Goal: Task Accomplishment & Management: Manage account settings

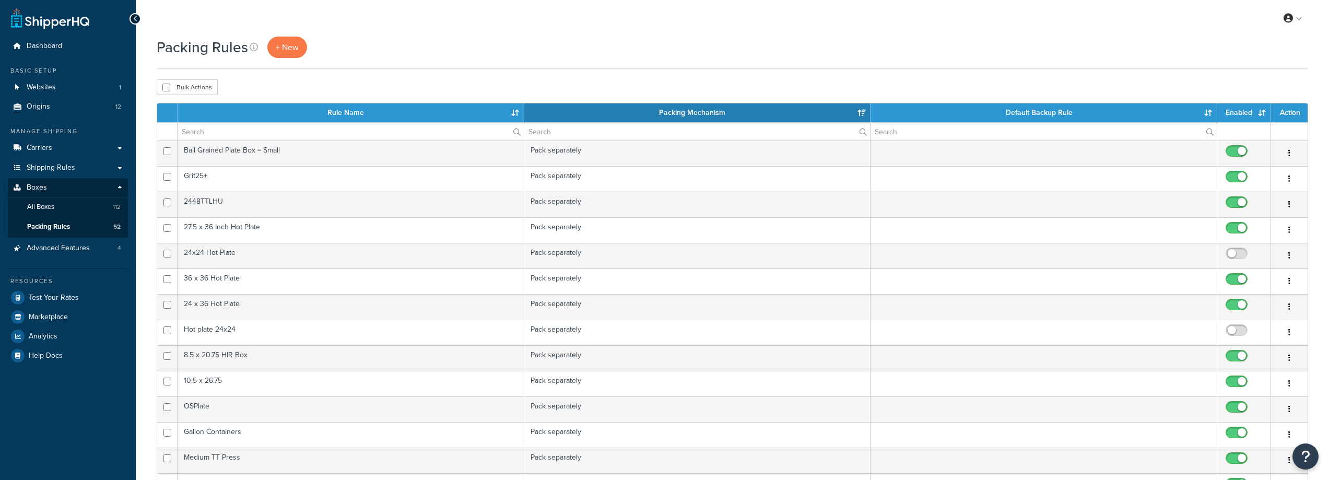
select select "15"
click at [69, 212] on link "All Boxes 112" at bounding box center [68, 206] width 120 height 19
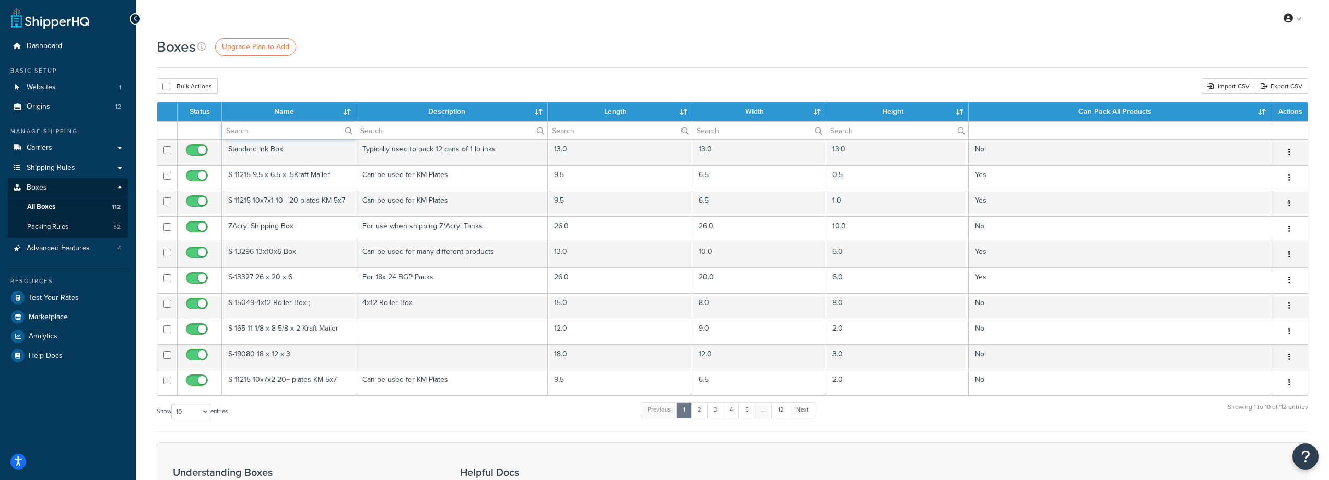
click at [305, 131] on input "text" at bounding box center [289, 131] width 134 height 18
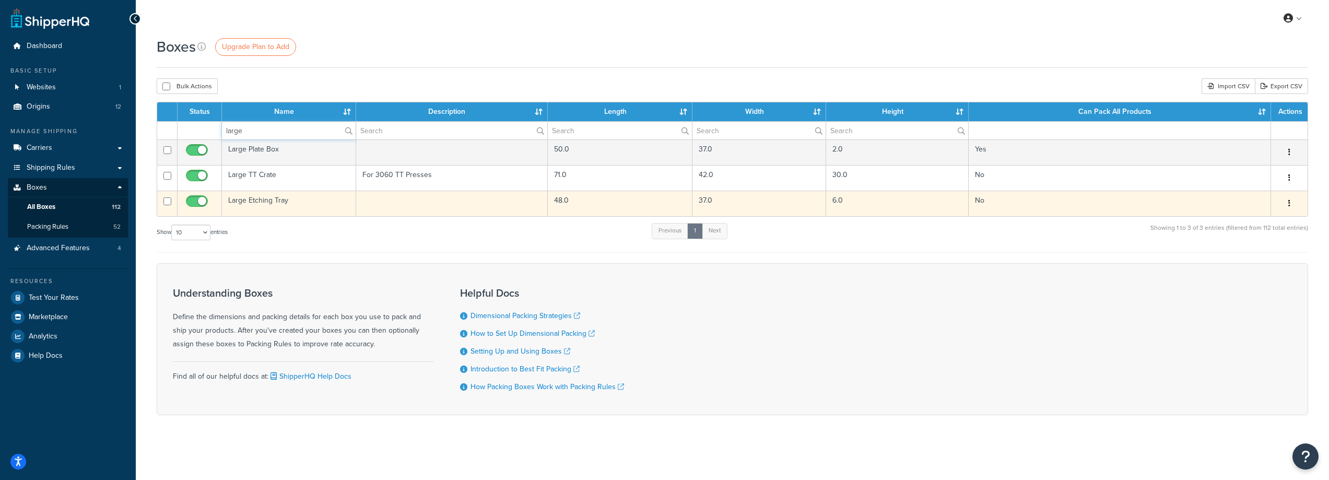
type input "large"
click at [270, 208] on td "Large Etching Tray" at bounding box center [289, 204] width 134 height 26
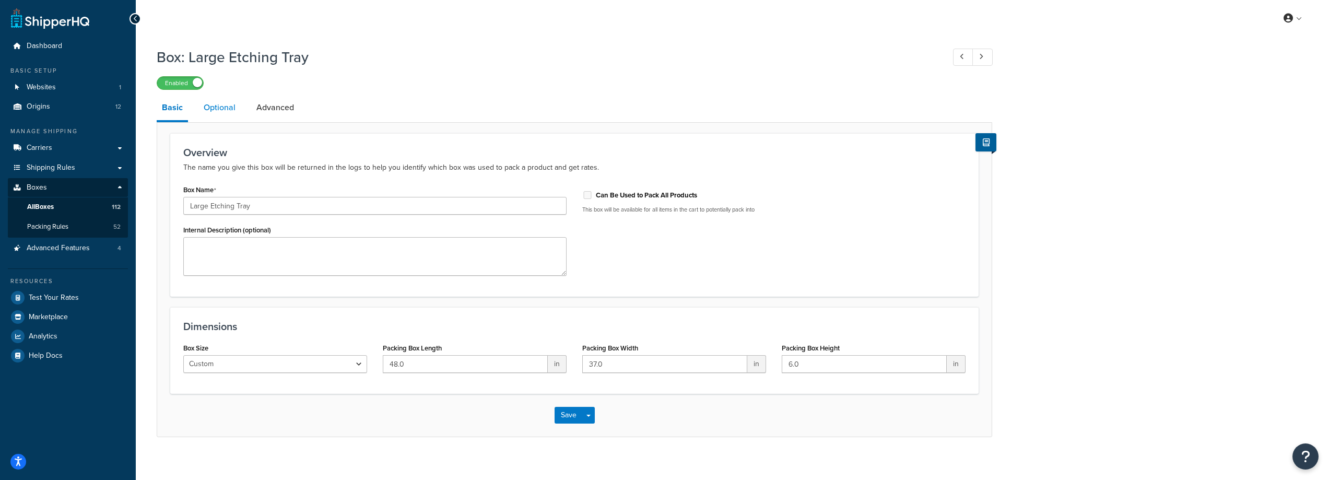
click at [212, 104] on link "Optional" at bounding box center [219, 107] width 42 height 25
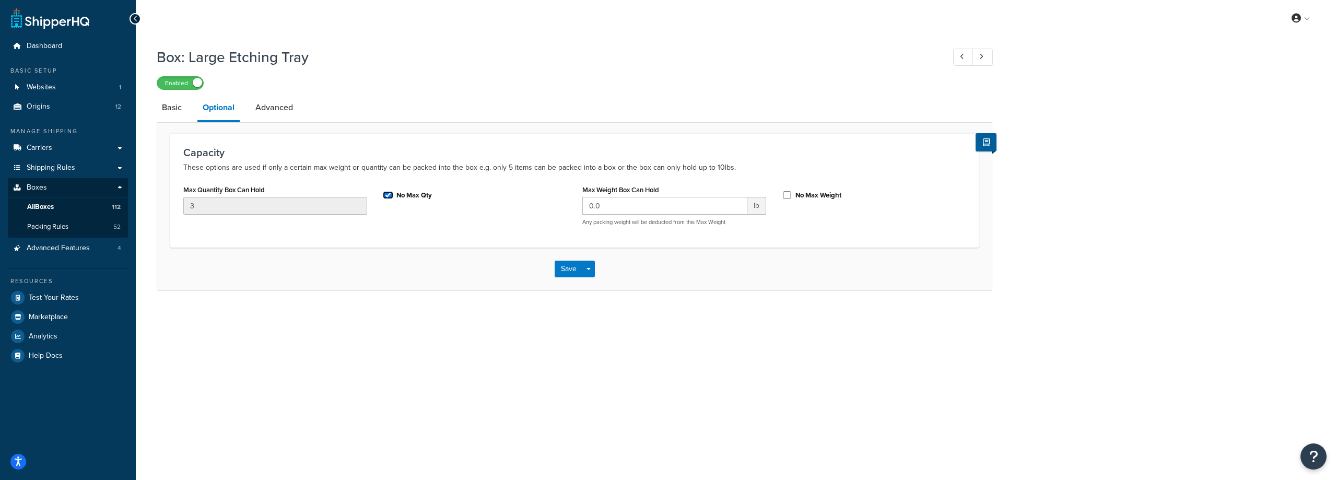
click at [388, 198] on input "No Max Qty" at bounding box center [388, 195] width 10 height 8
checkbox input "false"
click at [283, 110] on link "Advanced" at bounding box center [274, 107] width 48 height 25
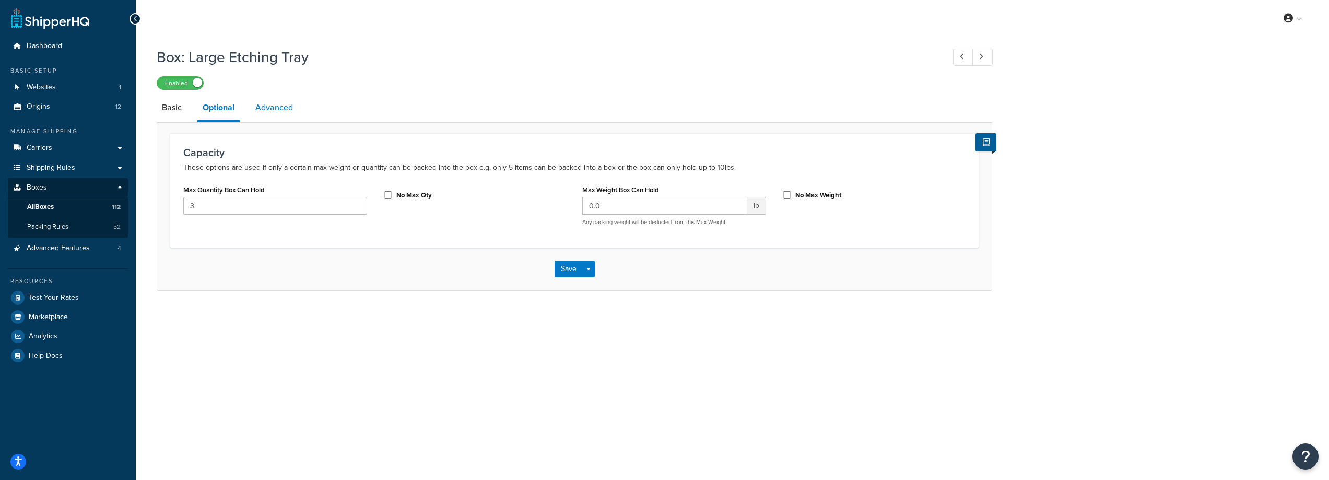
select select "250"
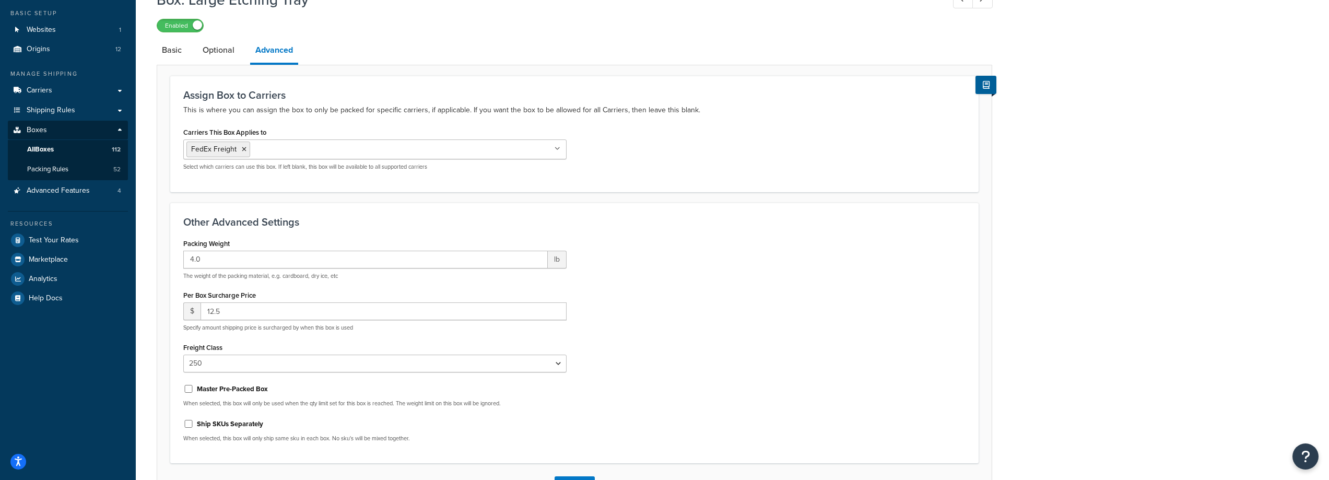
scroll to position [138, 0]
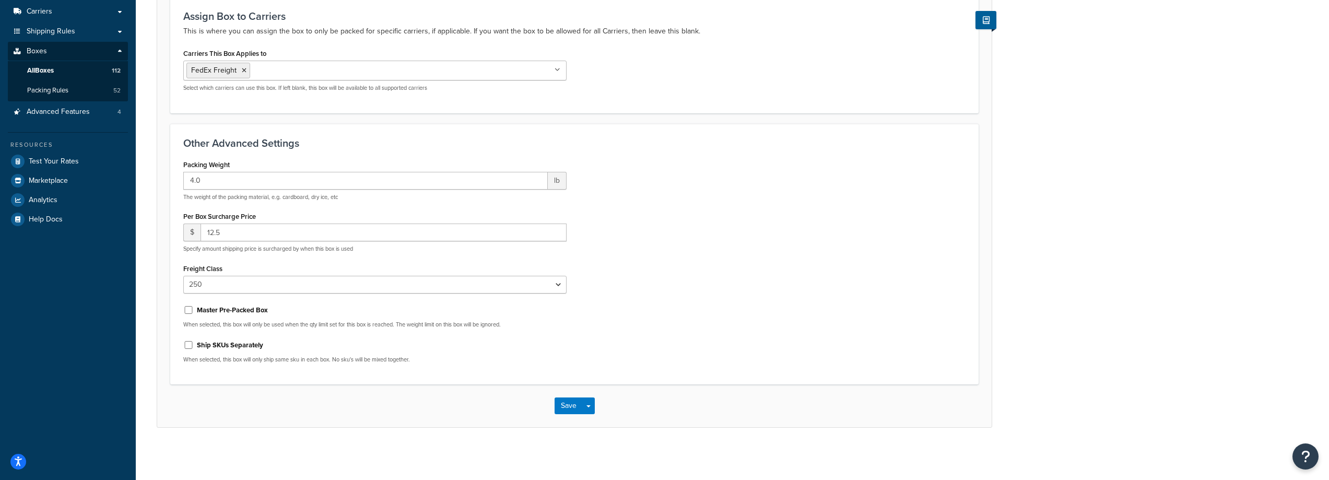
click at [229, 344] on label "Ship SKUs Separately" at bounding box center [230, 344] width 66 height 9
click at [194, 344] on input "Ship SKUs Separately" at bounding box center [188, 345] width 10 height 8
checkbox input "true"
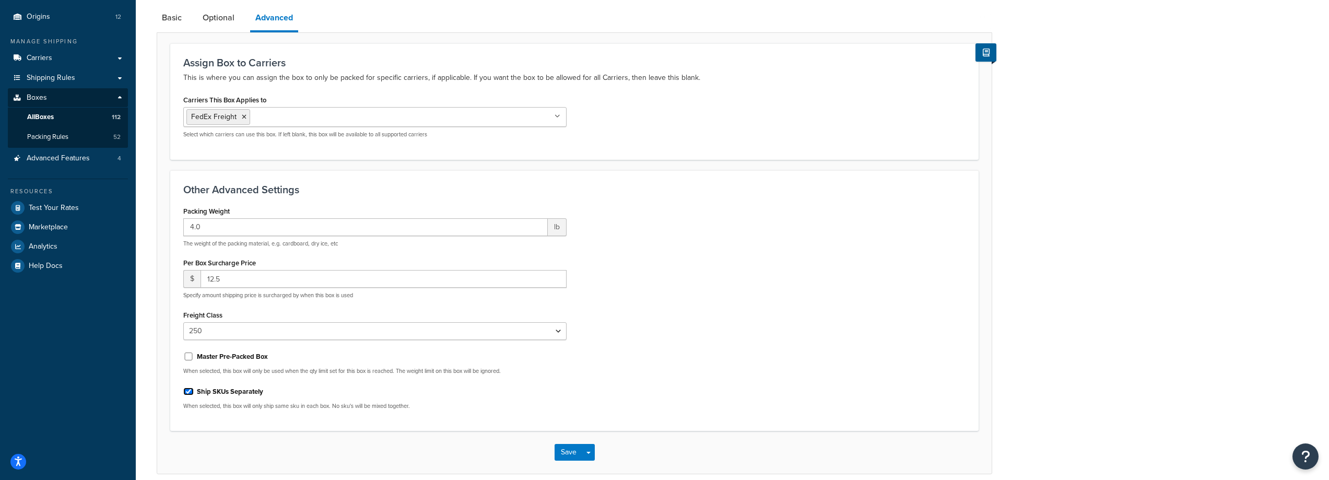
scroll to position [0, 0]
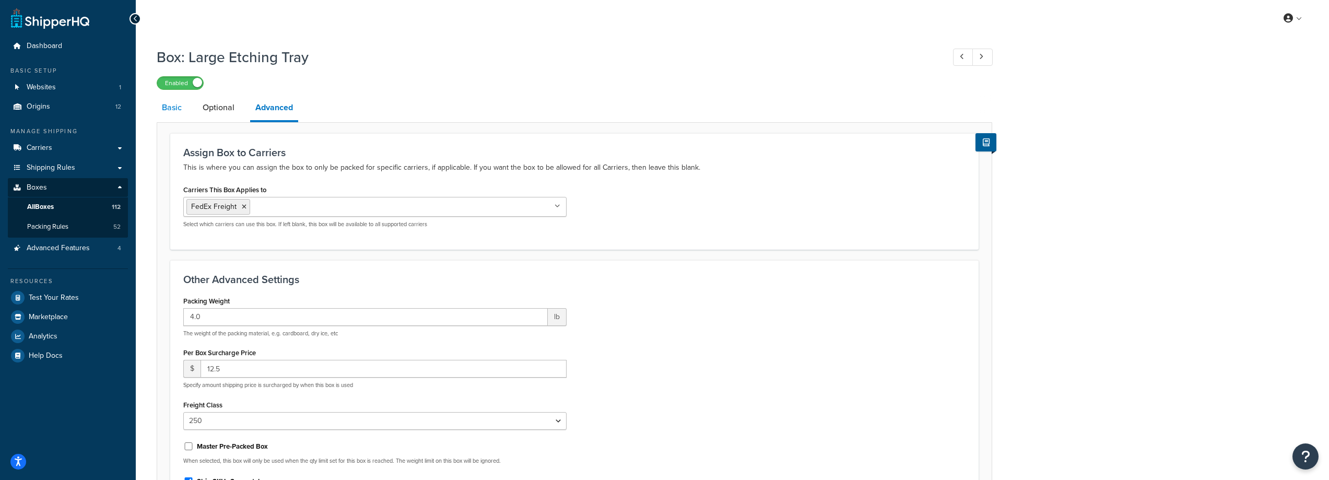
click at [182, 110] on link "Basic" at bounding box center [172, 107] width 30 height 25
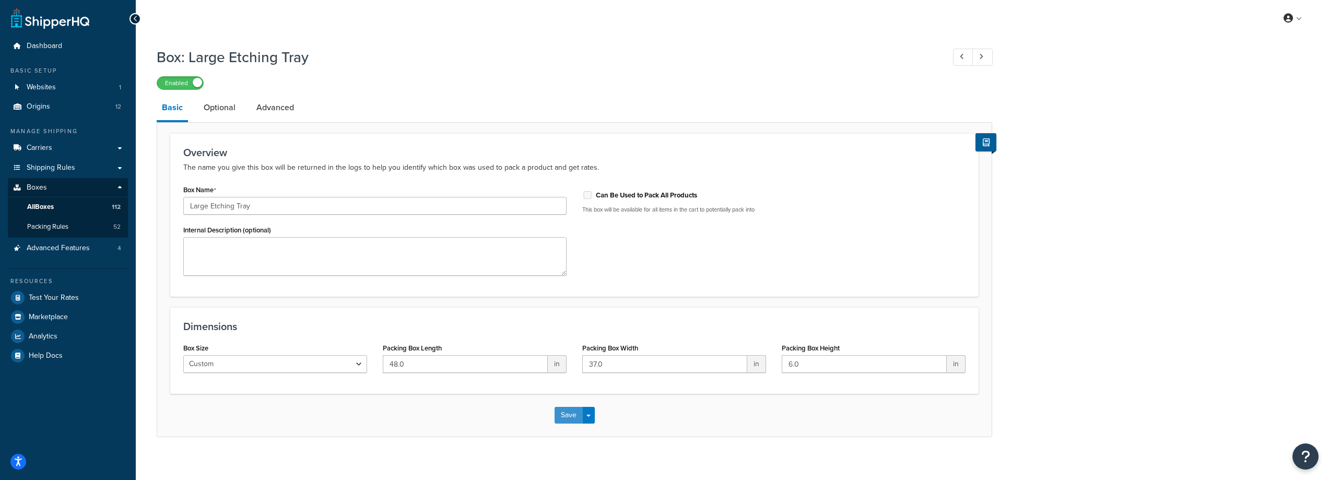
click at [572, 413] on button "Save" at bounding box center [569, 415] width 28 height 17
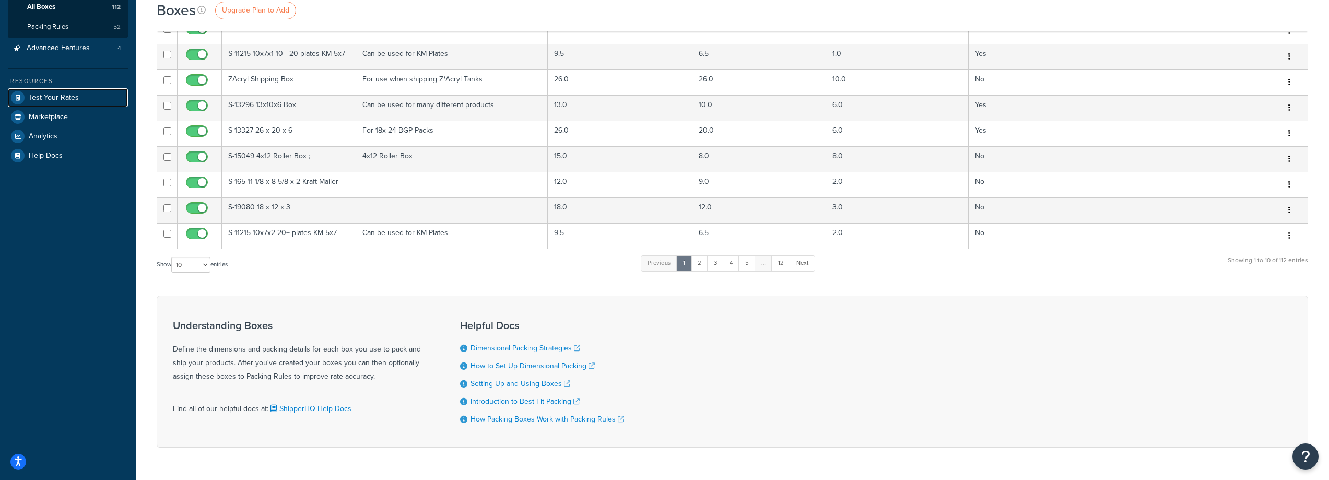
scroll to position [181, 0]
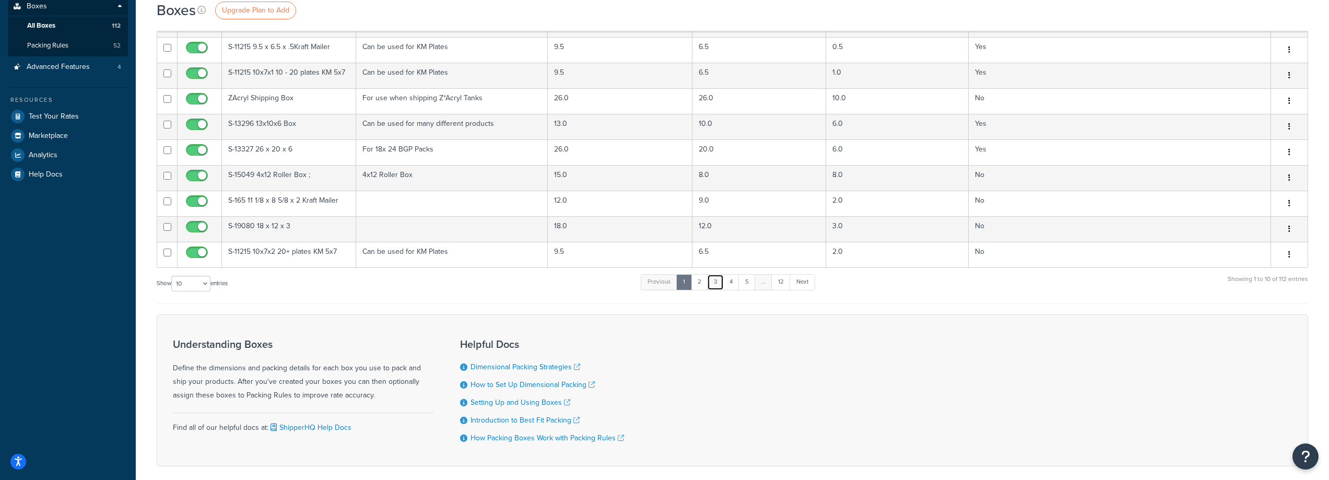
click at [722, 285] on link "3" at bounding box center [715, 282] width 17 height 16
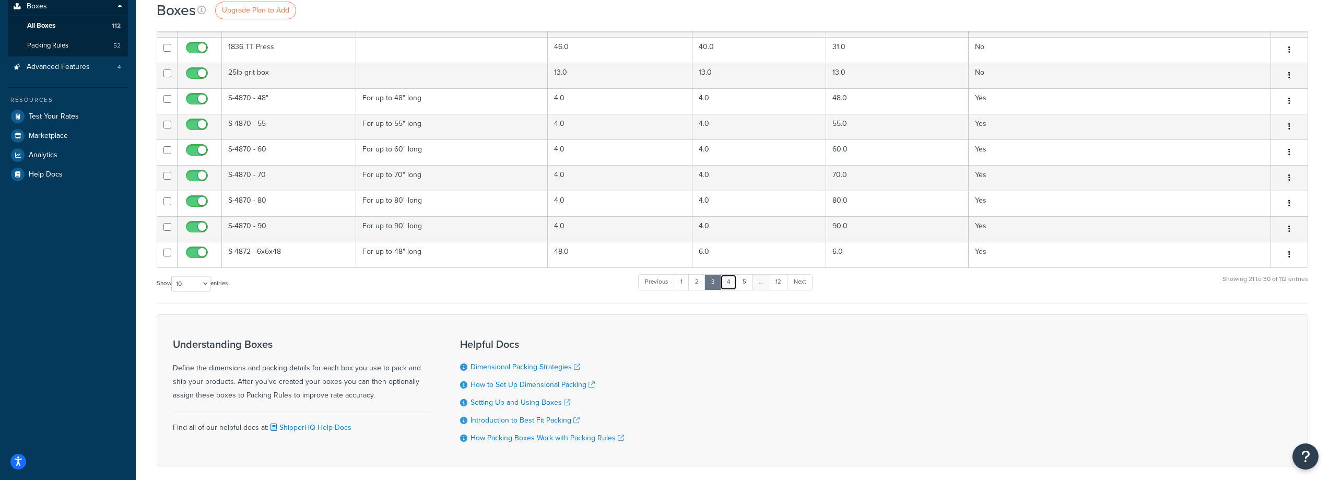
click at [731, 283] on link "4" at bounding box center [728, 282] width 17 height 16
click at [747, 283] on link "5" at bounding box center [744, 282] width 17 height 16
click at [787, 280] on link "12" at bounding box center [778, 282] width 19 height 16
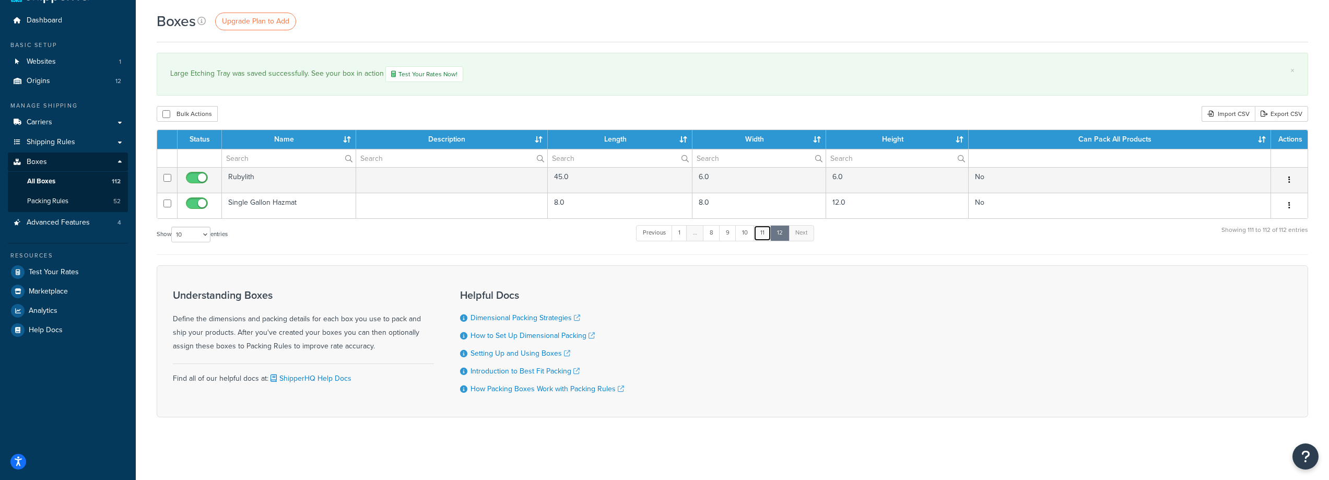
click at [763, 232] on link "11" at bounding box center [763, 233] width 18 height 16
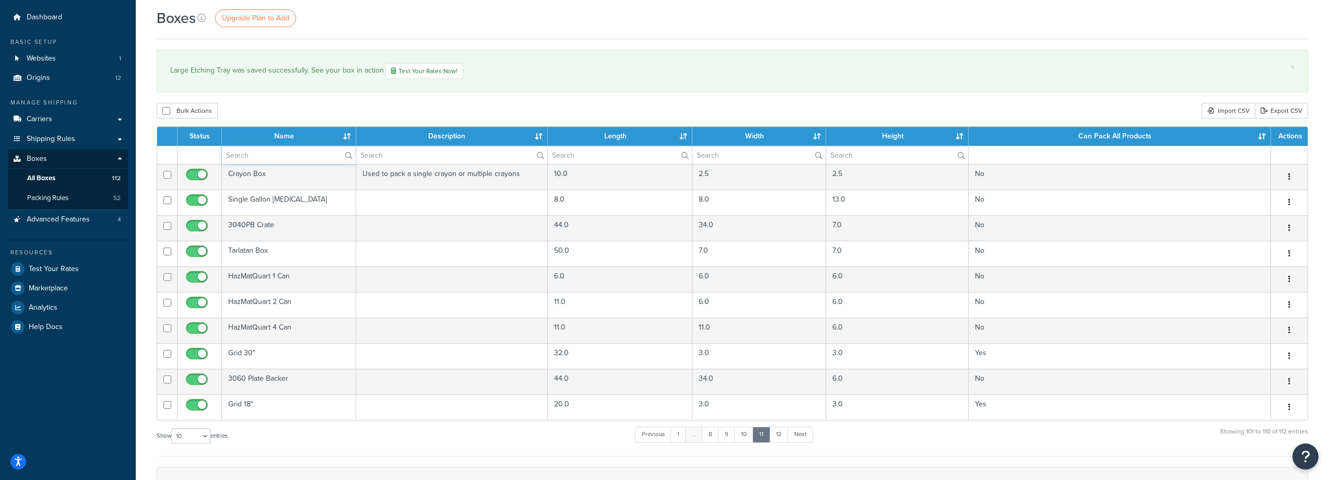
click at [308, 164] on input "text" at bounding box center [289, 155] width 134 height 18
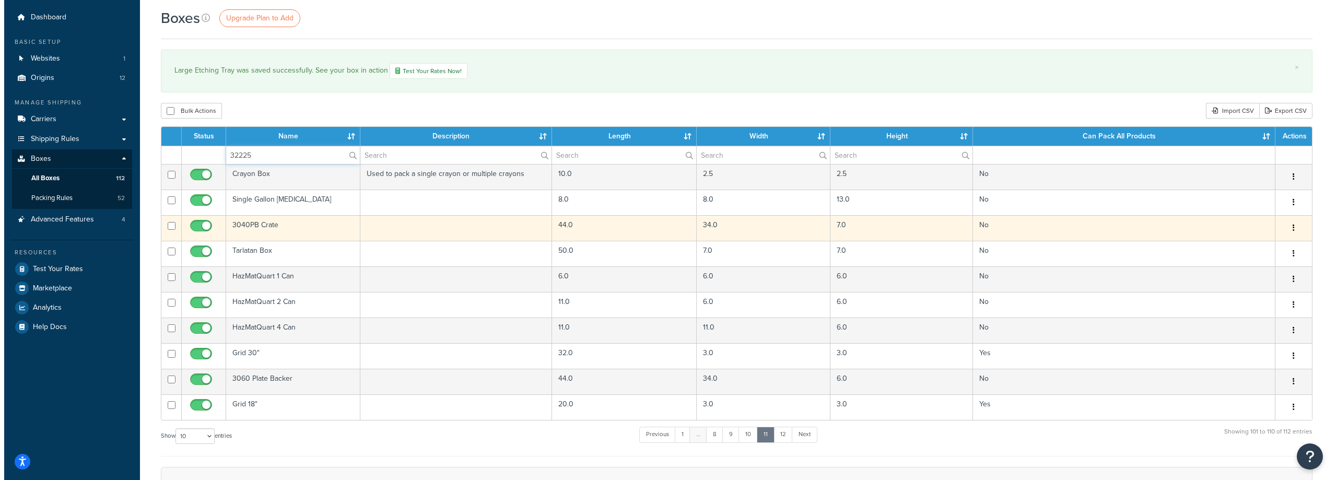
scroll to position [0, 0]
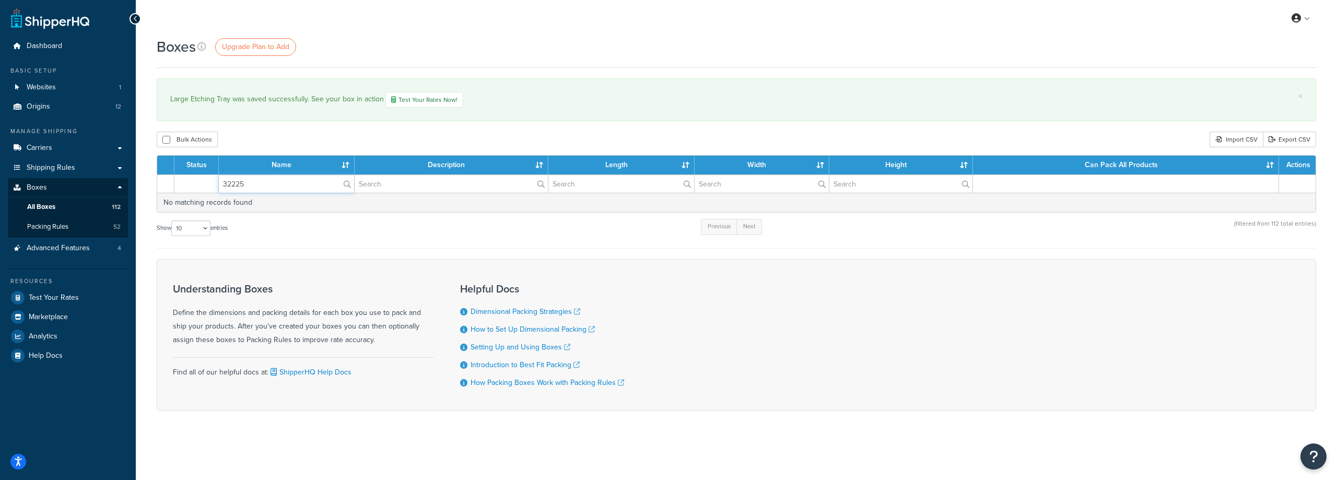
type input "32225"
click at [497, 185] on input "text" at bounding box center [451, 184] width 193 height 18
drag, startPoint x: 276, startPoint y: 188, endPoint x: 148, endPoint y: 195, distance: 128.1
click at [170, 191] on tr "32225" at bounding box center [736, 183] width 1158 height 18
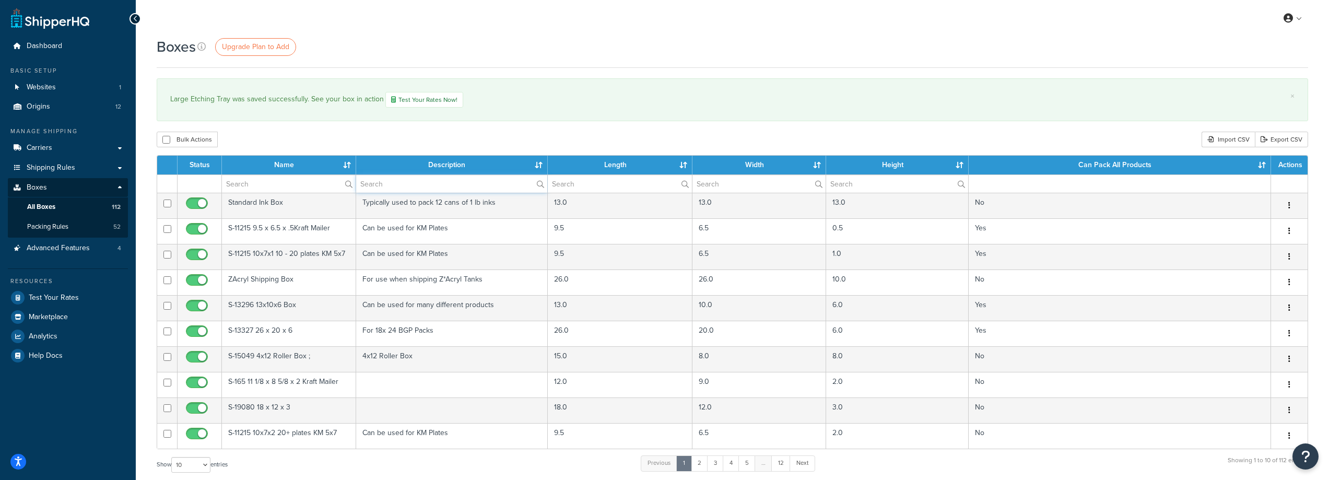
click at [439, 183] on input "text" at bounding box center [451, 184] width 191 height 18
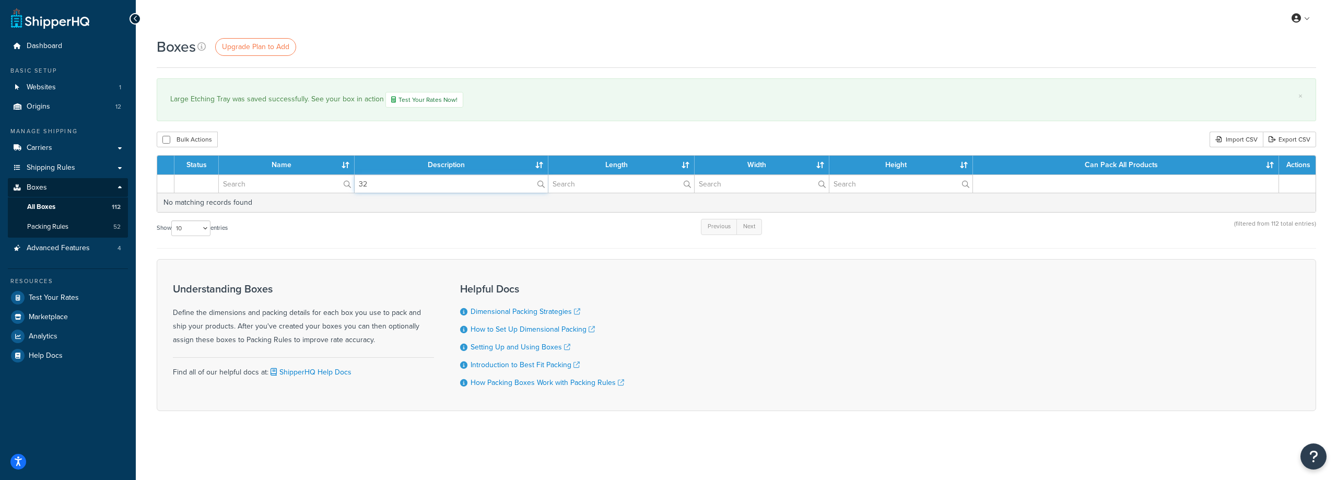
type input "3"
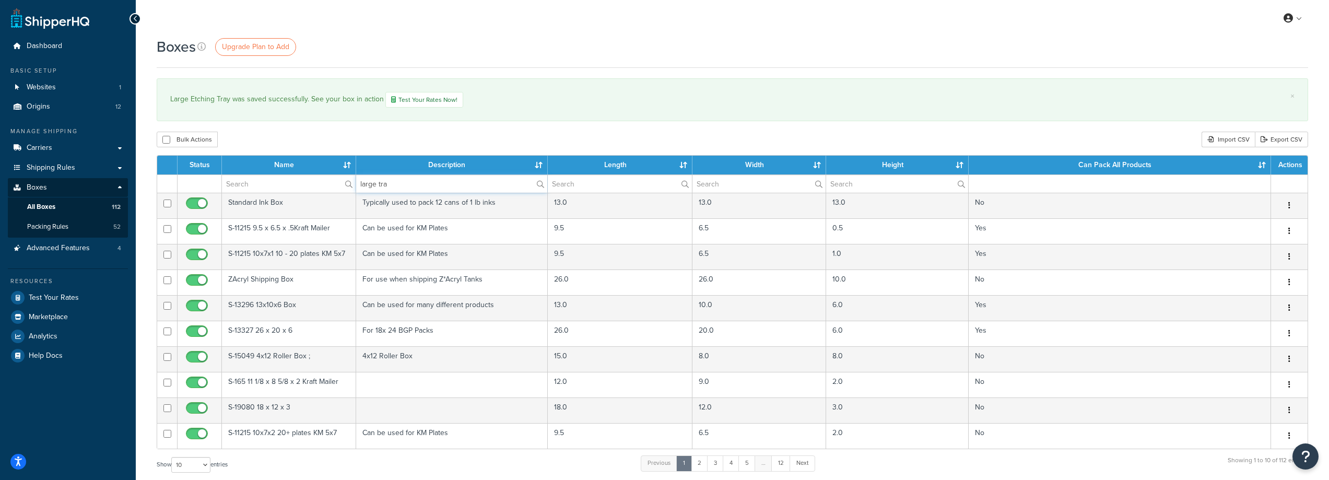
type input "large tray"
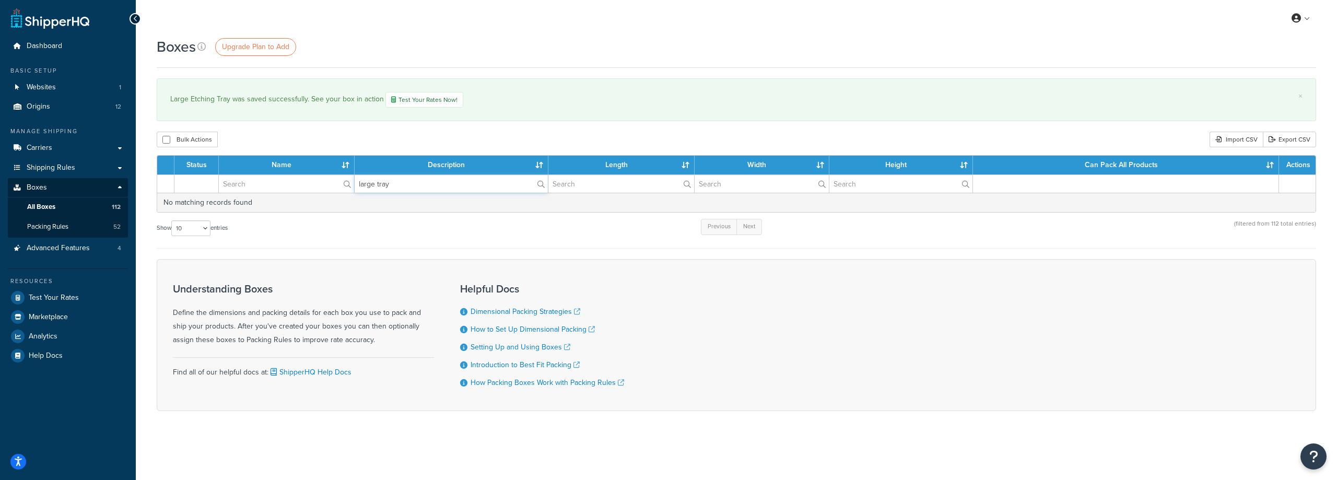
drag, startPoint x: 394, startPoint y: 190, endPoint x: 326, endPoint y: 188, distance: 67.4
click at [326, 188] on tr "large tray" at bounding box center [736, 183] width 1158 height 18
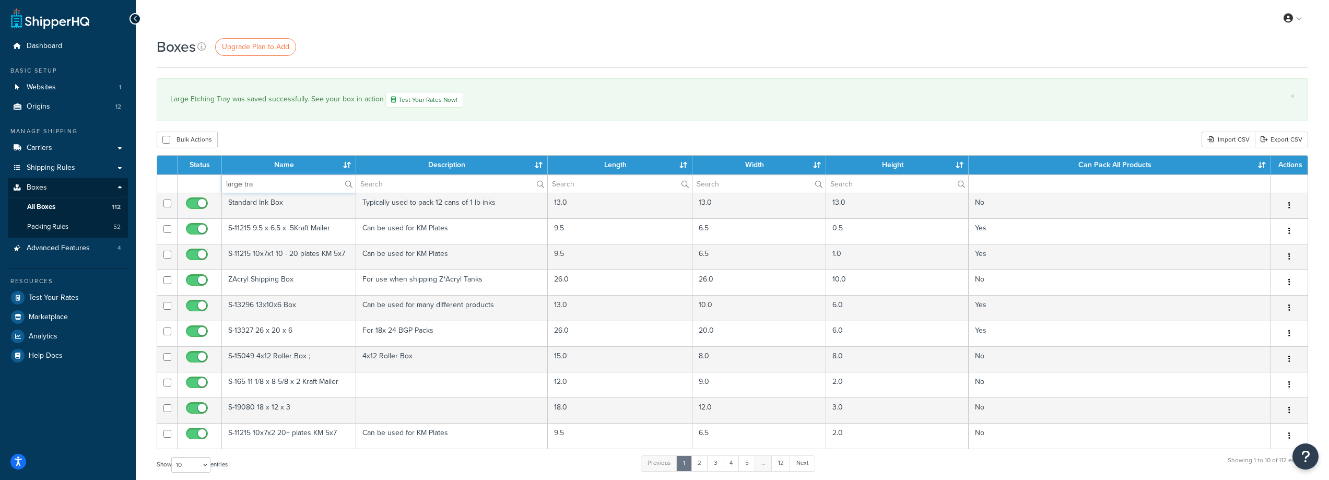
type input "large tray"
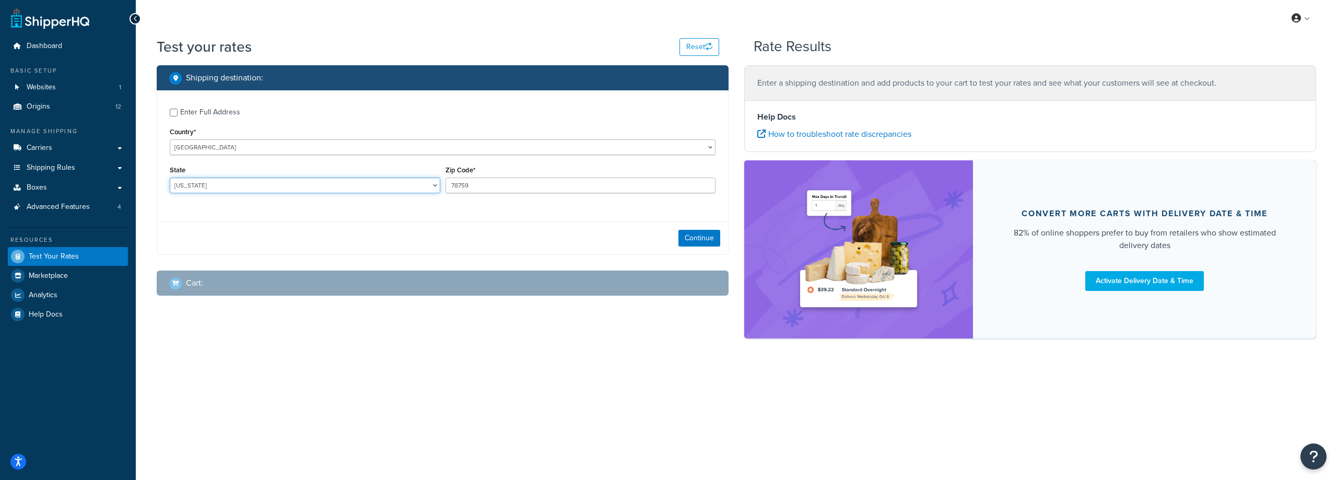
click at [244, 192] on select "Alabama Alaska American Samoa Arizona Arkansas Armed Forces Americas Armed Forc…" at bounding box center [305, 186] width 270 height 16
select select "NC"
click at [170, 178] on select "Alabama Alaska American Samoa Arizona Arkansas Armed Forces Americas Armed Forc…" at bounding box center [305, 186] width 270 height 16
drag, startPoint x: 492, startPoint y: 187, endPoint x: 273, endPoint y: 199, distance: 219.1
click at [273, 199] on div "State Alabama Alaska American Samoa Arizona Arkansas Armed Forces Americas Arme…" at bounding box center [442, 182] width 551 height 38
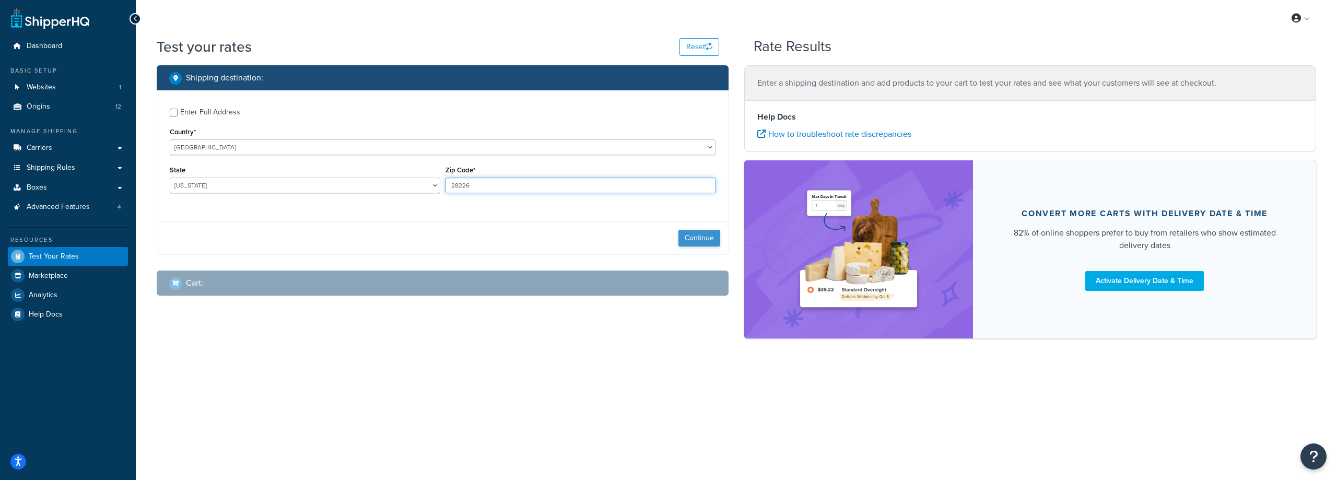
type input "28226"
click at [704, 240] on button "Continue" at bounding box center [699, 238] width 42 height 17
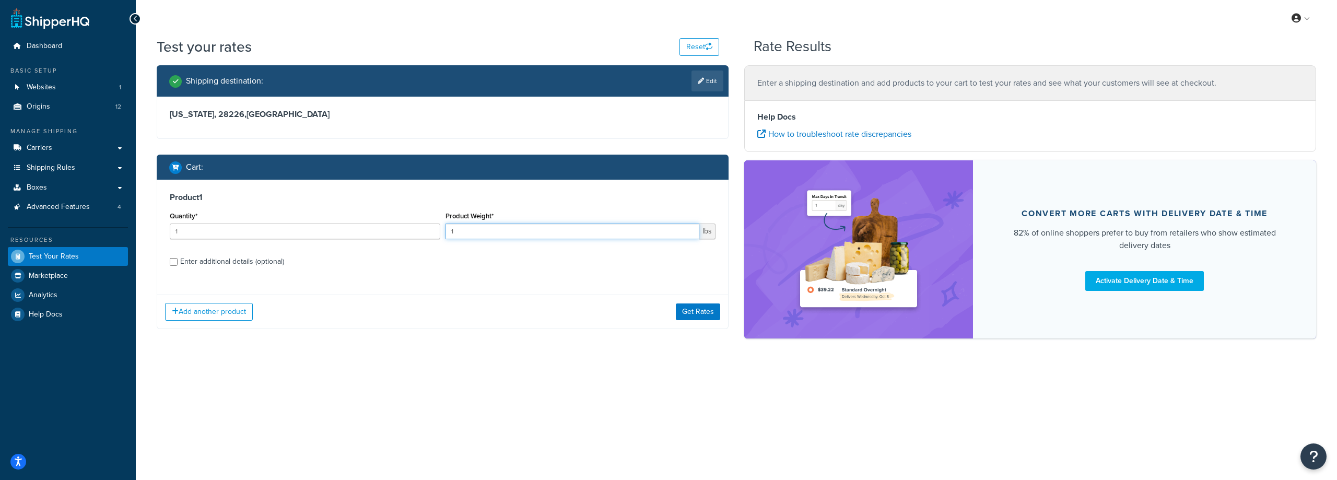
drag, startPoint x: 498, startPoint y: 231, endPoint x: 328, endPoint y: 228, distance: 169.2
click at [337, 228] on div "Quantity* 1 Product Weight* 1 lbs" at bounding box center [442, 228] width 551 height 38
type input "14"
click at [183, 264] on div "Enter additional details (optional)" at bounding box center [232, 261] width 104 height 15
click at [178, 264] on input "Enter additional details (optional)" at bounding box center [174, 262] width 8 height 8
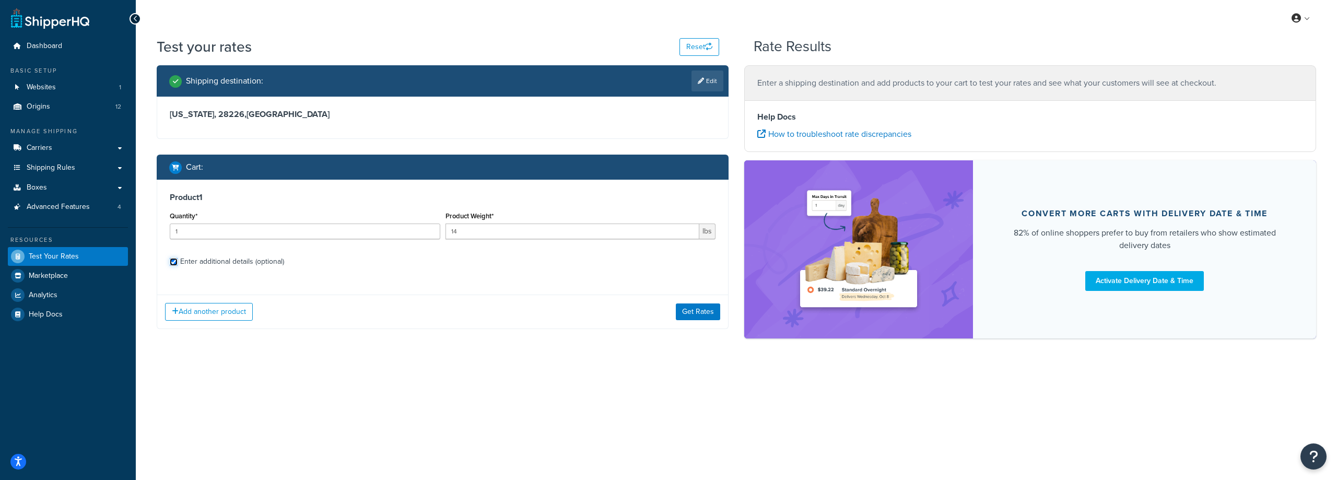
checkbox input "true"
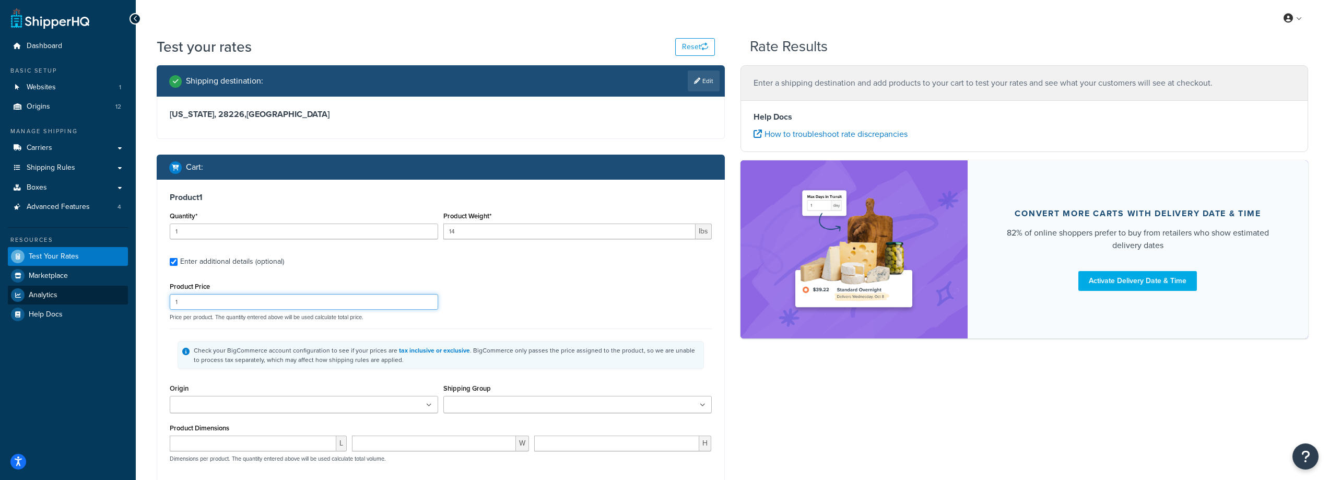
drag, startPoint x: 136, startPoint y: 301, endPoint x: 85, endPoint y: 289, distance: 53.2
click at [3, 298] on div "Dashboard Basic Setup Websites 1 Origins 12 Manage Shipping Carriers Carriers A…" at bounding box center [664, 340] width 1329 height 680
type input "226"
click at [531, 266] on label "Enter additional details (optional)" at bounding box center [446, 260] width 532 height 17
click at [178, 266] on input "Enter additional details (optional)" at bounding box center [174, 262] width 8 height 8
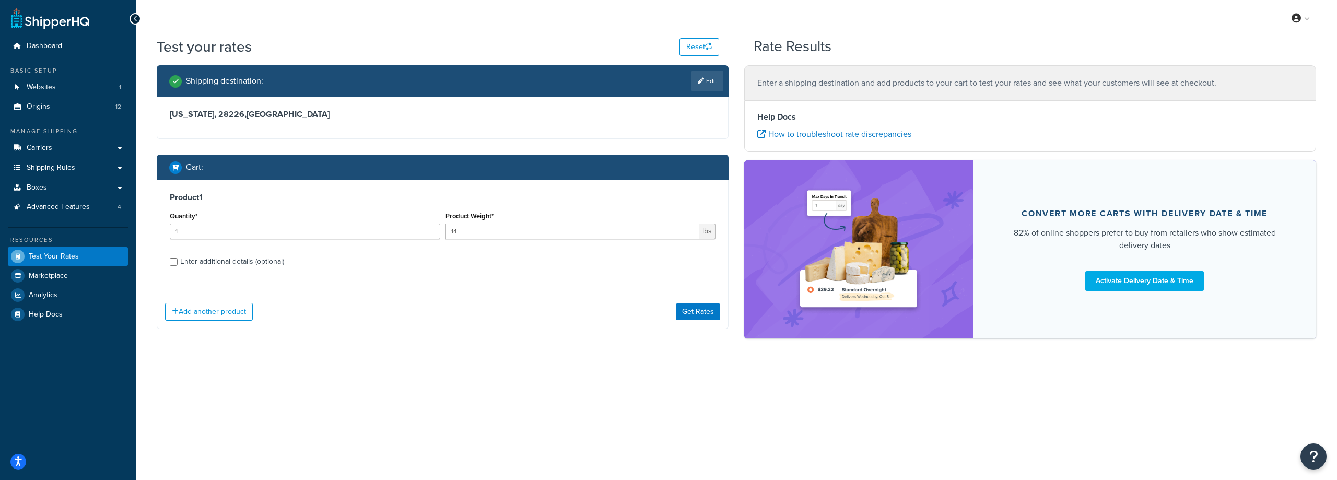
click at [238, 261] on div "Enter additional details (optional)" at bounding box center [232, 261] width 104 height 15
click at [178, 261] on input "Enter additional details (optional)" at bounding box center [174, 262] width 8 height 8
checkbox input "true"
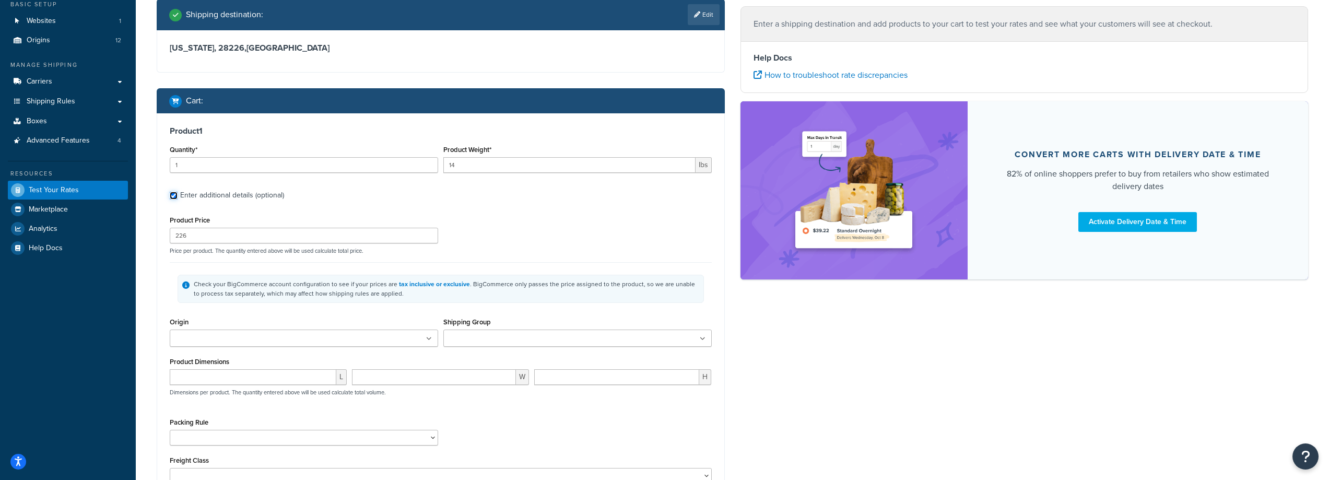
scroll to position [157, 0]
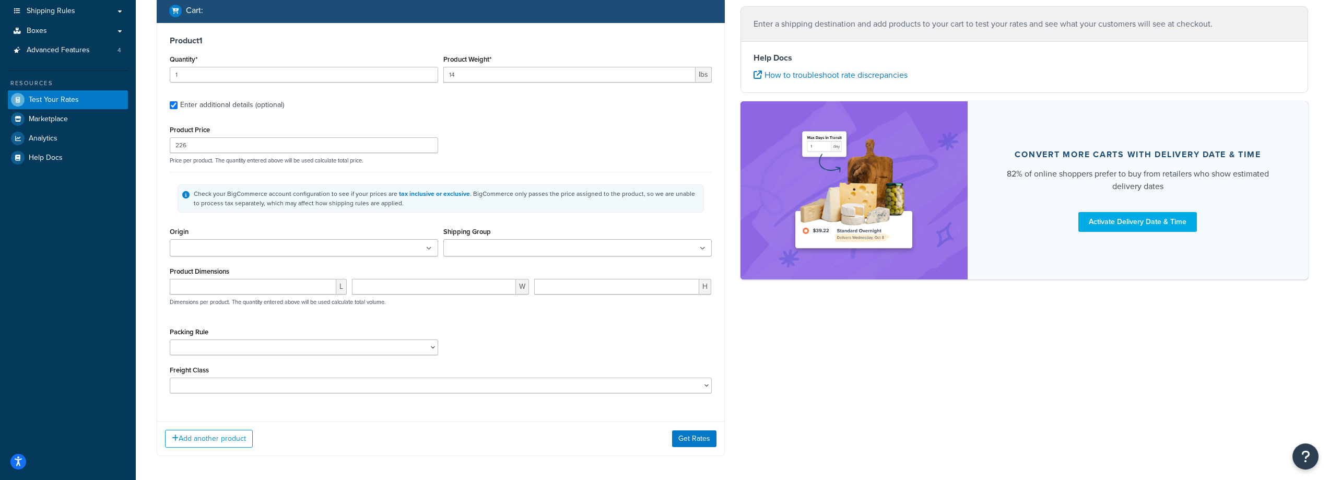
click at [304, 249] on ul at bounding box center [304, 247] width 268 height 17
type input "ta"
click at [601, 252] on ul at bounding box center [577, 247] width 268 height 17
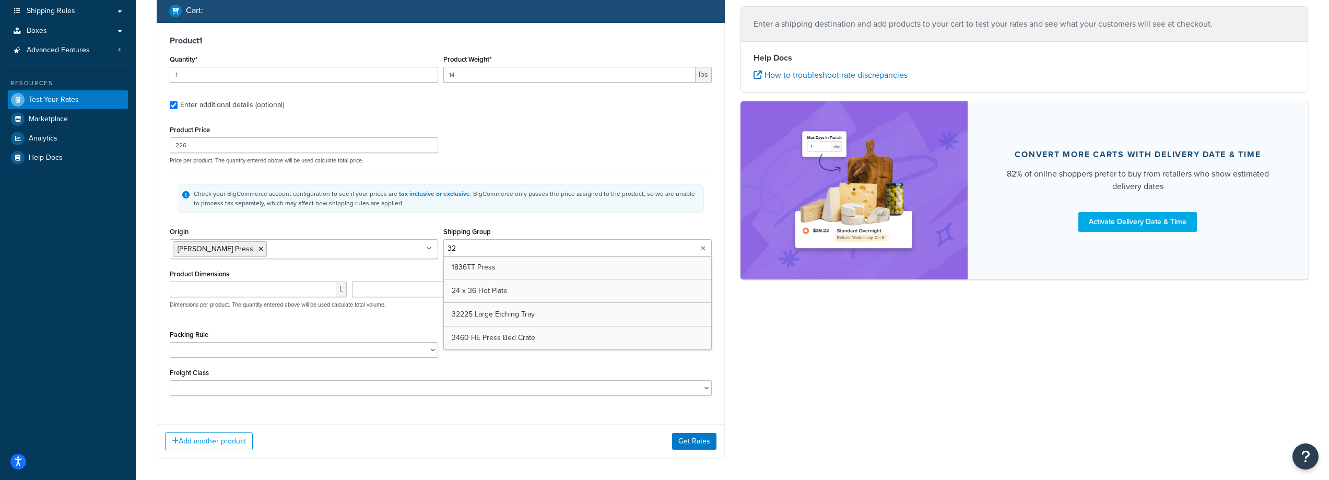
type input "322"
click at [291, 282] on input "number" at bounding box center [253, 289] width 167 height 16
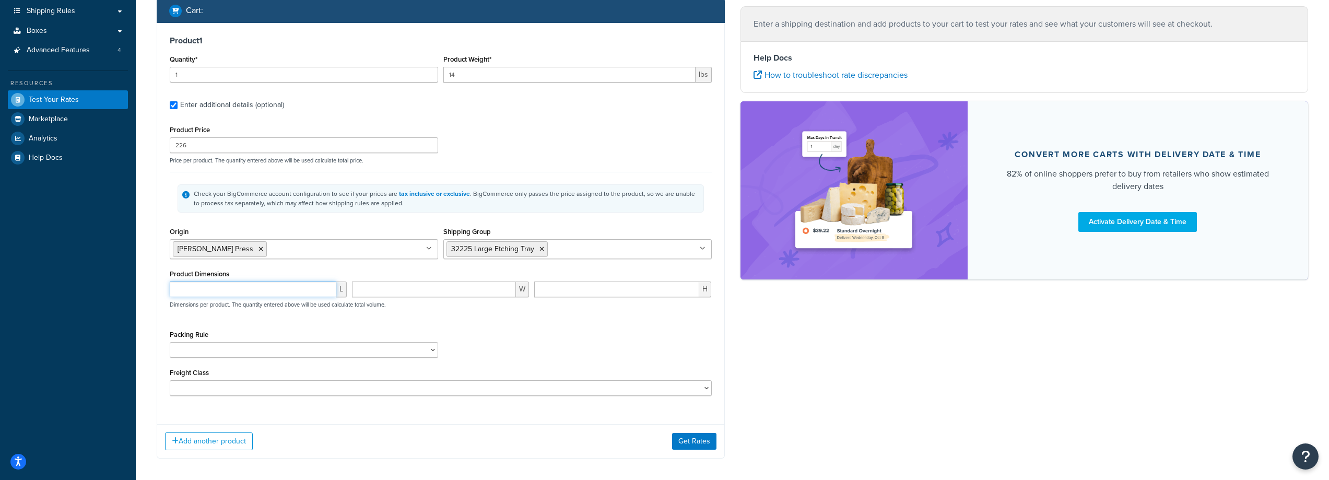
click at [272, 291] on input "number" at bounding box center [253, 289] width 167 height 16
click at [258, 292] on input "37.25" at bounding box center [253, 289] width 167 height 16
drag, startPoint x: 258, startPoint y: 292, endPoint x: 110, endPoint y: 279, distance: 148.9
click at [112, 279] on div "Dashboard Basic Setup Websites 1 Origins 12 Manage Shipping Carriers Carriers A…" at bounding box center [664, 184] width 1329 height 683
type input "44"
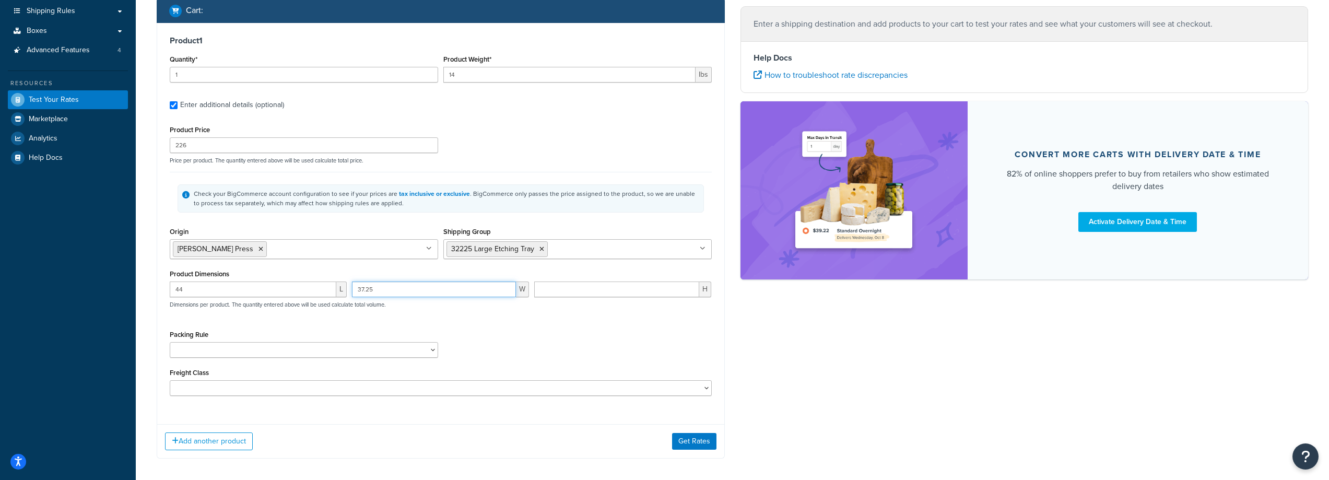
type input "37.25"
type input "4.25"
click at [295, 356] on select "10.5 x 26.75 1001 Support Bench 1836 TT Press 1Lbinkcans 24 x 36 Hot Plate 2448…" at bounding box center [304, 350] width 268 height 16
select select "87786"
click at [170, 343] on select "10.5 x 26.75 1001 Support Bench 1836 TT Press 1Lbinkcans 24 x 36 Hot Plate 2448…" at bounding box center [304, 350] width 268 height 16
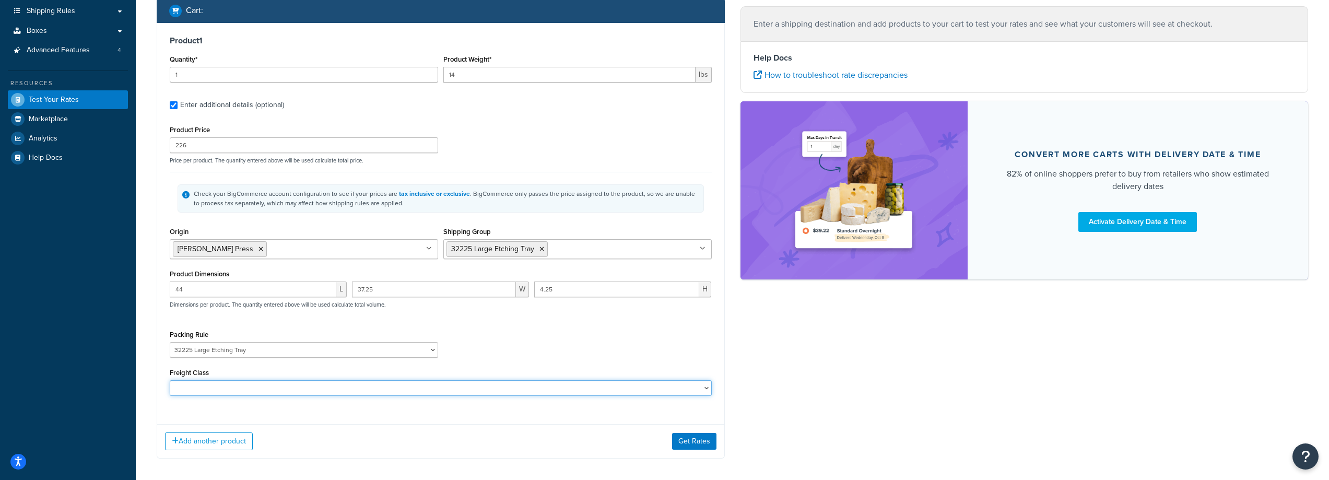
click at [263, 384] on select "50 55 60 65 70 77.5 85 92.5 100 110 125 150 175 200 250 300 400 500" at bounding box center [441, 388] width 542 height 16
select select "250"
click at [170, 381] on select "50 55 60 65 70 77.5 85 92.5 100 110 125 150 175 200 250 300 400 500" at bounding box center [441, 388] width 542 height 16
click at [685, 443] on button "Get Rates" at bounding box center [694, 441] width 44 height 17
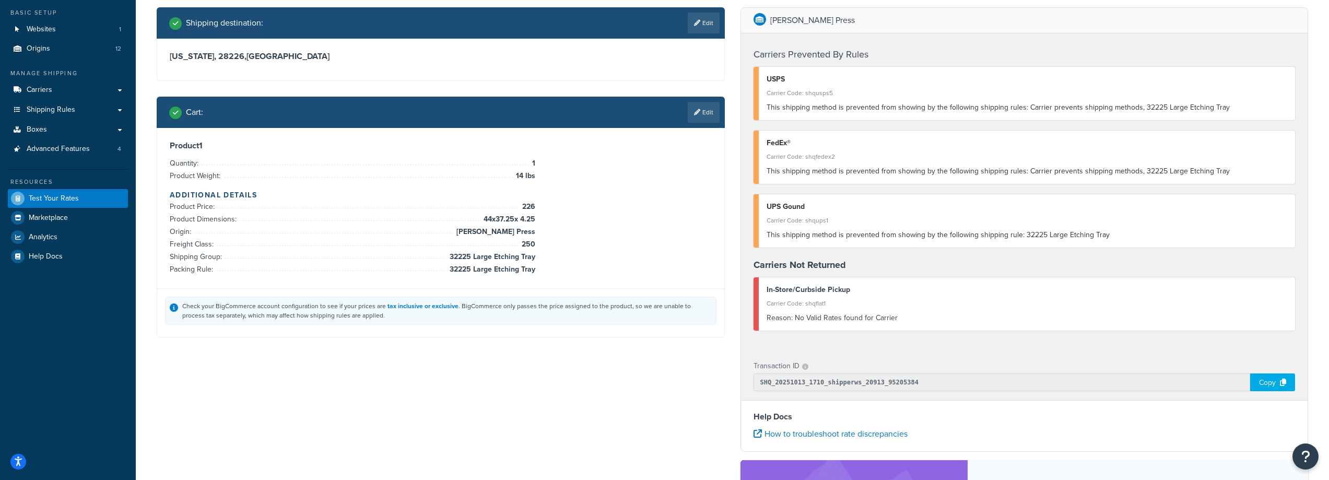
scroll to position [0, 0]
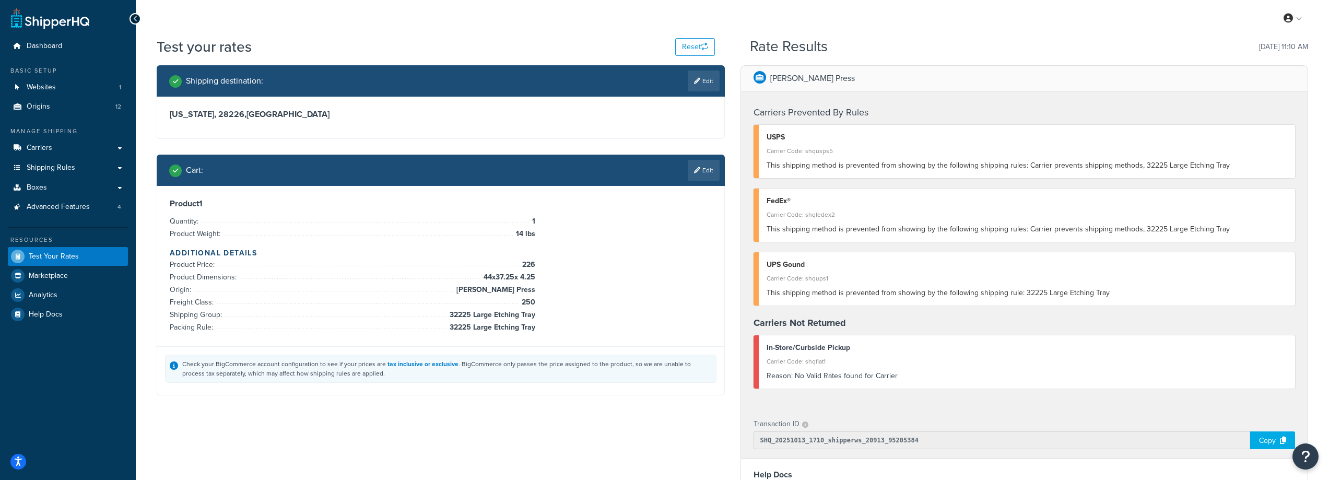
click at [1082, 231] on span "This shipping method is prevented from showing by the following shipping rules:…" at bounding box center [998, 228] width 463 height 11
click at [703, 168] on link "Edit" at bounding box center [704, 170] width 32 height 21
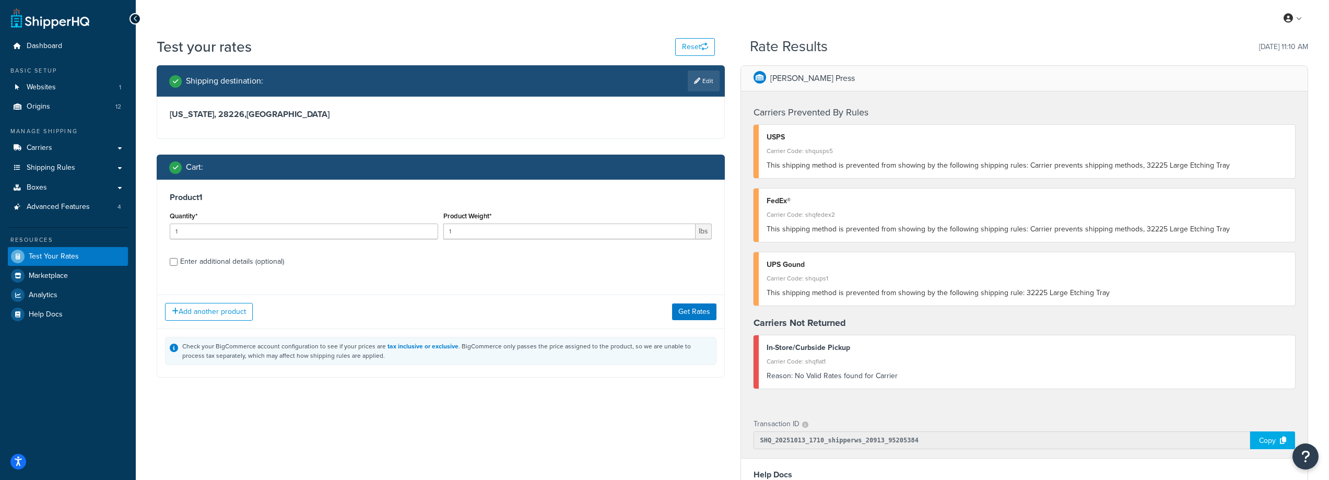
click at [204, 257] on div "Enter additional details (optional)" at bounding box center [232, 261] width 104 height 15
click at [178, 258] on input "Enter additional details (optional)" at bounding box center [174, 262] width 8 height 8
checkbox input "true"
select select "87786"
select select "250"
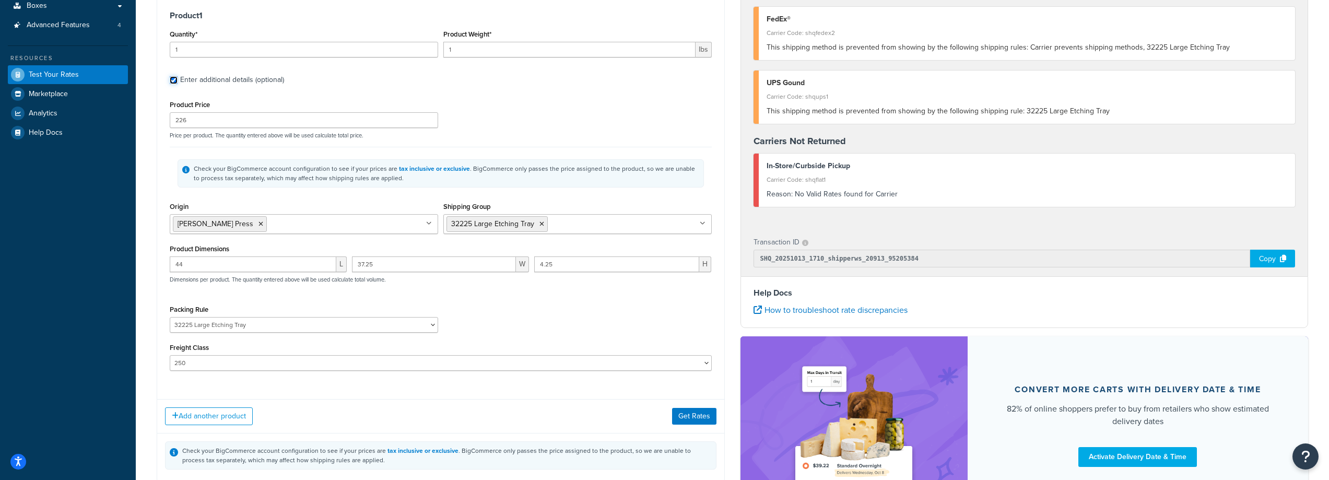
scroll to position [157, 0]
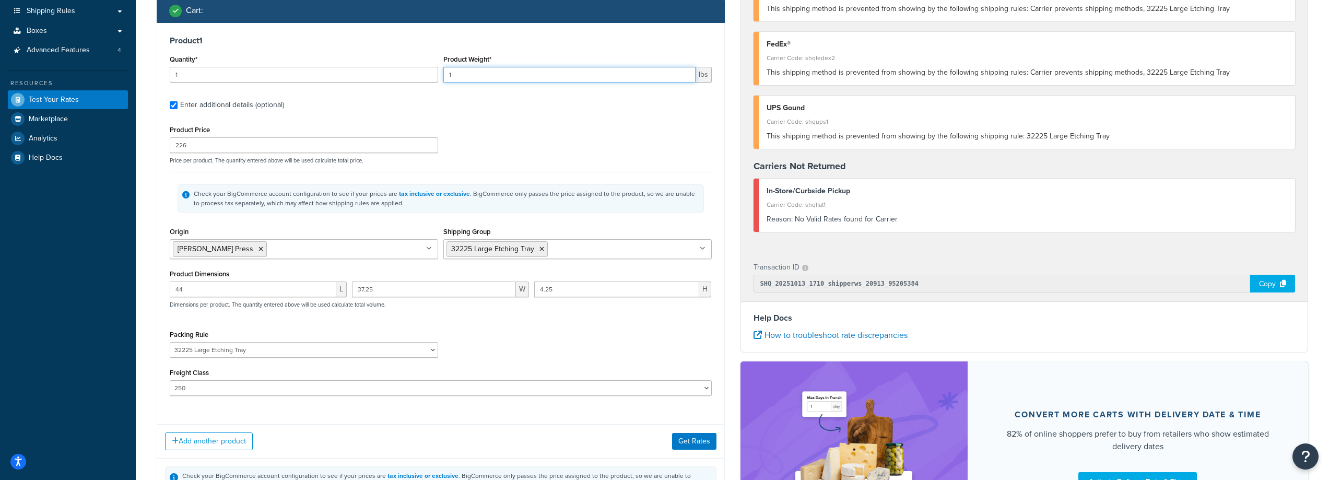
drag, startPoint x: 468, startPoint y: 74, endPoint x: 313, endPoint y: 97, distance: 156.2
click at [315, 96] on div "Product 1 Quantity* 1 Product Weight* 1 lbs Enter additional details (optional)…" at bounding box center [440, 219] width 567 height 393
type input "14"
click at [681, 441] on button "Get Rates" at bounding box center [694, 441] width 44 height 17
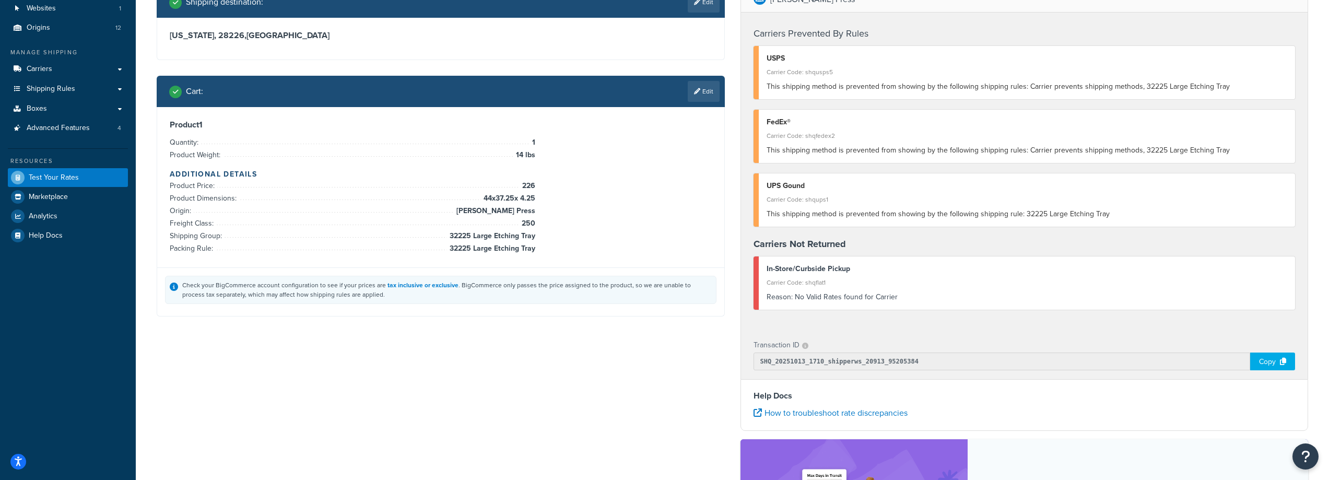
scroll to position [0, 0]
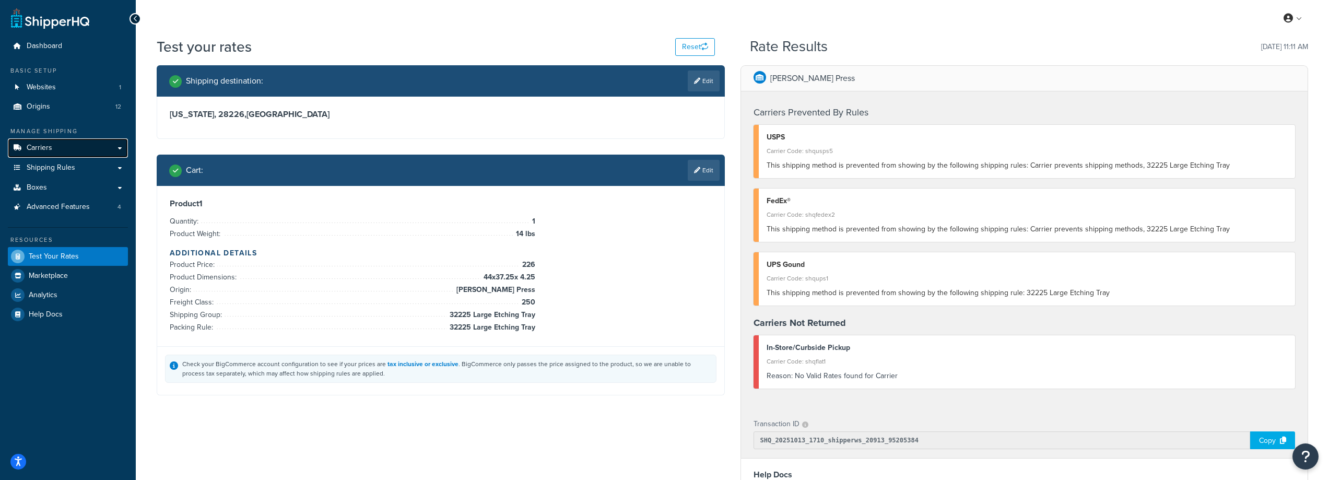
click at [117, 148] on link "Carriers" at bounding box center [68, 147] width 120 height 19
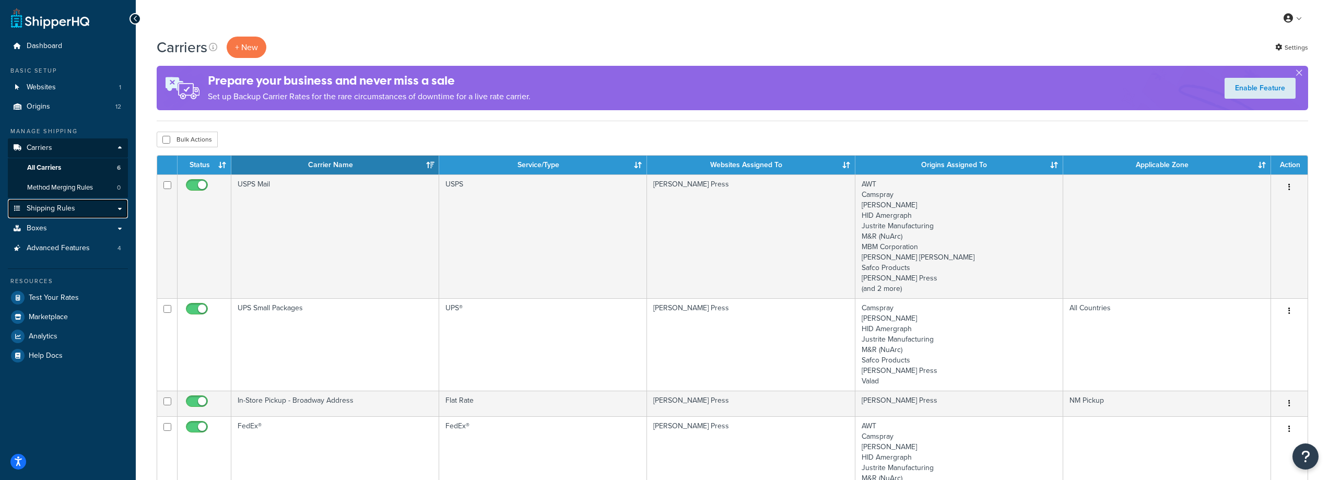
click at [116, 209] on link "Shipping Rules" at bounding box center [68, 208] width 120 height 19
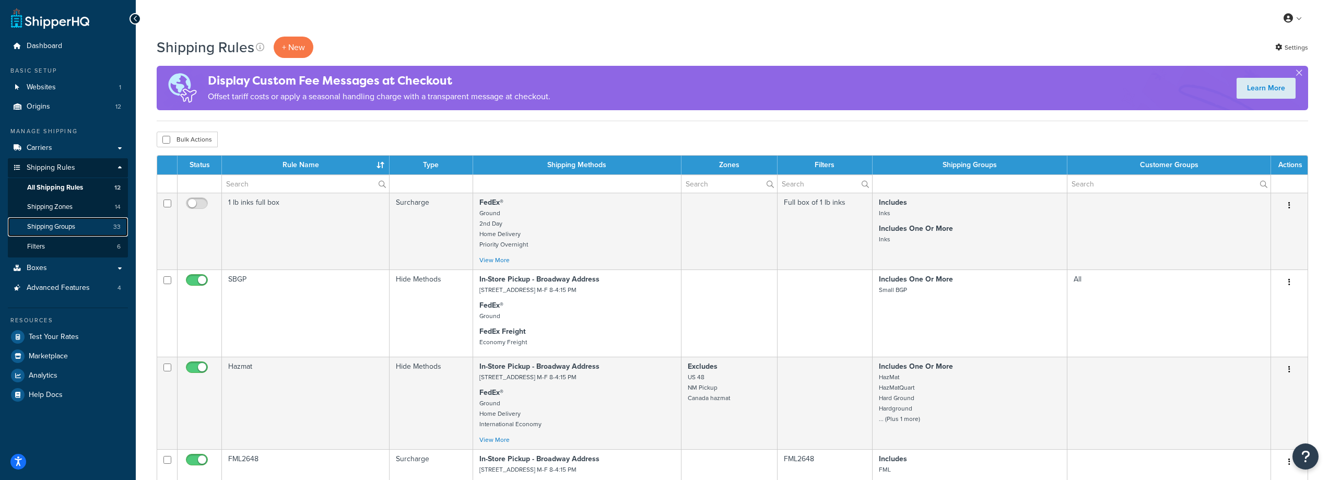
click at [97, 223] on link "Shipping Groups 33" at bounding box center [68, 226] width 120 height 19
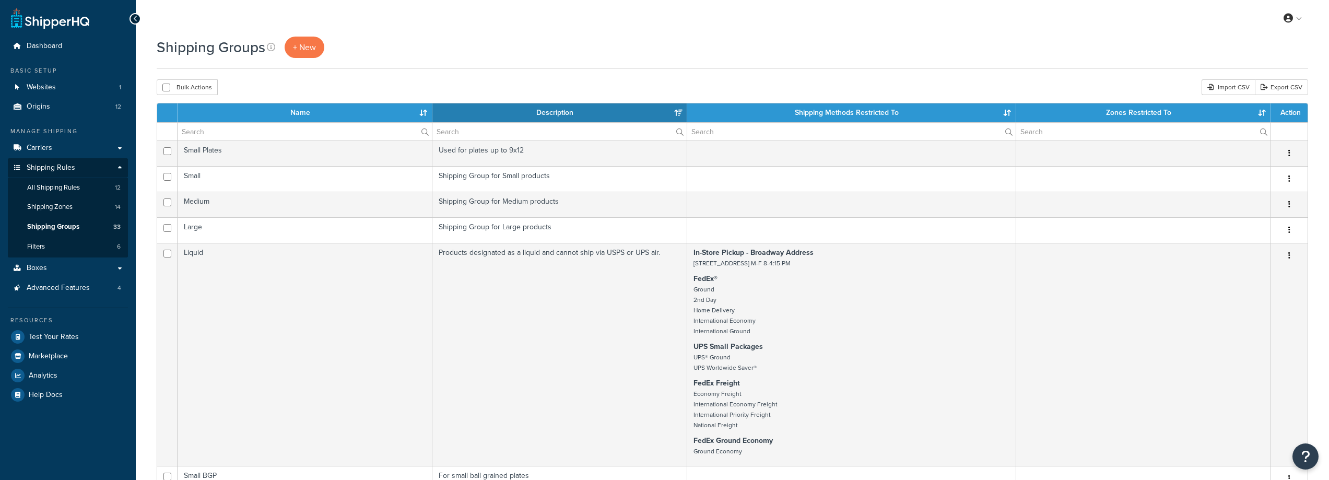
select select "15"
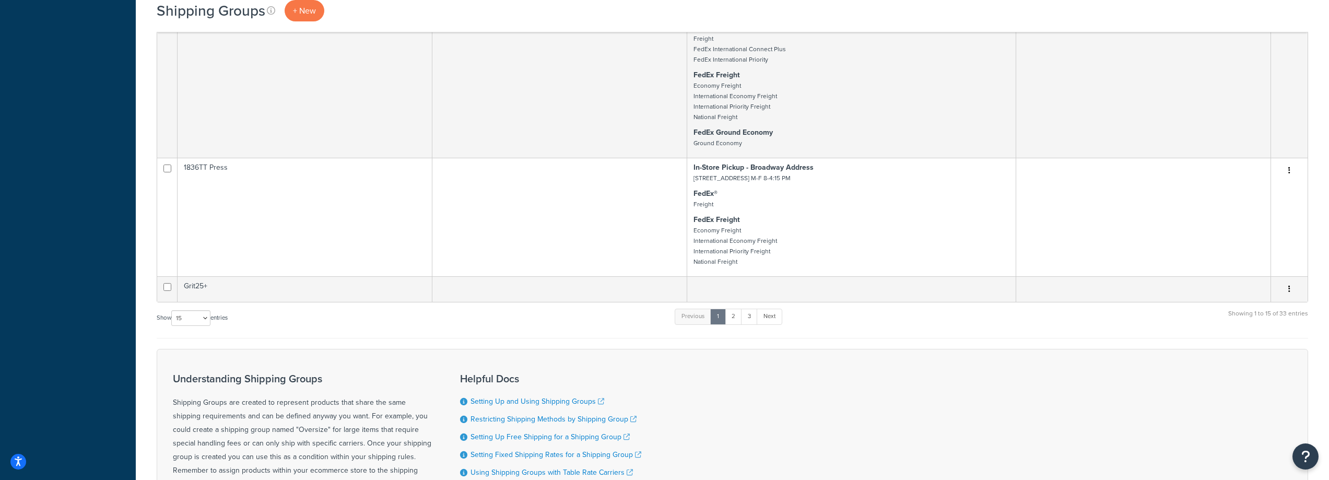
scroll to position [1560, 0]
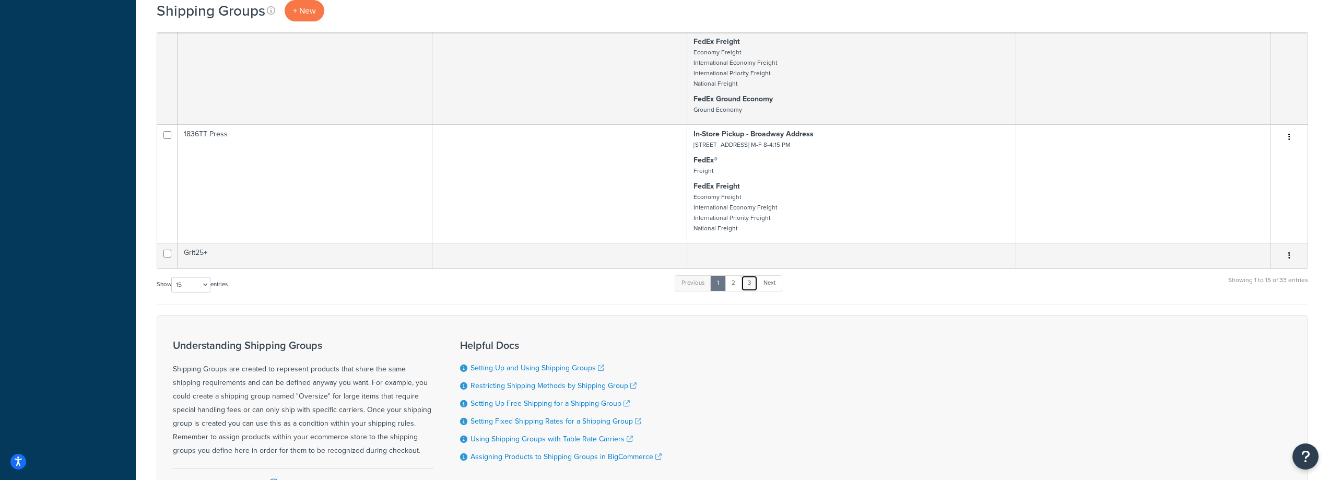
click at [752, 285] on link "3" at bounding box center [749, 283] width 17 height 16
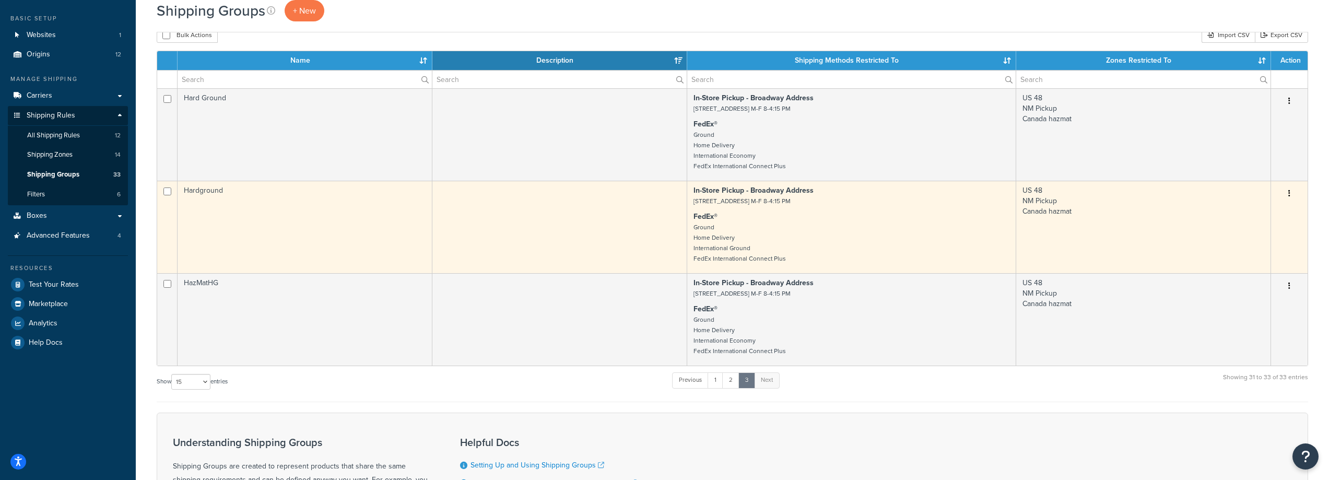
scroll to position [0, 0]
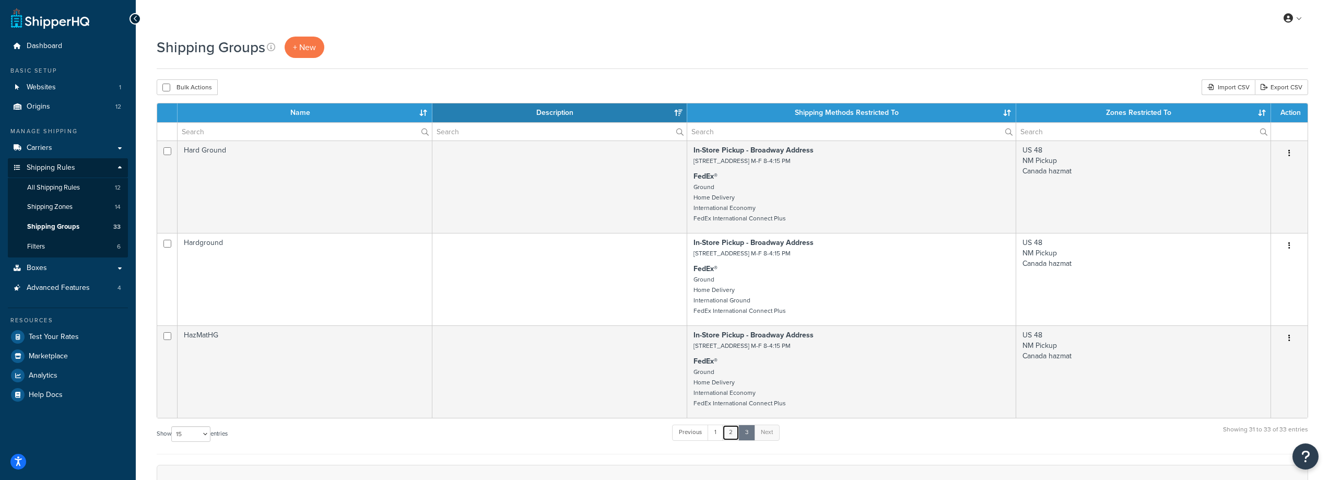
click at [731, 433] on link "2" at bounding box center [730, 433] width 17 height 16
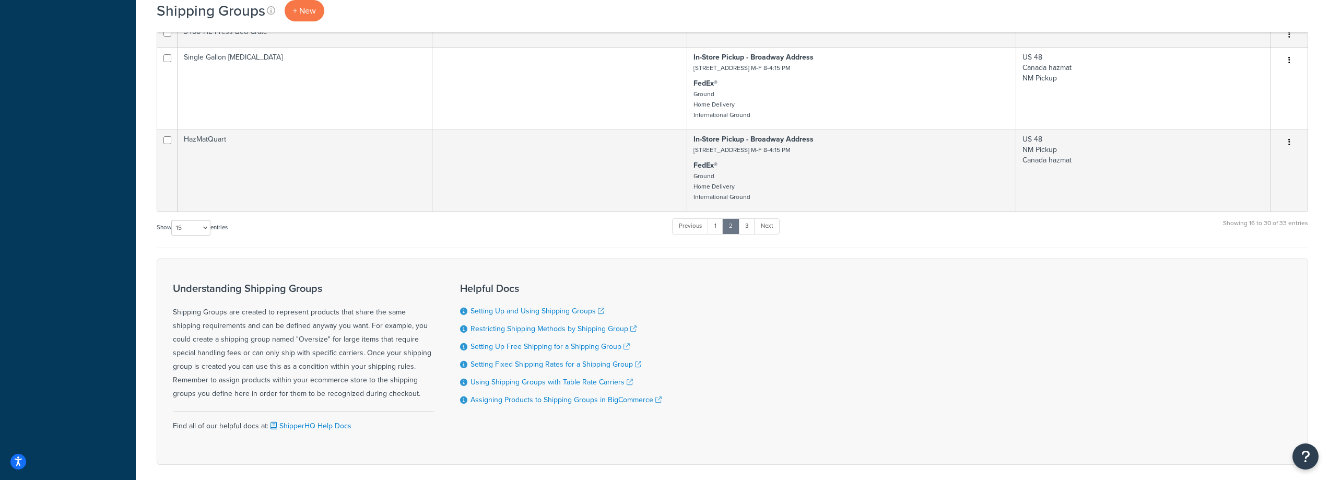
scroll to position [1586, 0]
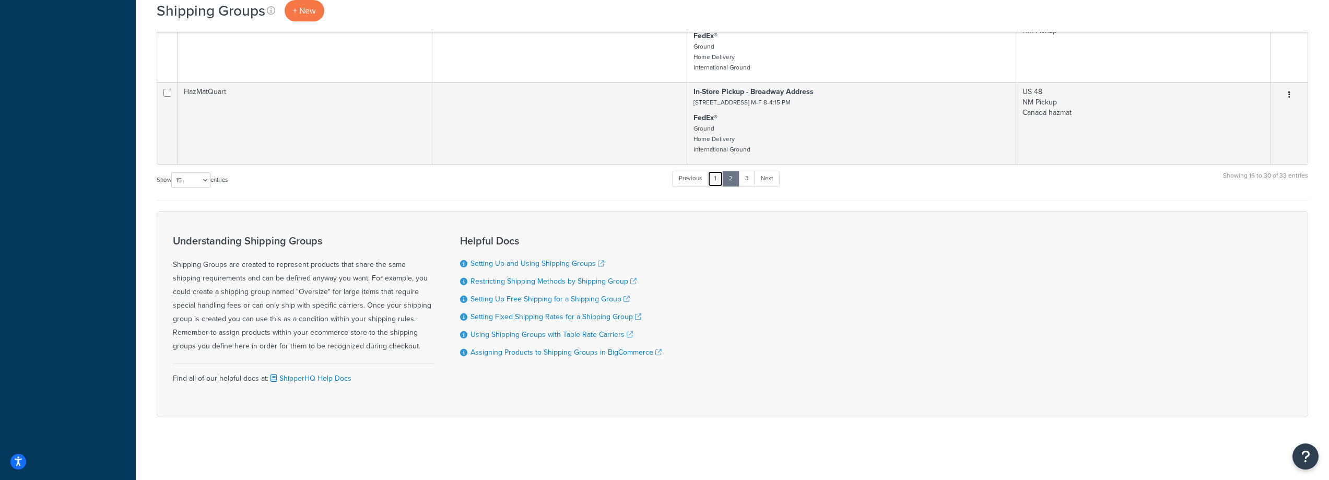
click at [719, 179] on link "1" at bounding box center [716, 179] width 16 height 16
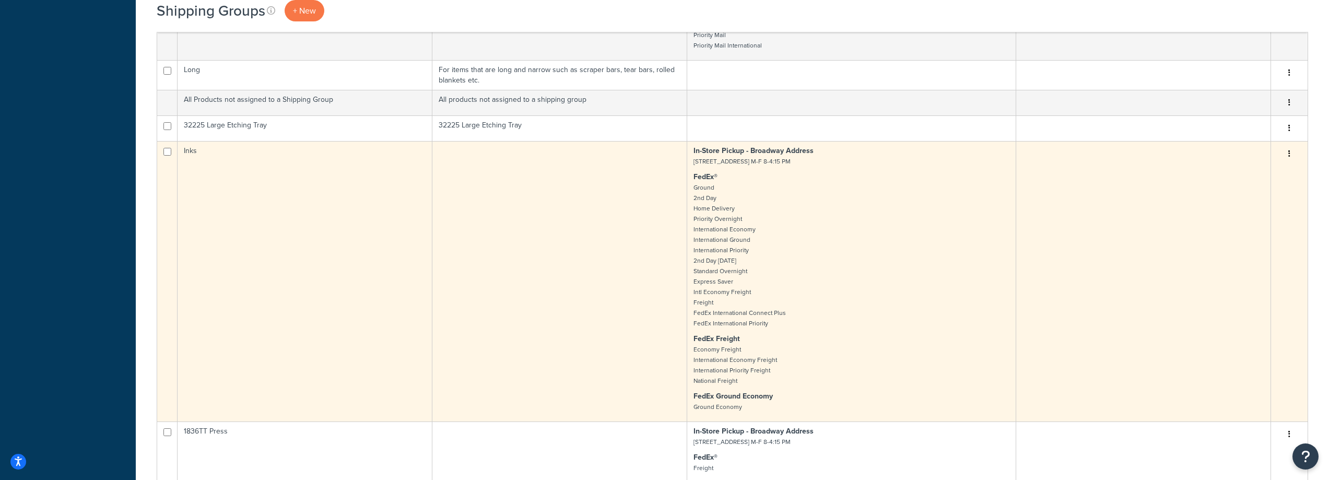
scroll to position [1143, 0]
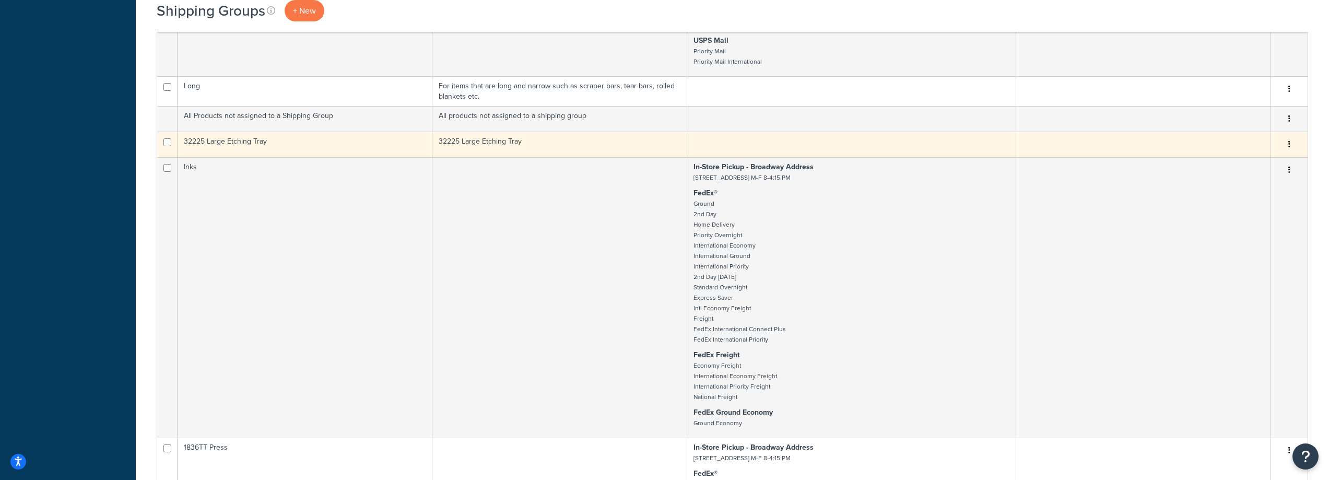
click at [627, 146] on td "32225 Large Etching Tray" at bounding box center [559, 145] width 255 height 26
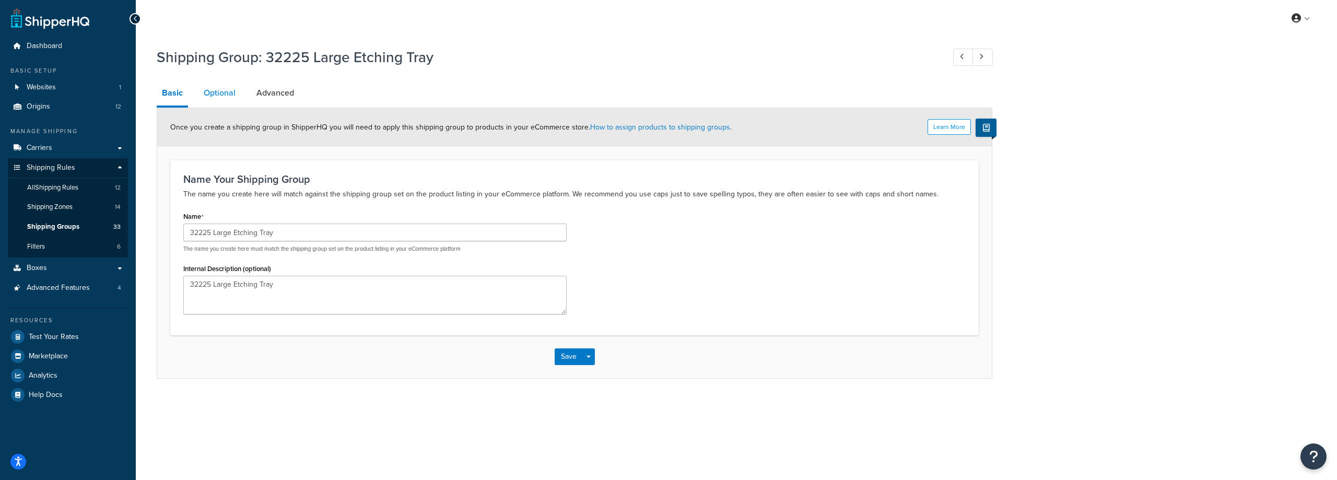
click at [229, 90] on link "Optional" at bounding box center [219, 92] width 42 height 25
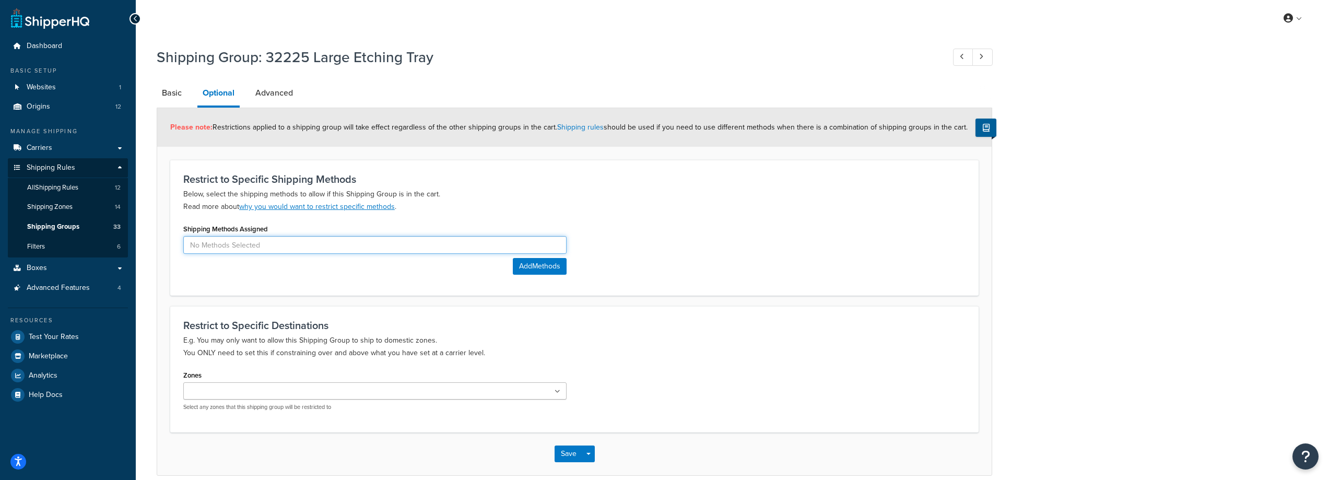
click at [345, 240] on input at bounding box center [374, 245] width 383 height 18
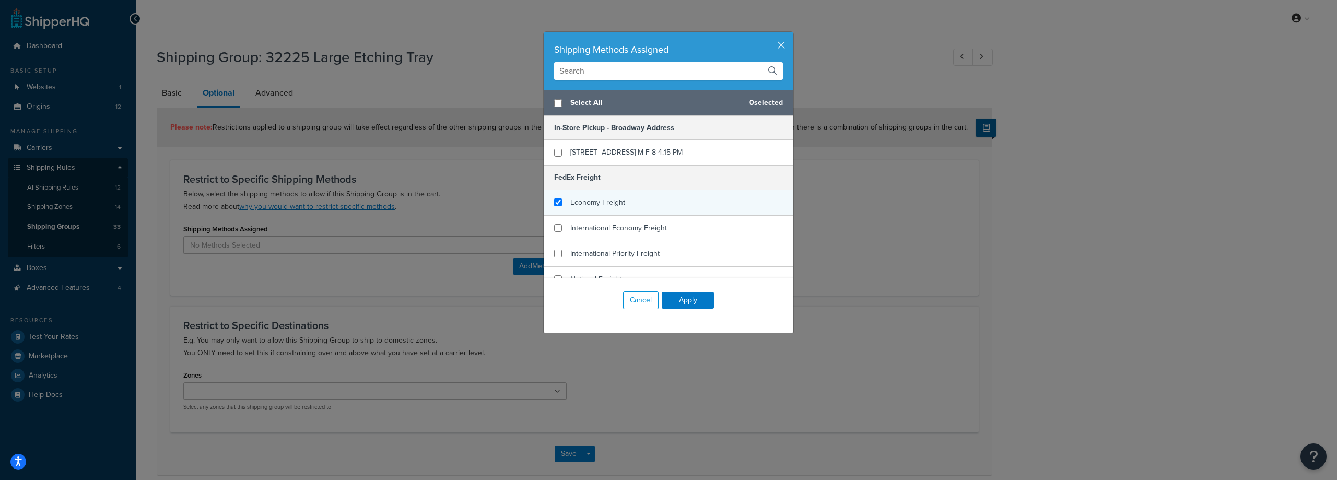
checkbox input "true"
click at [578, 204] on span "Economy Freight" at bounding box center [597, 202] width 55 height 11
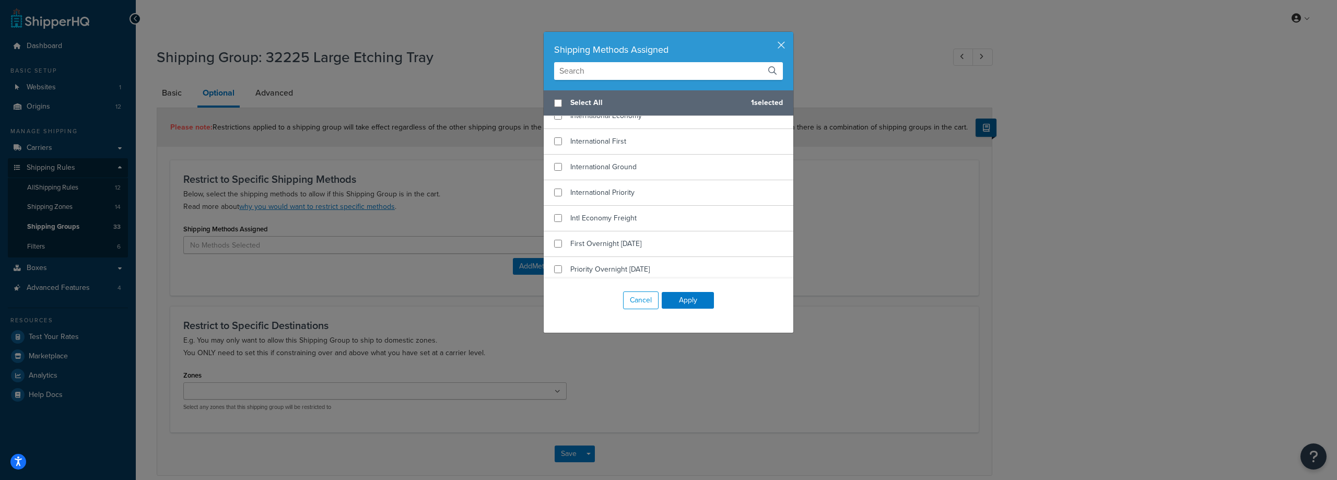
scroll to position [470, 0]
checkbox input "true"
click at [602, 218] on span "Intl Economy Freight" at bounding box center [603, 215] width 66 height 11
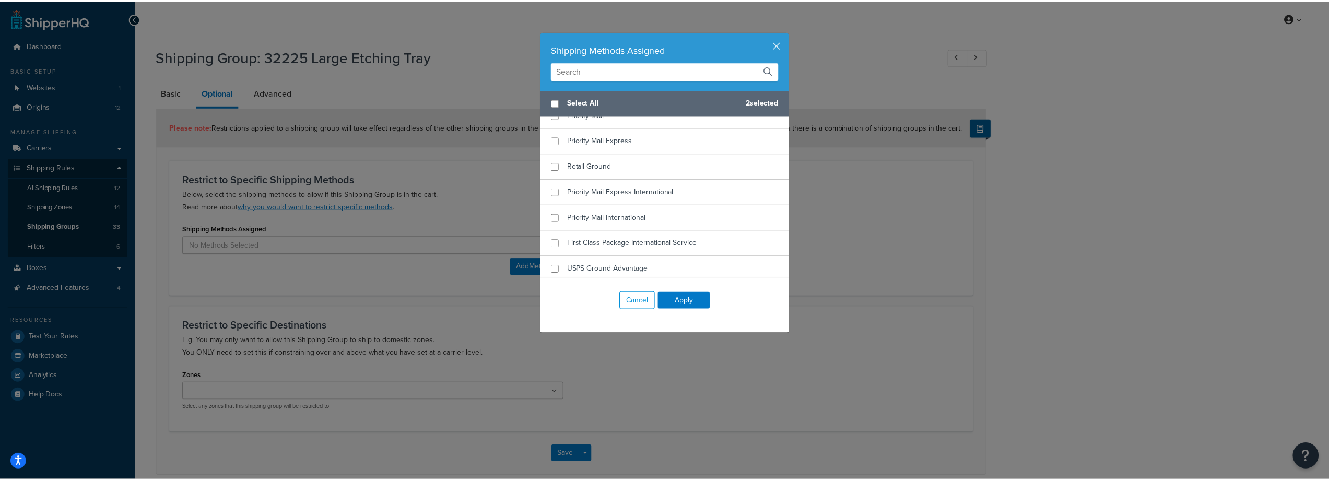
scroll to position [1108, 0]
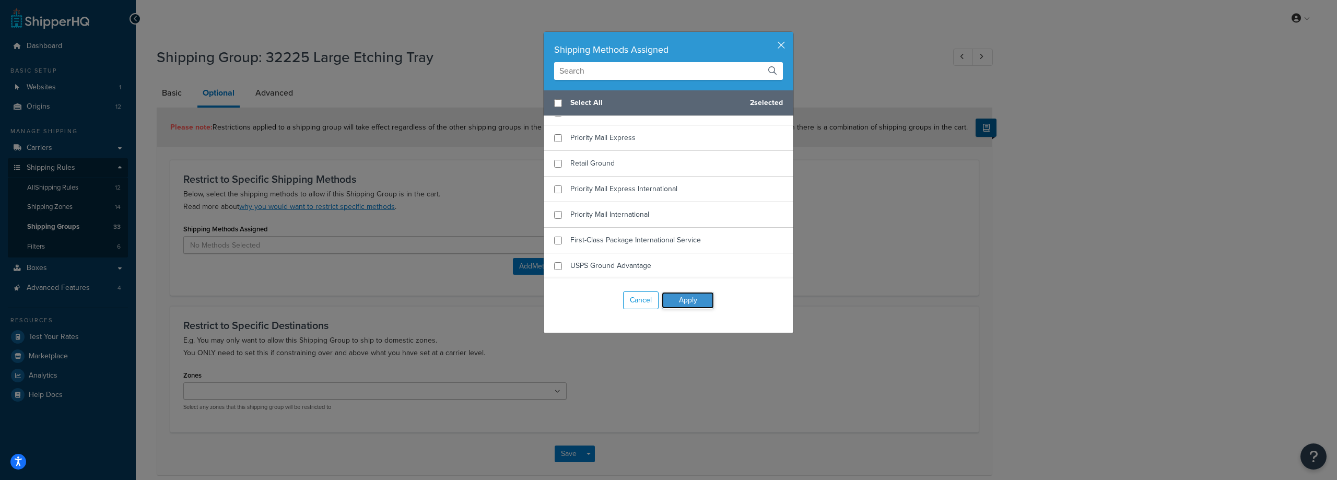
click at [682, 300] on button "Apply" at bounding box center [688, 300] width 52 height 17
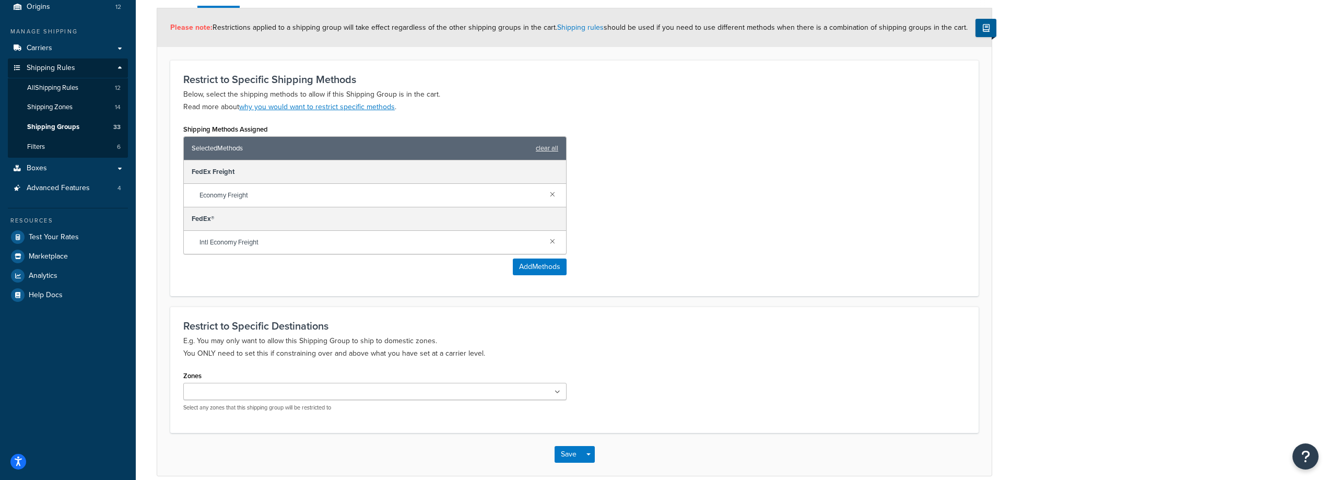
scroll to position [0, 0]
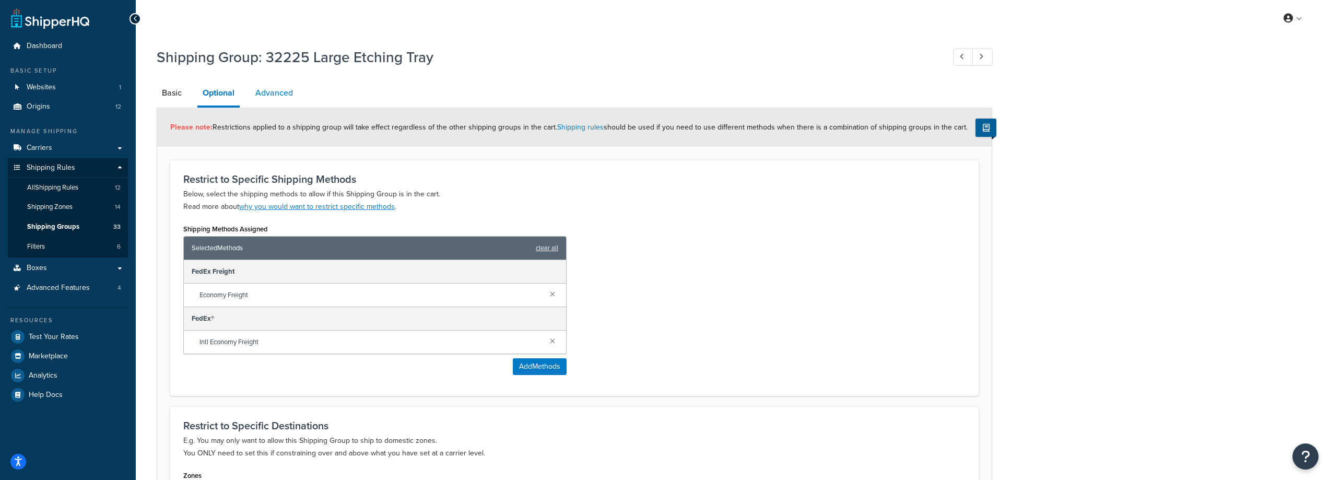
click at [278, 92] on link "Advanced" at bounding box center [274, 92] width 48 height 25
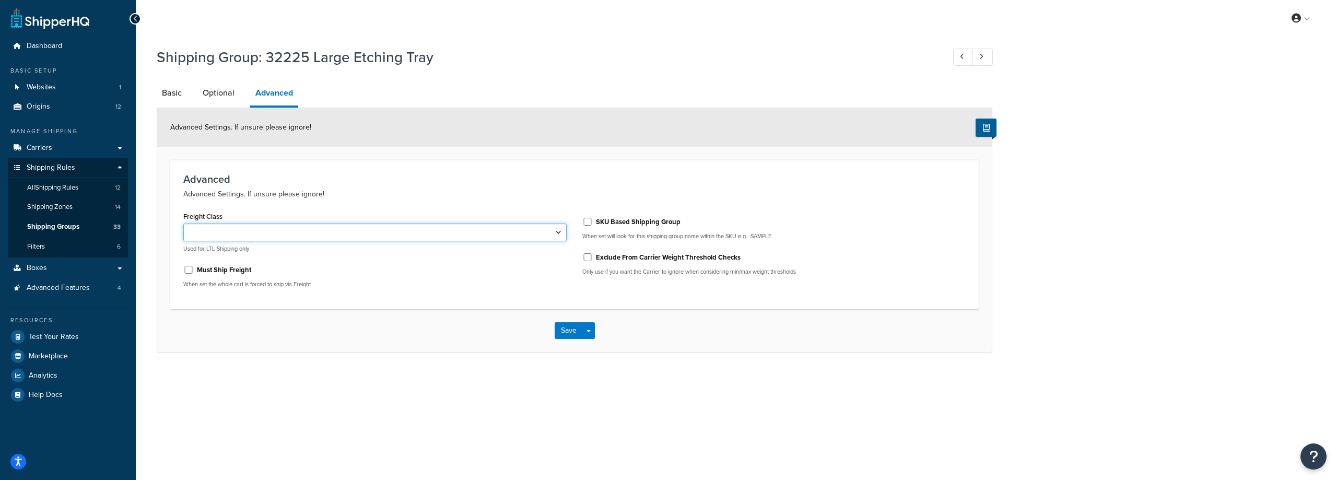
click at [452, 237] on select "50 55 60 65 70 77.5 85 92.5 100 110 125 150 175 200 250 300 400 500" at bounding box center [374, 232] width 383 height 18
select select "250"
click at [183, 224] on select "50 55 60 65 70 77.5 85 92.5 100 110 125 150 175 200 250 300 400 500" at bounding box center [374, 232] width 383 height 18
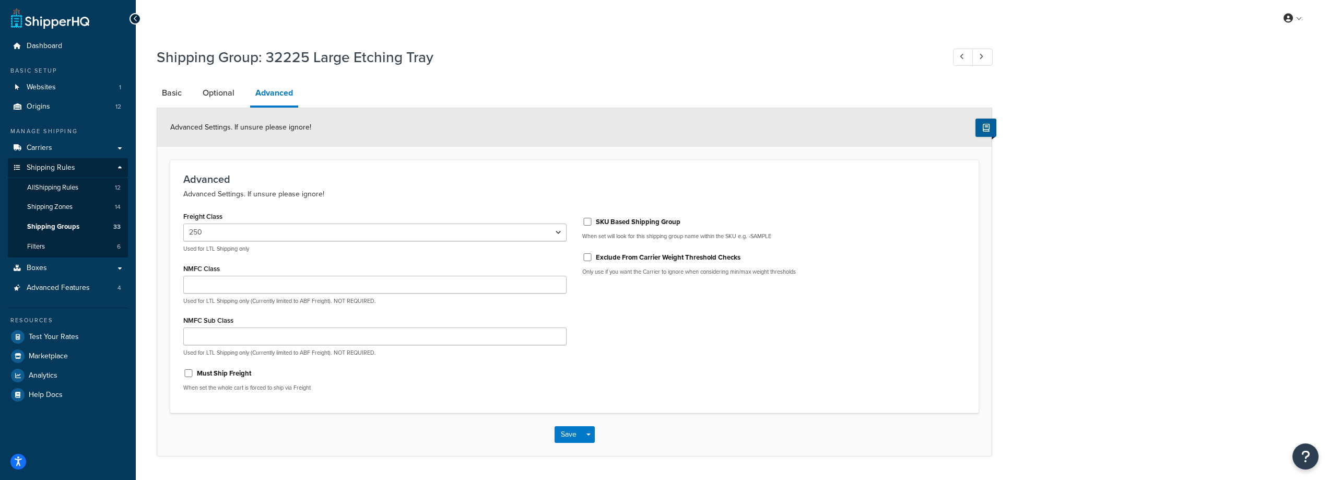
click at [610, 225] on label "SKU Based Shipping Group" at bounding box center [638, 221] width 85 height 9
click at [593, 225] on input "SKU Based Shipping Group" at bounding box center [587, 222] width 10 height 8
checkbox input "true"
click at [231, 371] on label "Must Ship Freight" at bounding box center [224, 373] width 54 height 9
click at [194, 371] on input "Must Ship Freight" at bounding box center [188, 373] width 10 height 8
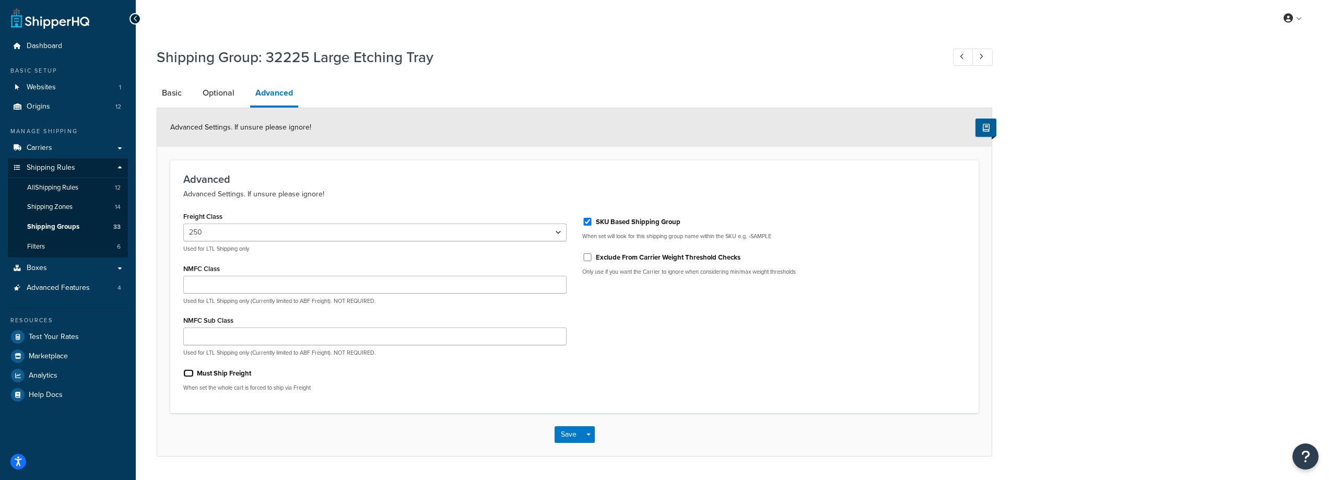
checkbox input "true"
click at [566, 432] on button "Save" at bounding box center [569, 434] width 28 height 17
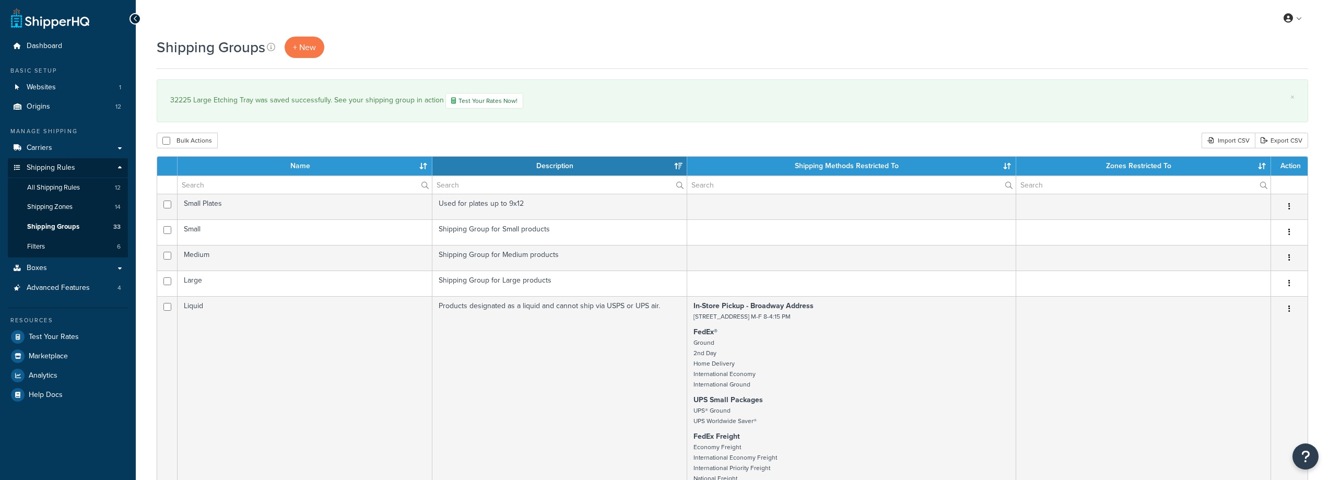
select select "15"
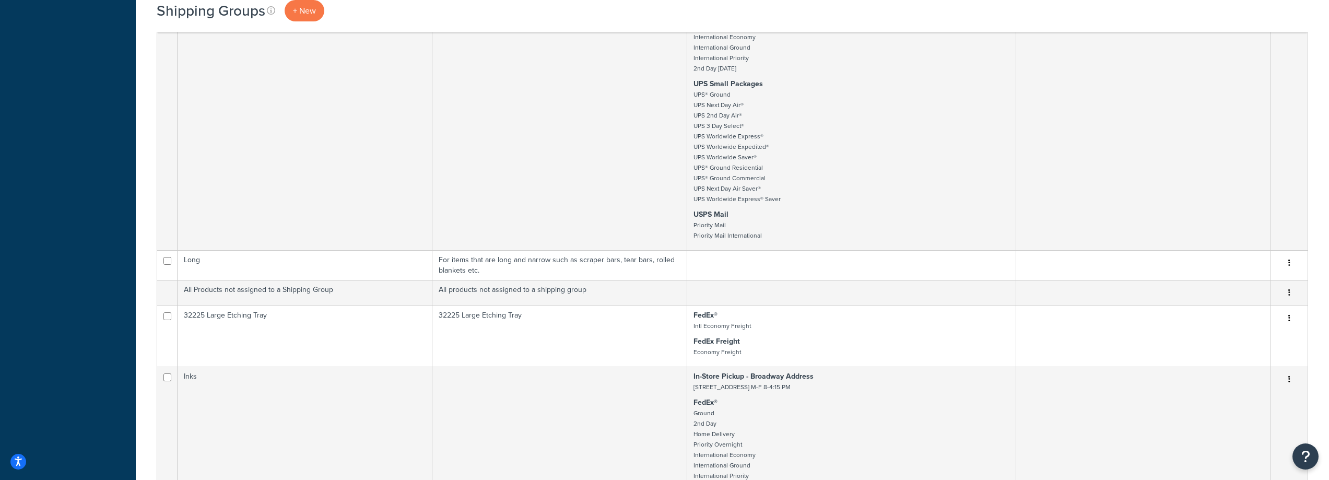
scroll to position [1097, 0]
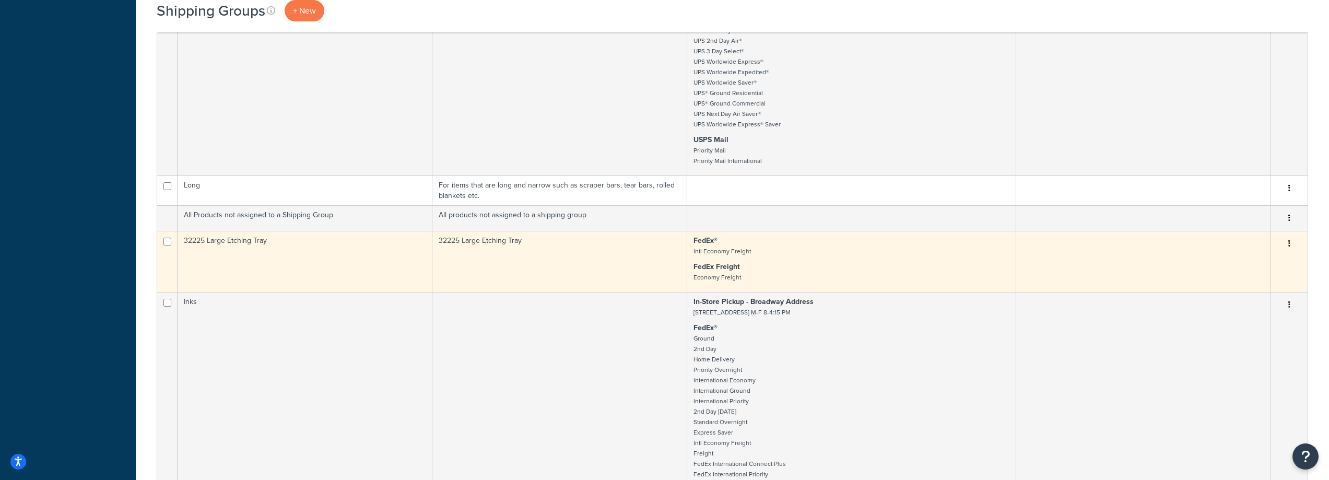
click at [598, 254] on td "32225 Large Etching Tray" at bounding box center [559, 261] width 255 height 61
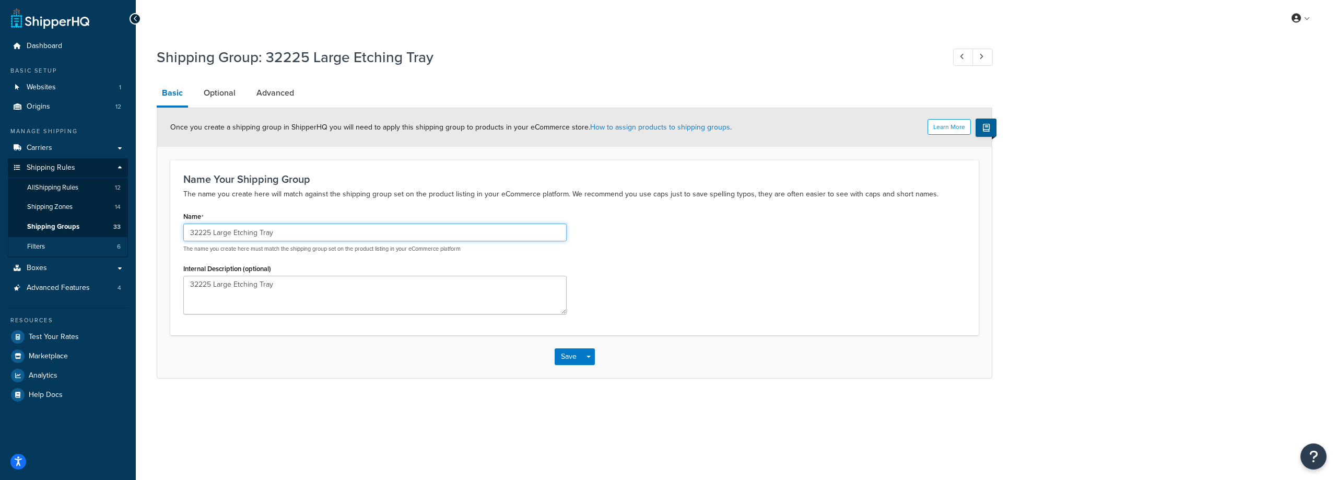
drag, startPoint x: 280, startPoint y: 229, endPoint x: 120, endPoint y: 237, distance: 160.5
click at [120, 237] on div "Dashboard Basic Setup Websites 1 Origins 12 Manage Shipping Carriers Carriers A…" at bounding box center [668, 240] width 1337 height 480
click at [229, 93] on link "Optional" at bounding box center [219, 92] width 42 height 25
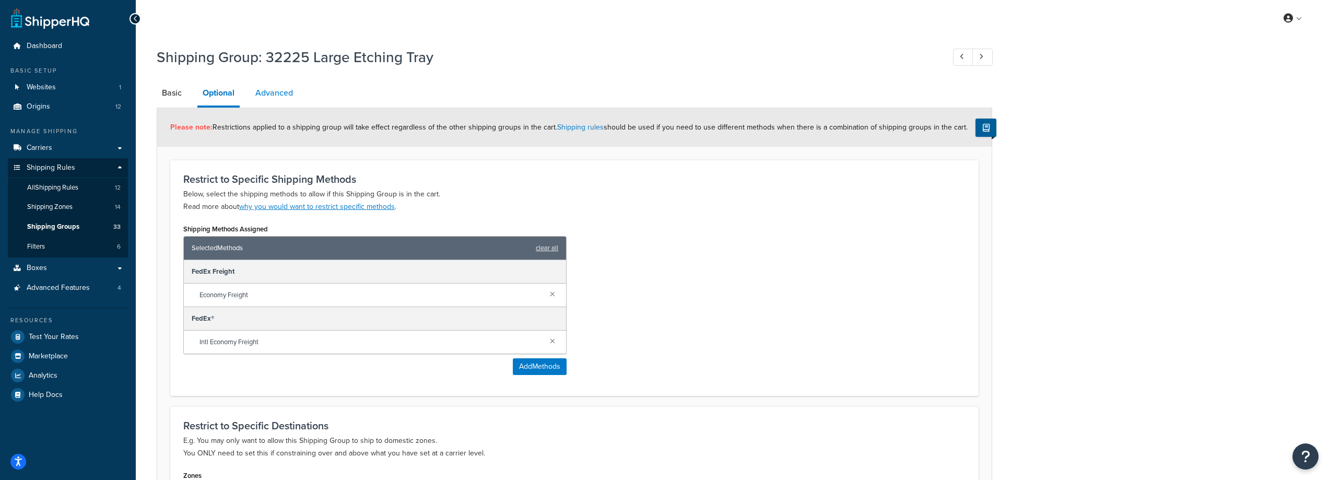
click at [284, 92] on link "Advanced" at bounding box center [274, 92] width 48 height 25
select select "250"
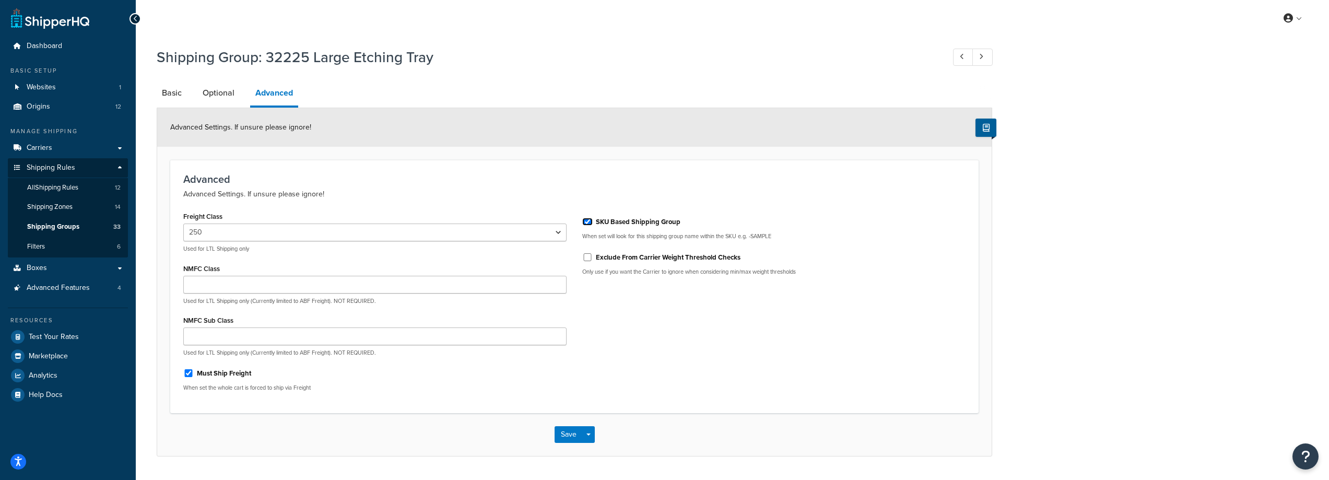
click at [589, 220] on input "SKU Based Shipping Group" at bounding box center [587, 222] width 10 height 8
checkbox input "false"
click at [566, 437] on button "Save" at bounding box center [569, 434] width 28 height 17
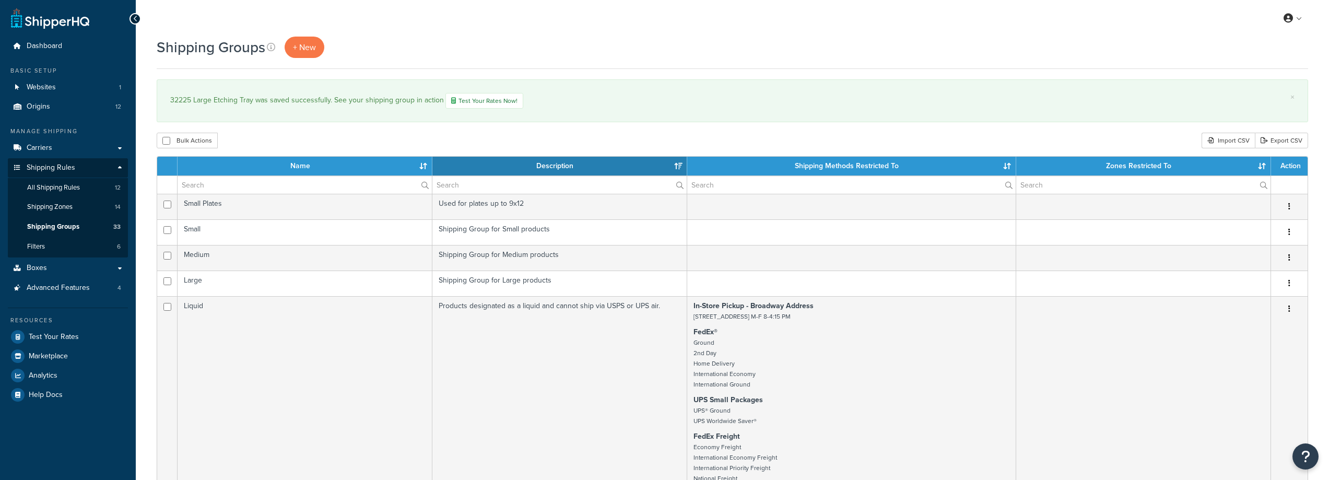
select select "15"
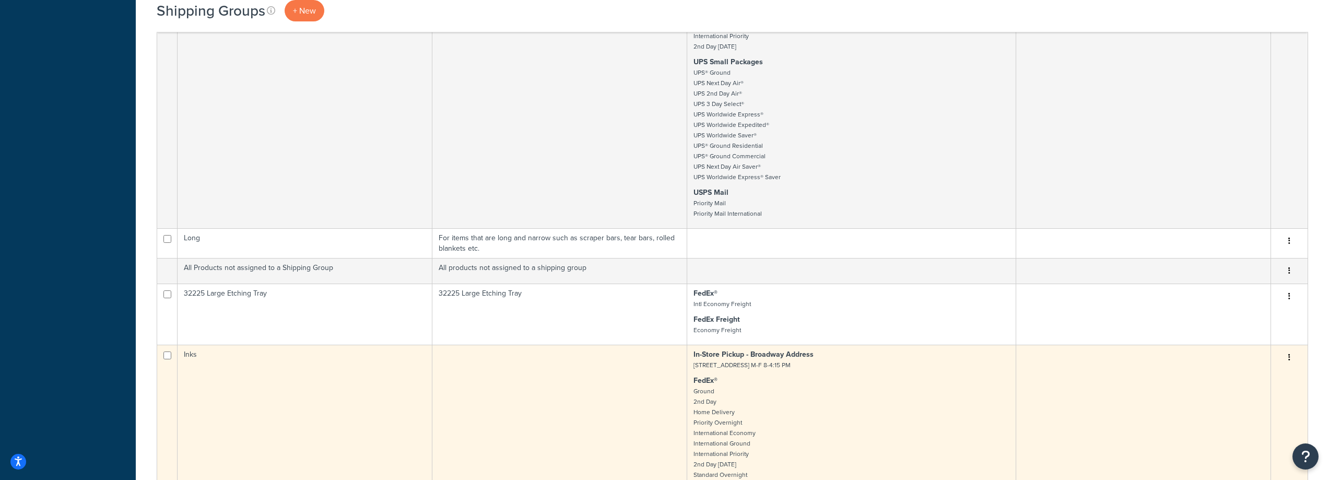
scroll to position [1044, 0]
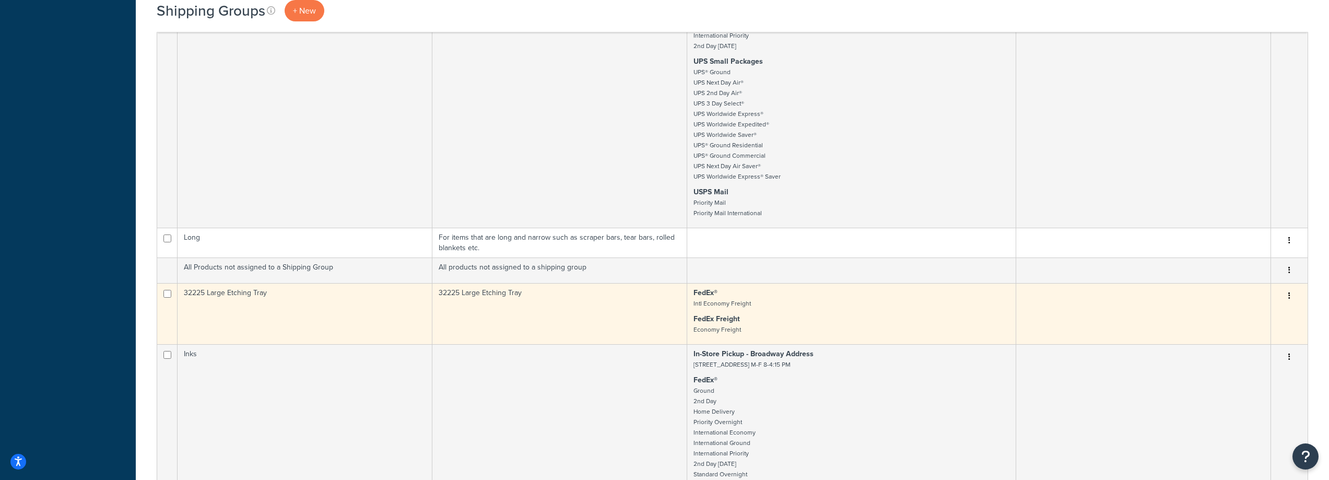
click at [361, 298] on td "32225 Large Etching Tray" at bounding box center [305, 313] width 255 height 61
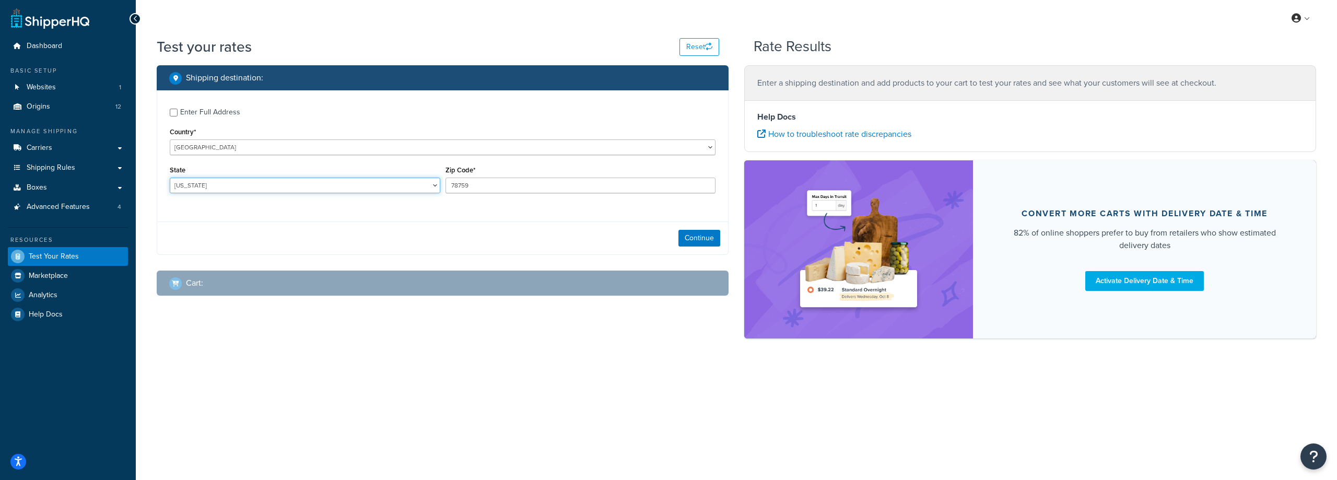
click at [317, 183] on select "[US_STATE] [US_STATE] [US_STATE] [US_STATE] [US_STATE] Armed Forces Americas Ar…" at bounding box center [305, 186] width 270 height 16
select select "NC"
click at [170, 178] on select "[US_STATE] [US_STATE] [US_STATE] [US_STATE] [US_STATE] Armed Forces Americas Ar…" at bounding box center [305, 186] width 270 height 16
drag, startPoint x: 486, startPoint y: 186, endPoint x: 250, endPoint y: 214, distance: 237.7
click at [343, 201] on div "State [US_STATE] [US_STATE] [US_STATE] [US_STATE] [US_STATE] Armed Forces Ameri…" at bounding box center [442, 182] width 551 height 38
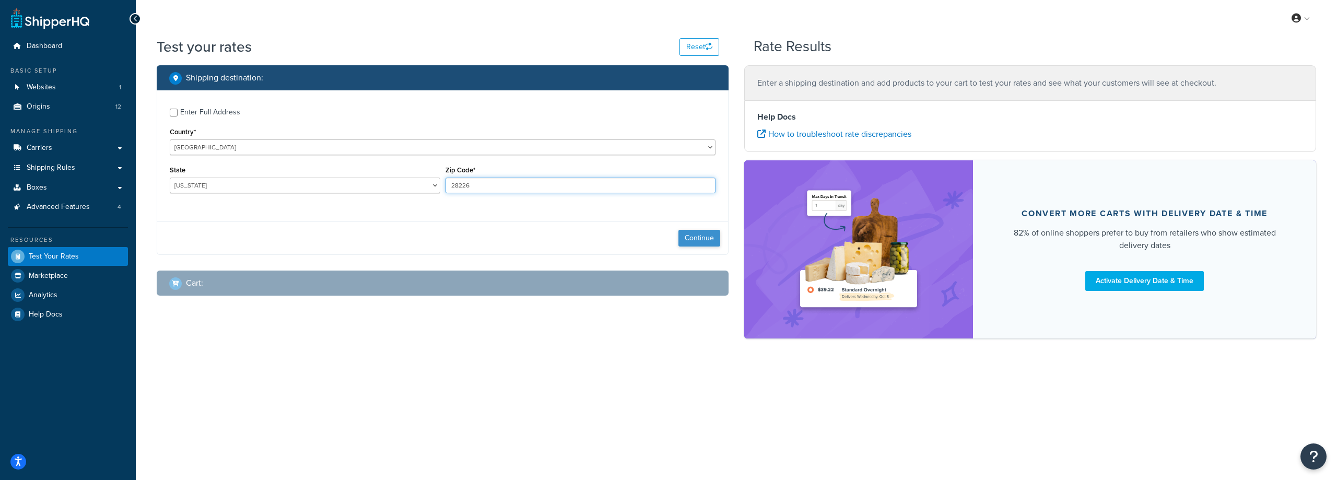
type input "28226"
click at [690, 242] on button "Continue" at bounding box center [699, 238] width 42 height 17
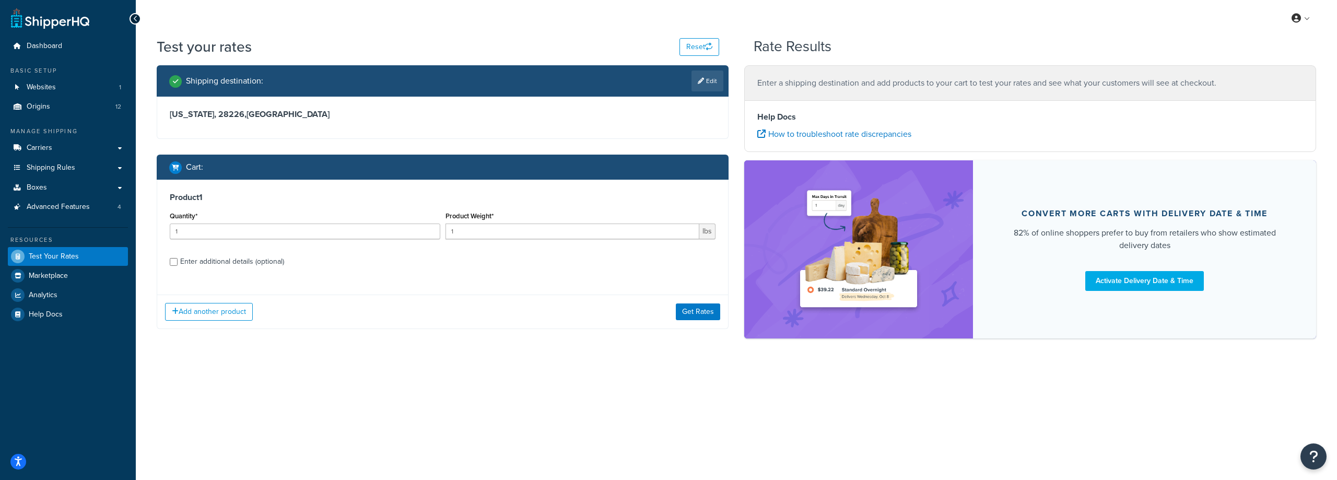
click at [202, 261] on div "Enter additional details (optional)" at bounding box center [232, 261] width 104 height 15
click at [178, 261] on input "Enter additional details (optional)" at bounding box center [174, 262] width 8 height 8
checkbox input "true"
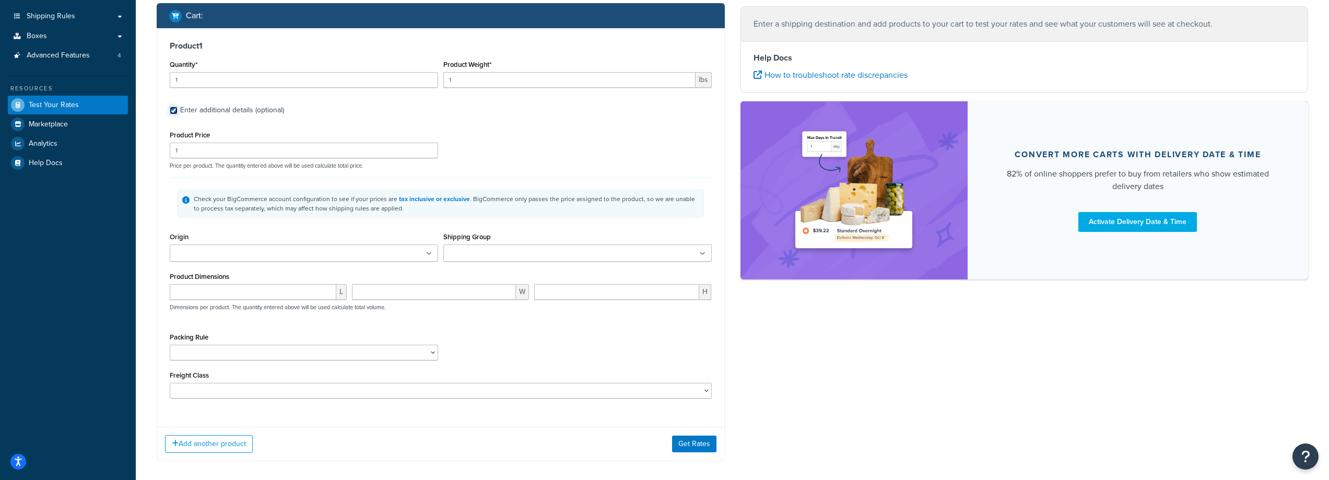
scroll to position [157, 0]
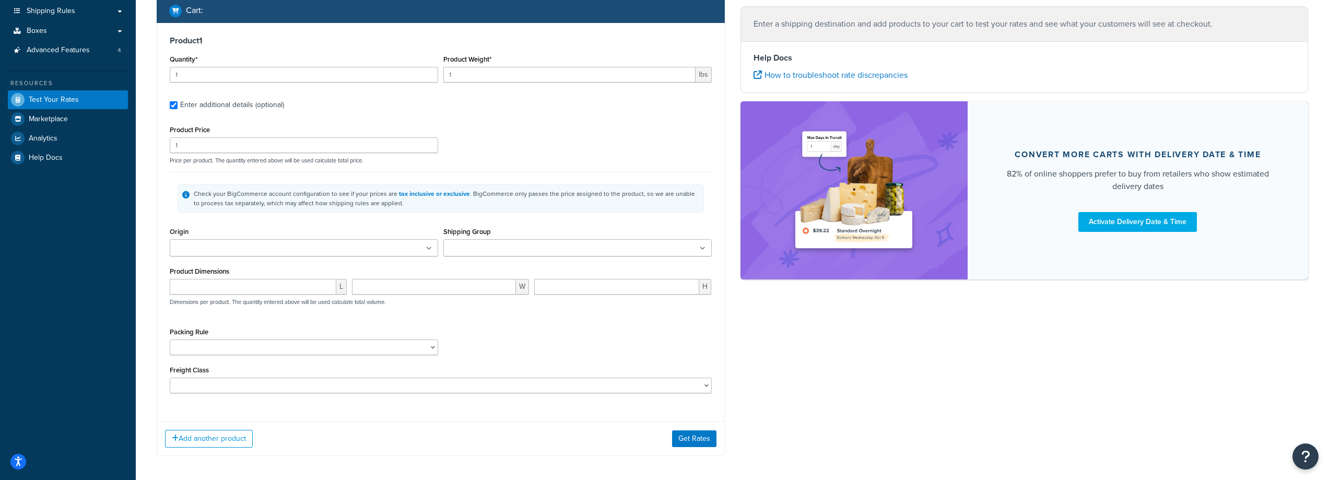
click at [260, 244] on ul at bounding box center [304, 247] width 268 height 17
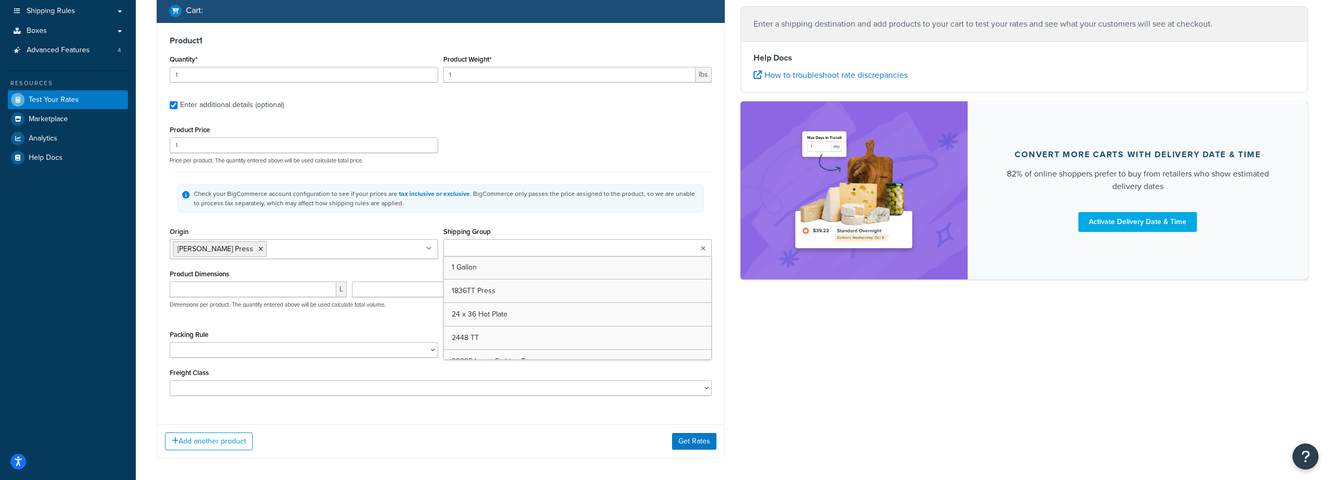
click at [503, 249] on input "Shipping Group" at bounding box center [492, 248] width 92 height 11
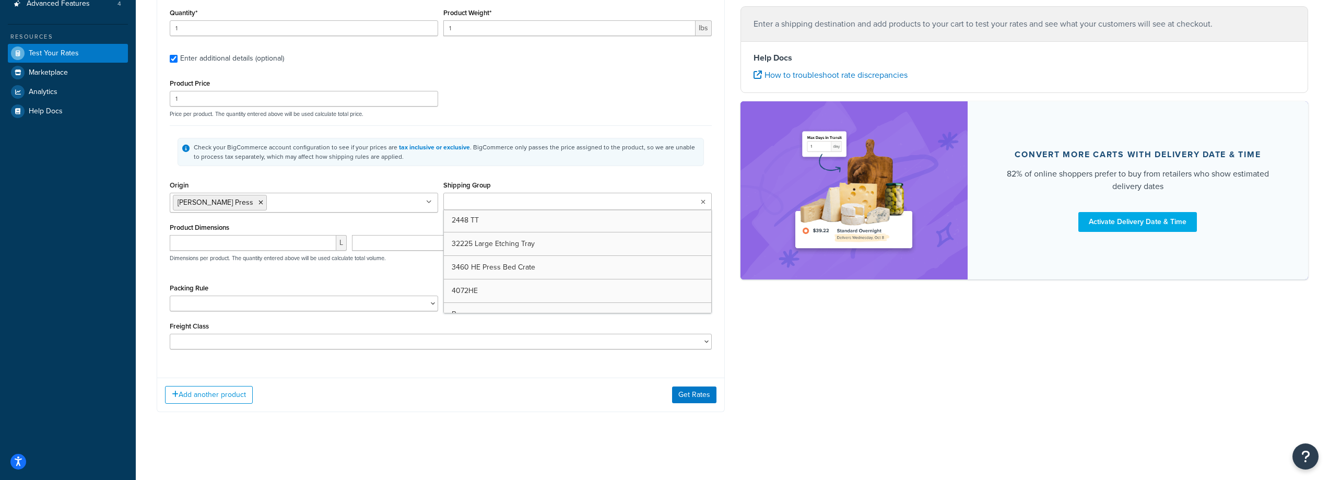
scroll to position [52, 0]
click at [212, 238] on input "number" at bounding box center [253, 243] width 167 height 16
click at [280, 235] on input "number" at bounding box center [253, 243] width 167 height 16
type input "44"
type input ".3"
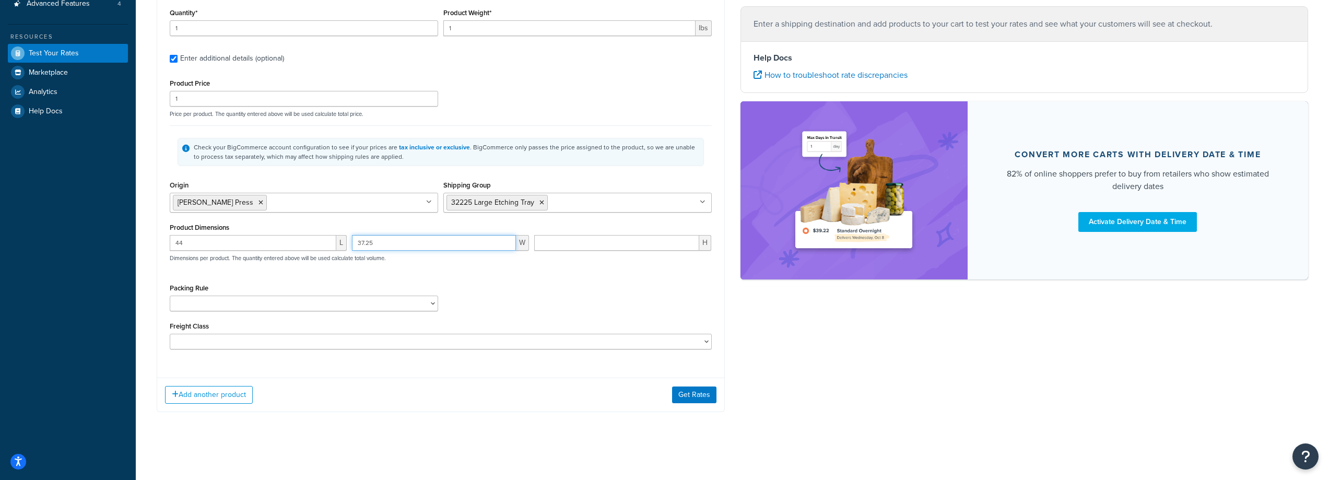
type input "37.25"
type input "4.25"
click at [296, 290] on div "Packing Rule 10.5 x 26.75 1001 Support Bench 1836 TT Press 1Lbinkcans 24 x 36 H…" at bounding box center [304, 296] width 268 height 30
click at [299, 301] on select "10.5 x 26.75 1001 Support Bench 1836 TT Press 1Lbinkcans 24 x 36 Hot Plate 2448…" at bounding box center [304, 304] width 268 height 16
select select "62391"
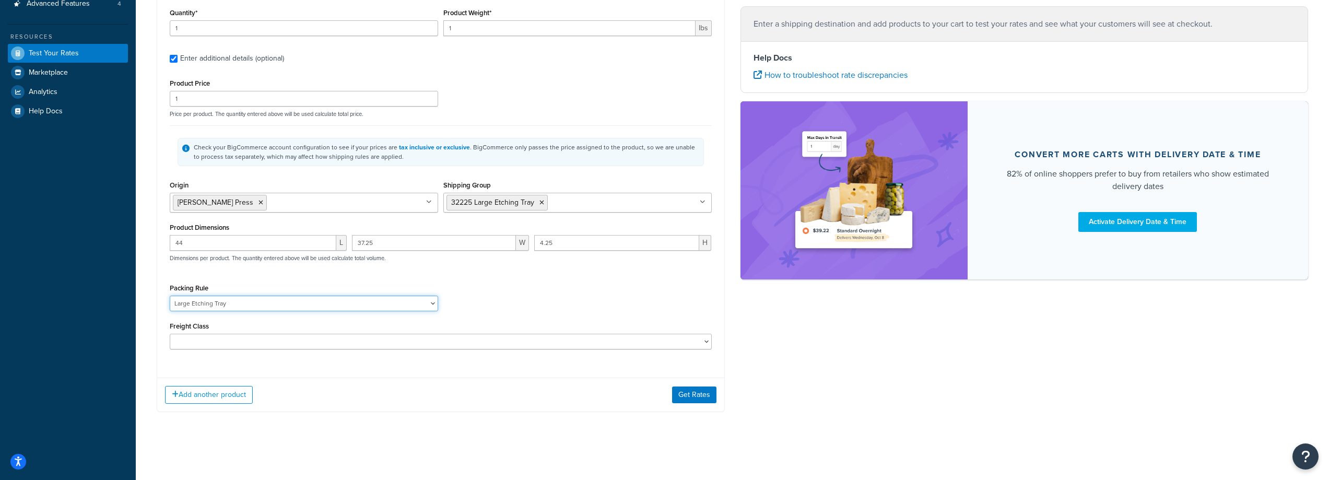
click at [170, 296] on select "10.5 x 26.75 1001 Support Bench 1836 TT Press 1Lbinkcans 24 x 36 Hot Plate 2448…" at bounding box center [304, 304] width 268 height 16
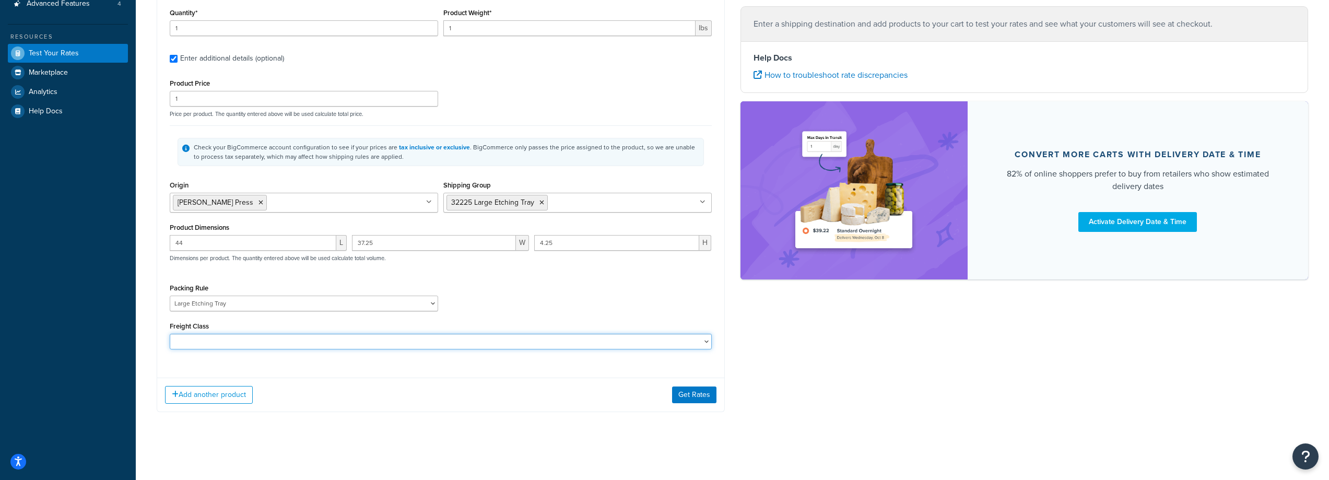
click at [275, 337] on select "50 55 60 65 70 77.5 85 92.5 100 110 125 150 175 200 250 300 400 500" at bounding box center [441, 342] width 542 height 16
select select "250"
click at [170, 334] on select "50 55 60 65 70 77.5 85 92.5 100 110 125 150 175 200 250 300 400 500" at bounding box center [441, 342] width 542 height 16
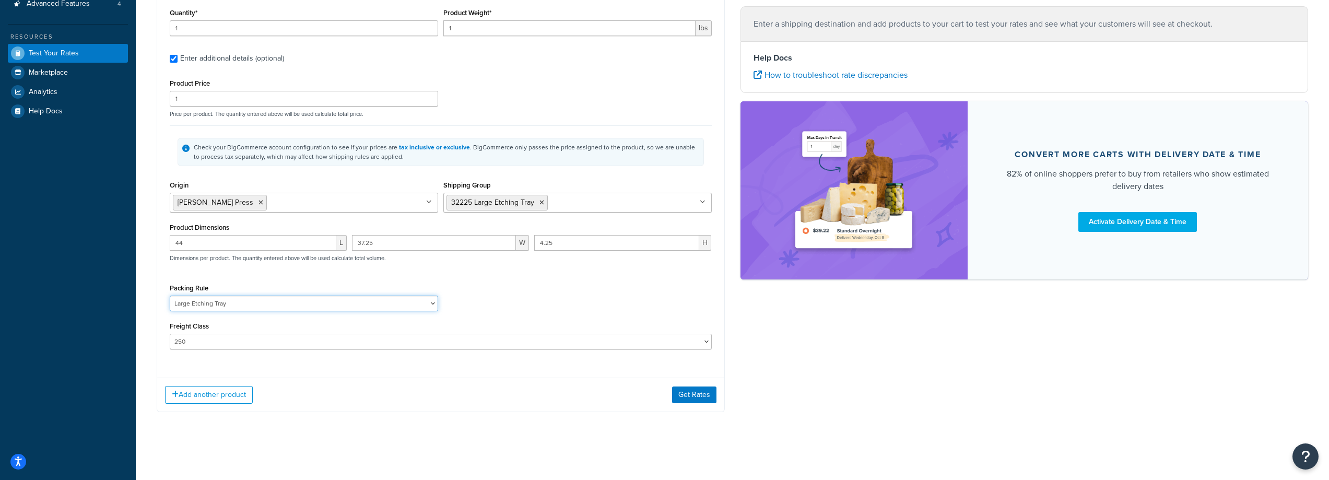
click at [249, 304] on select "10.5 x 26.75 1001 Support Bench 1836 TT Press 1Lbinkcans 24 x 36 Hot Plate 2448…" at bounding box center [304, 304] width 268 height 16
click at [170, 296] on select "10.5 x 26.75 1001 Support Bench 1836 TT Press 1Lbinkcans 24 x 36 Hot Plate 2448…" at bounding box center [304, 304] width 268 height 16
drag, startPoint x: 226, startPoint y: 305, endPoint x: 158, endPoint y: 301, distance: 68.5
click at [158, 301] on div "Product 1 Quantity* 1 Product Weight* 1 lbs Enter additional details (optional)…" at bounding box center [440, 173] width 567 height 393
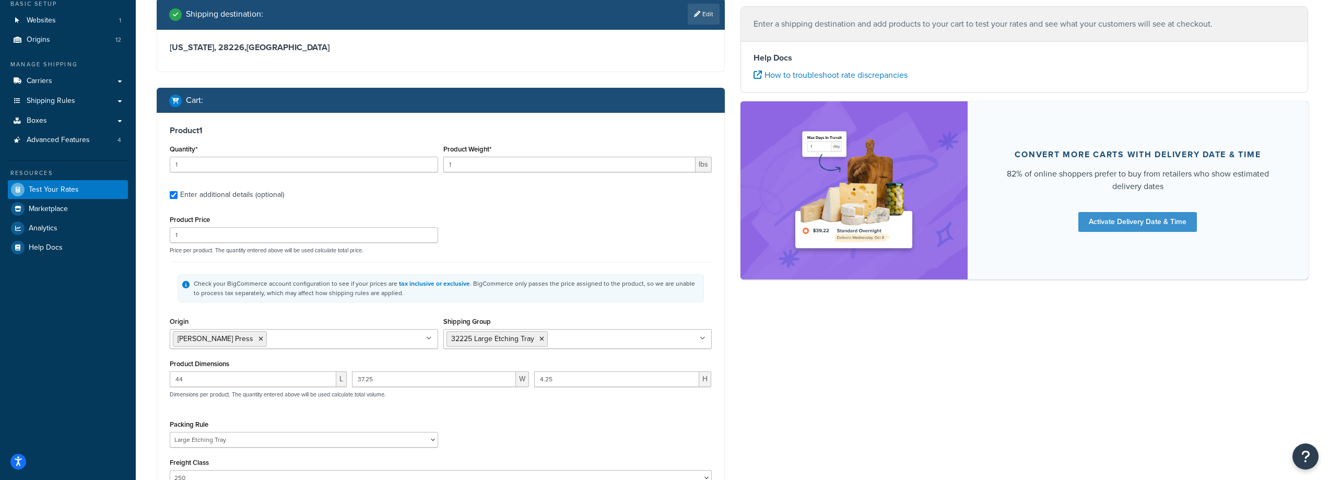
scroll to position [157, 0]
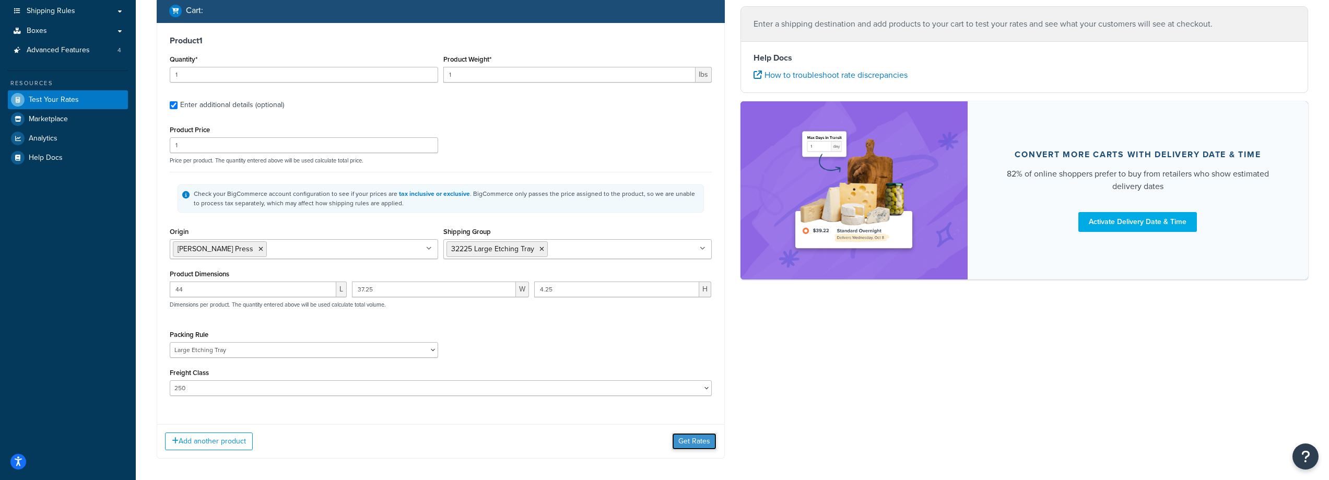
click at [692, 444] on button "Get Rates" at bounding box center [694, 441] width 44 height 17
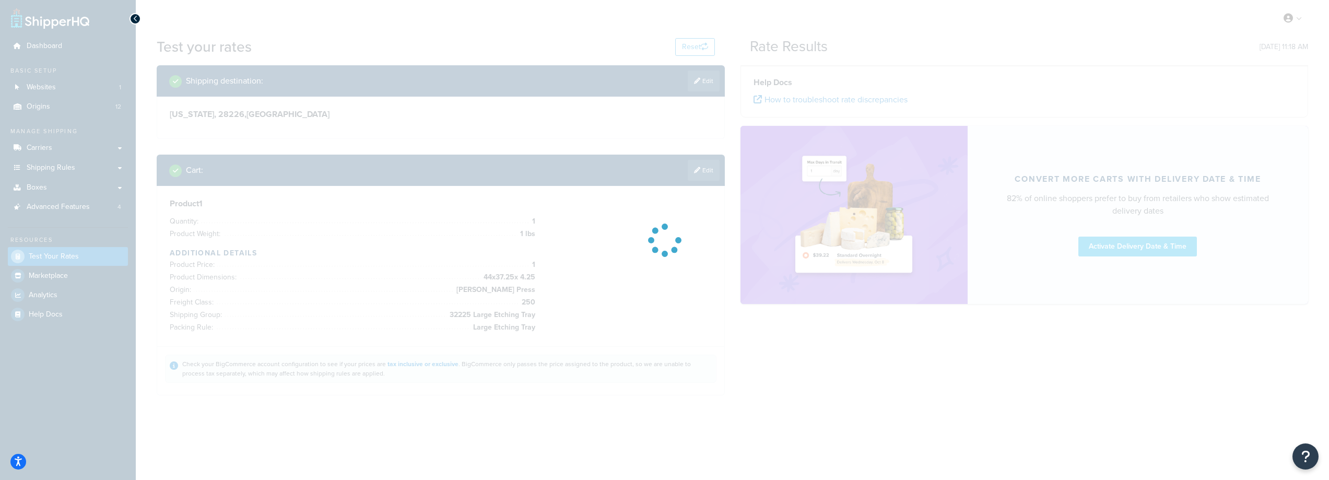
scroll to position [0, 0]
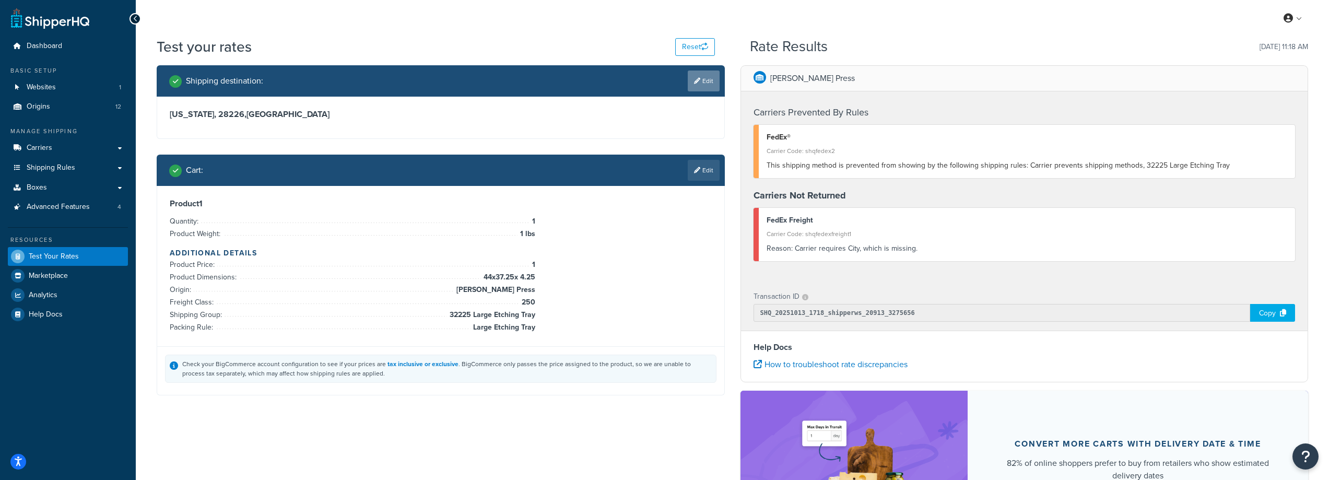
click at [710, 86] on link "Edit" at bounding box center [704, 80] width 32 height 21
select select "NC"
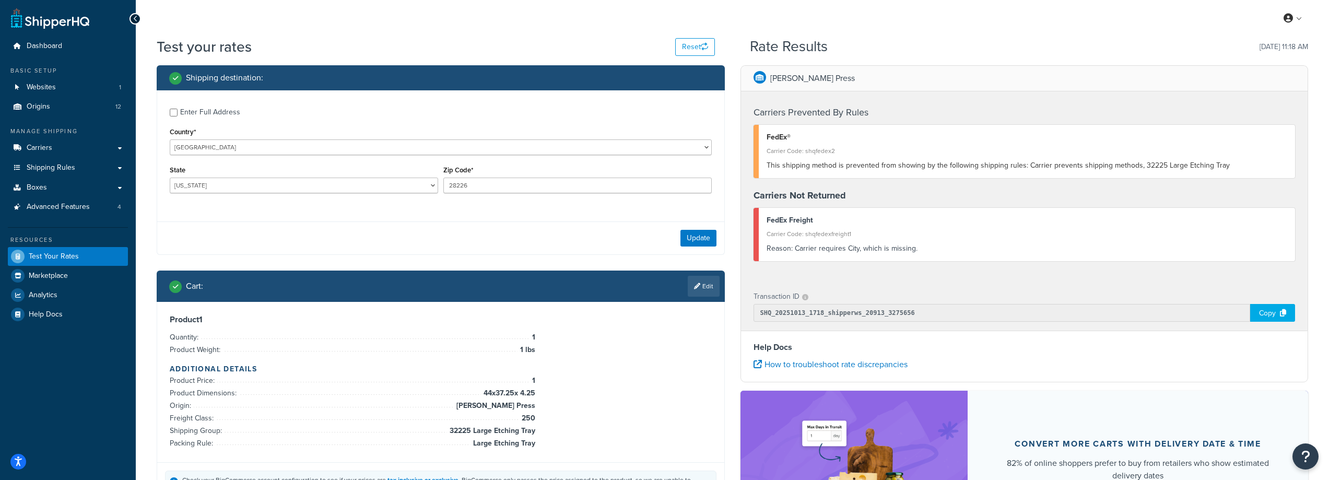
click at [183, 113] on div "Enter Full Address" at bounding box center [210, 112] width 60 height 15
click at [178, 113] on input "Enter Full Address" at bounding box center [174, 113] width 8 height 8
checkbox input "true"
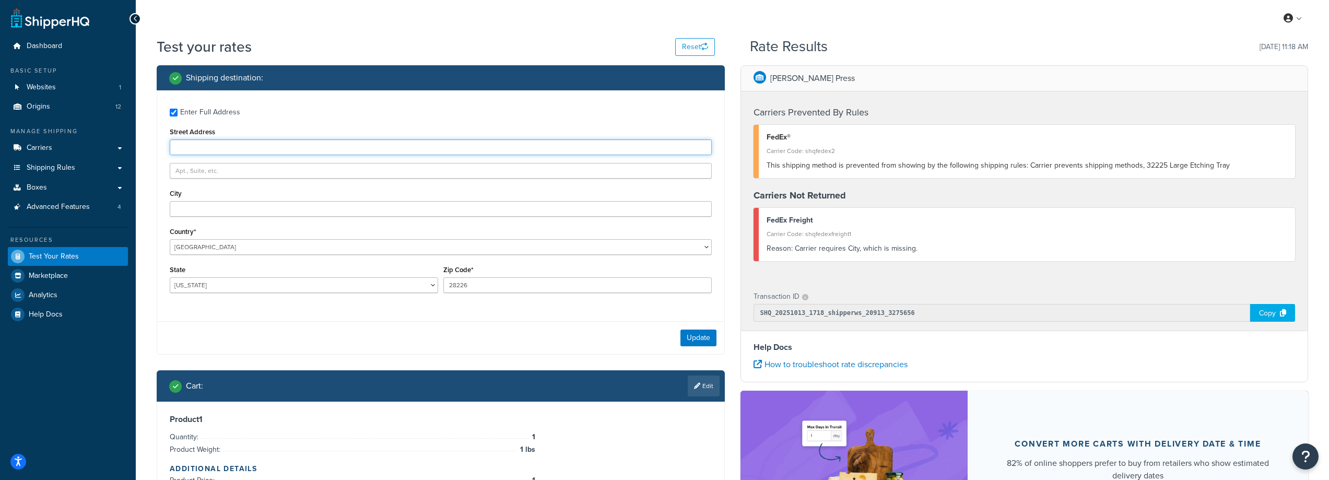
click at [203, 147] on input "Street Address" at bounding box center [441, 147] width 542 height 16
type input "4501 Town and Country Rd"
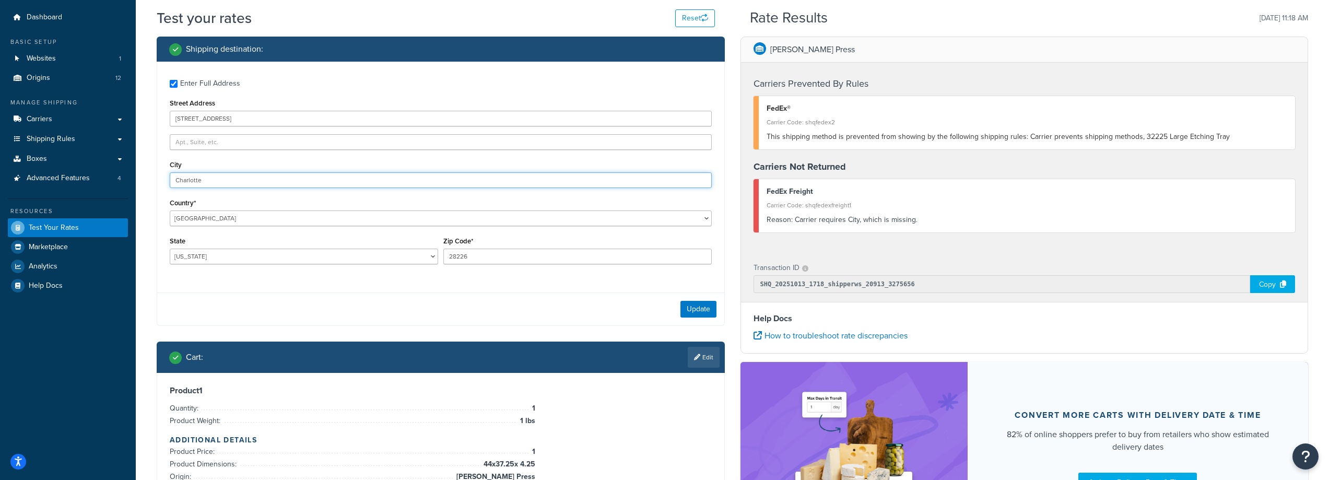
scroll to position [52, 0]
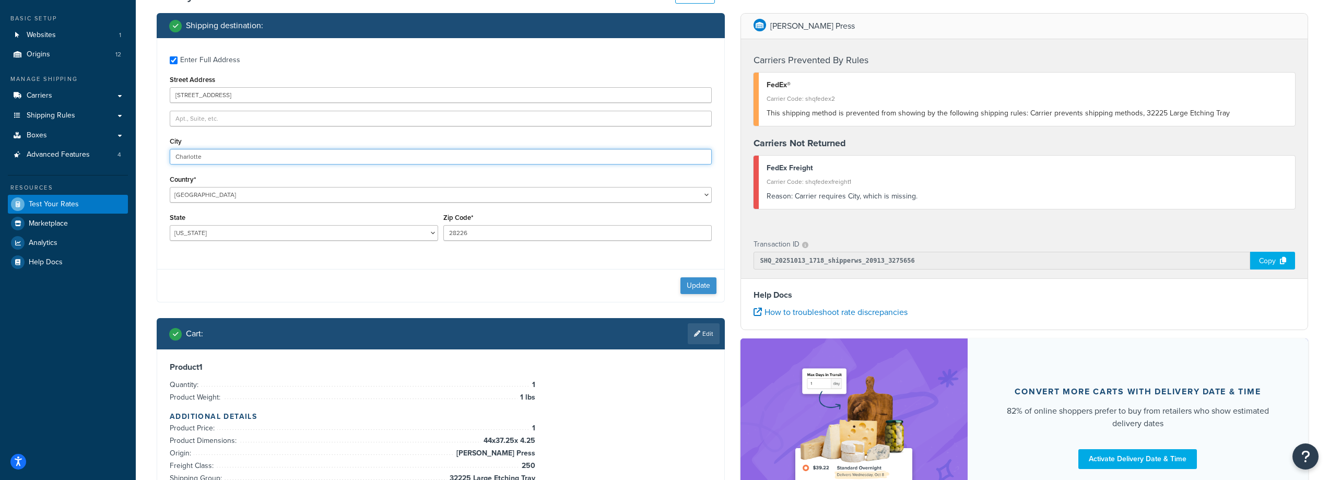
type input "Charlotte"
click at [704, 289] on button "Update" at bounding box center [698, 285] width 36 height 17
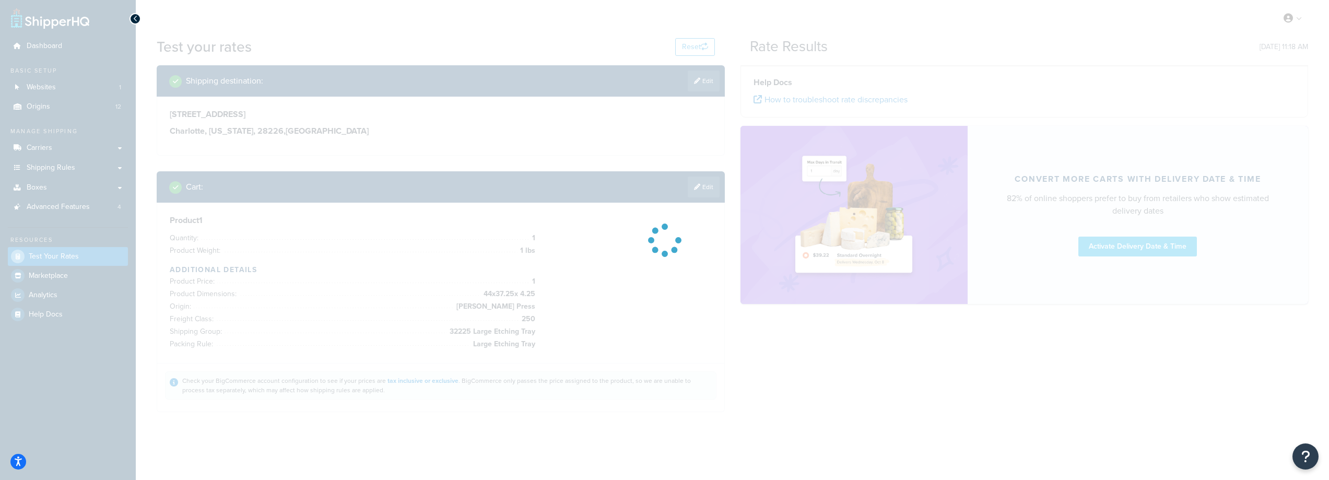
scroll to position [0, 0]
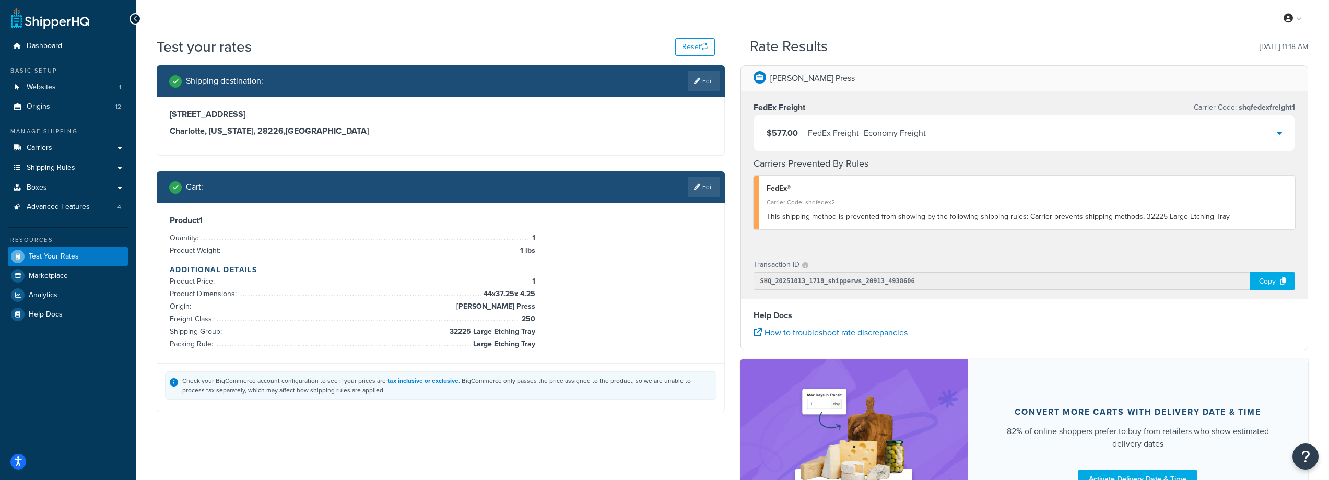
click at [1284, 135] on div "$577.00 FedEx Freight - Economy Freight" at bounding box center [1024, 133] width 541 height 36
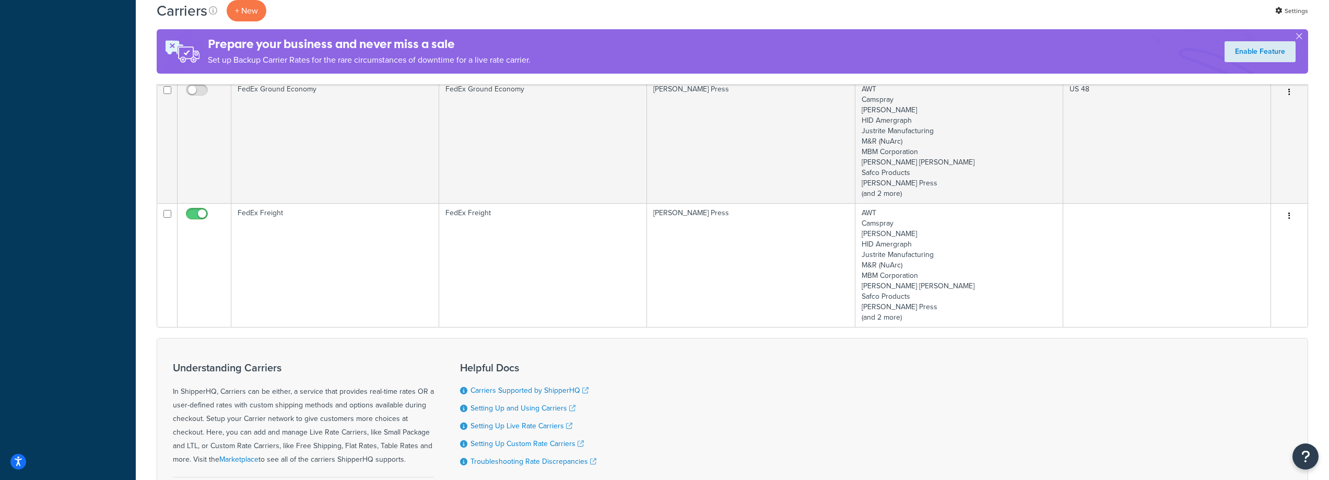
scroll to position [470, 0]
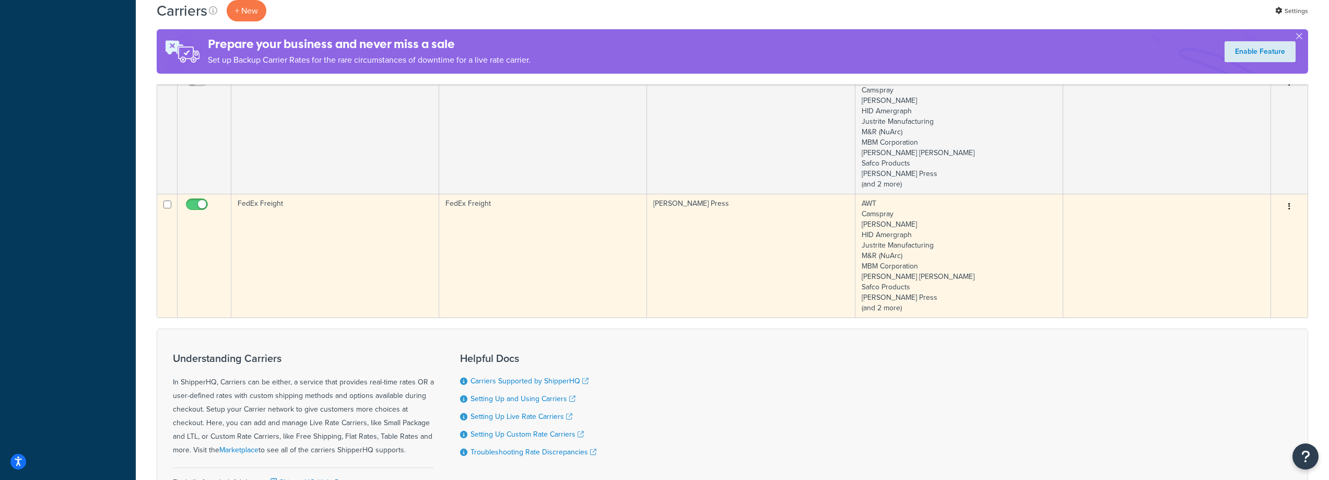
click at [360, 229] on td "FedEx Freight" at bounding box center [335, 256] width 208 height 124
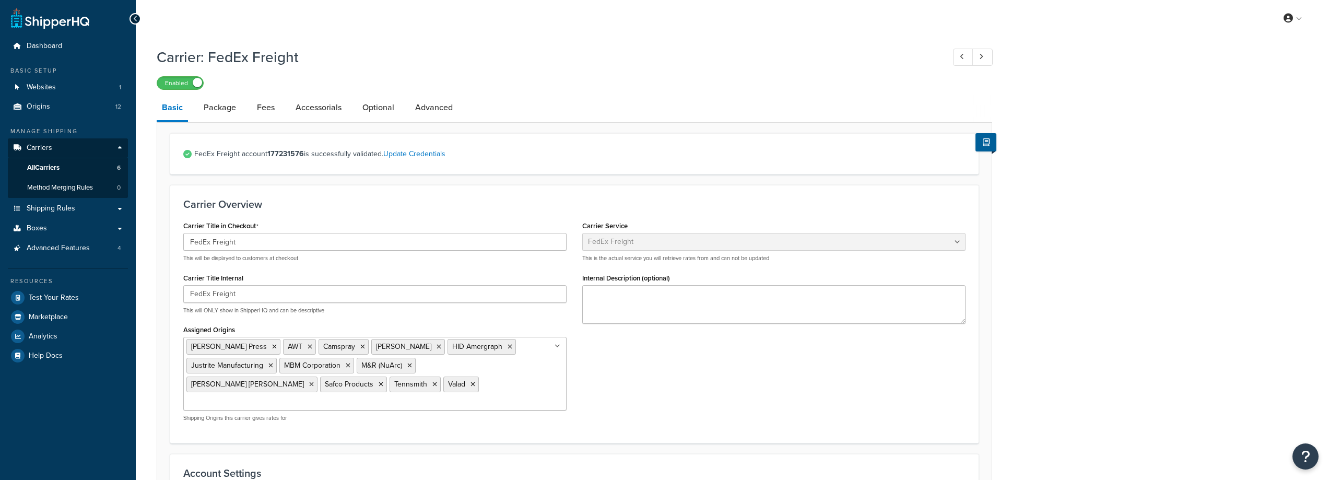
select select "fedExFreight"
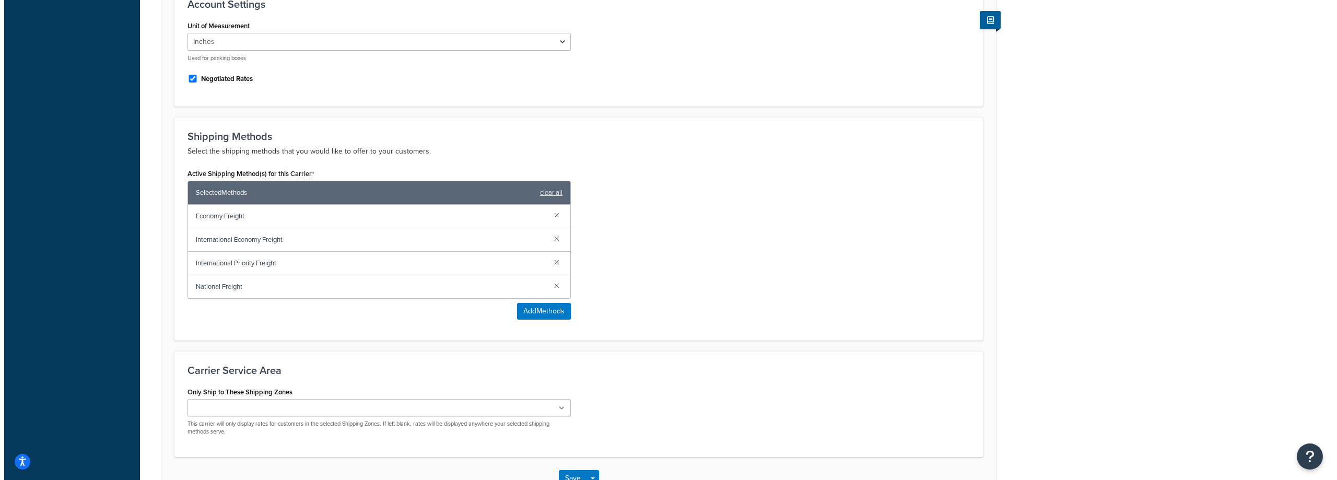
scroll to position [470, 0]
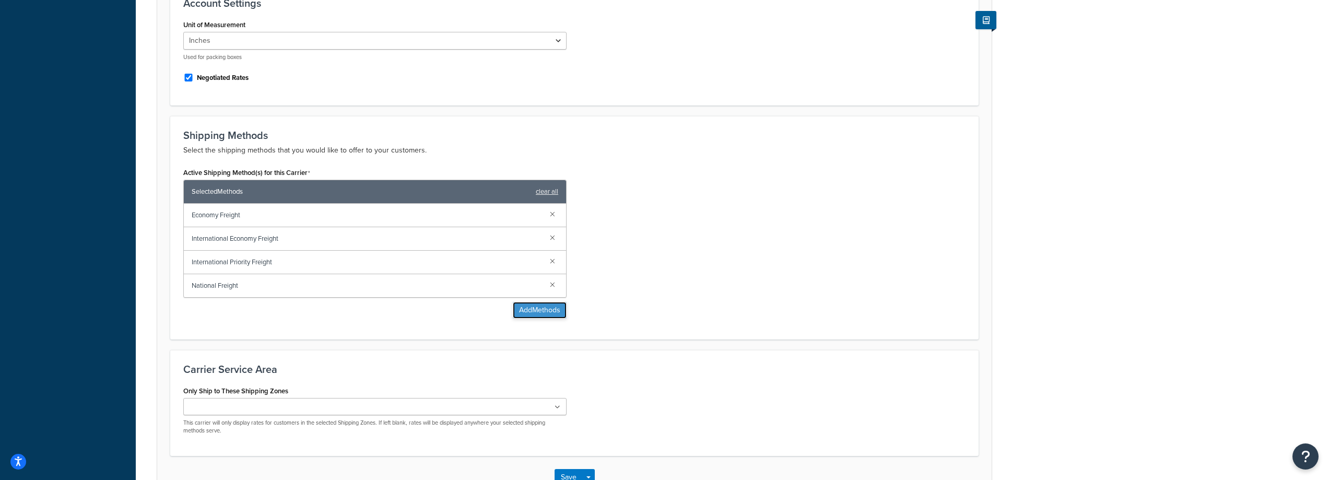
click at [535, 302] on button "Add Methods" at bounding box center [540, 310] width 54 height 17
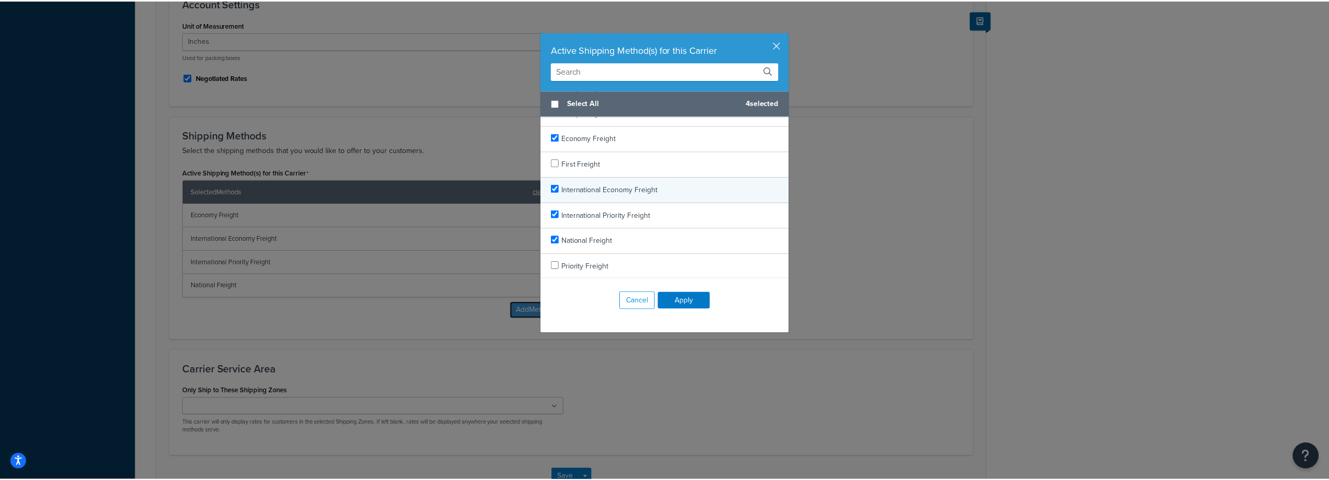
scroll to position [67, 0]
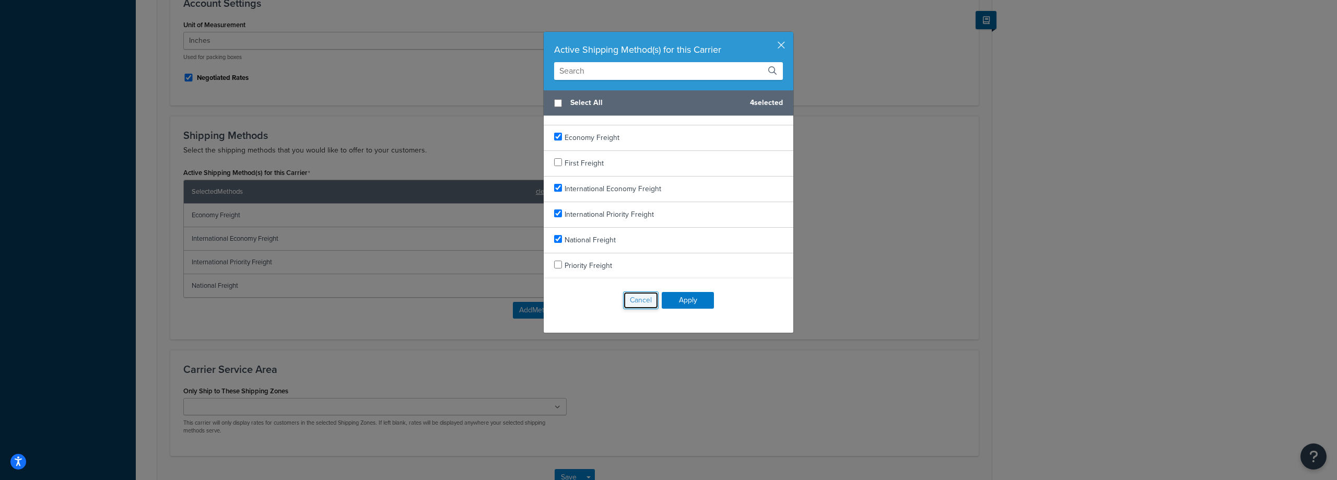
click at [647, 305] on button "Cancel" at bounding box center [641, 300] width 36 height 18
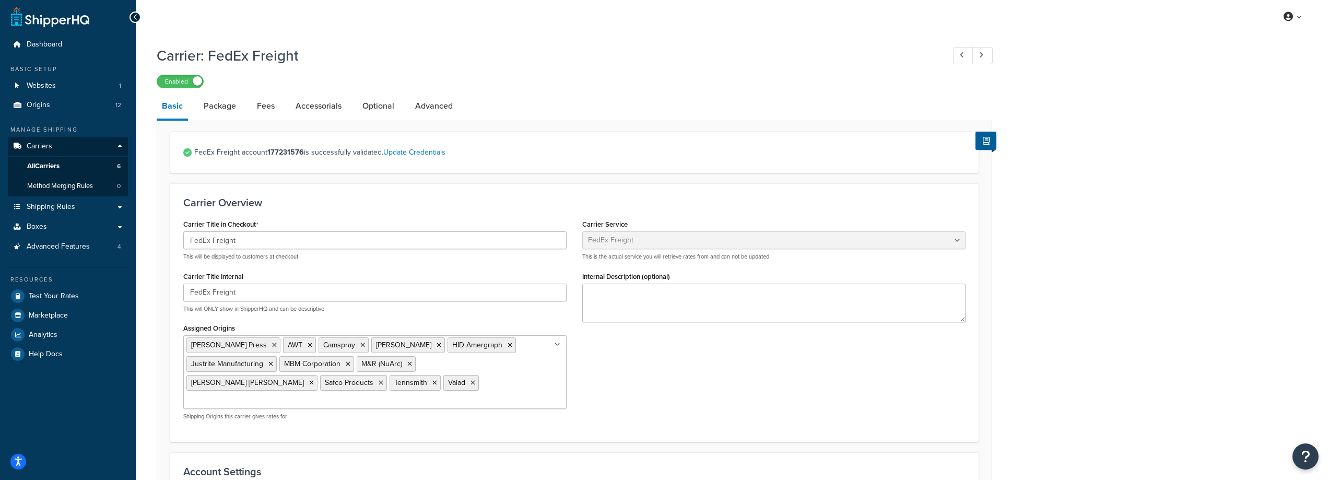
scroll to position [0, 0]
click at [214, 109] on link "Package" at bounding box center [219, 107] width 43 height 25
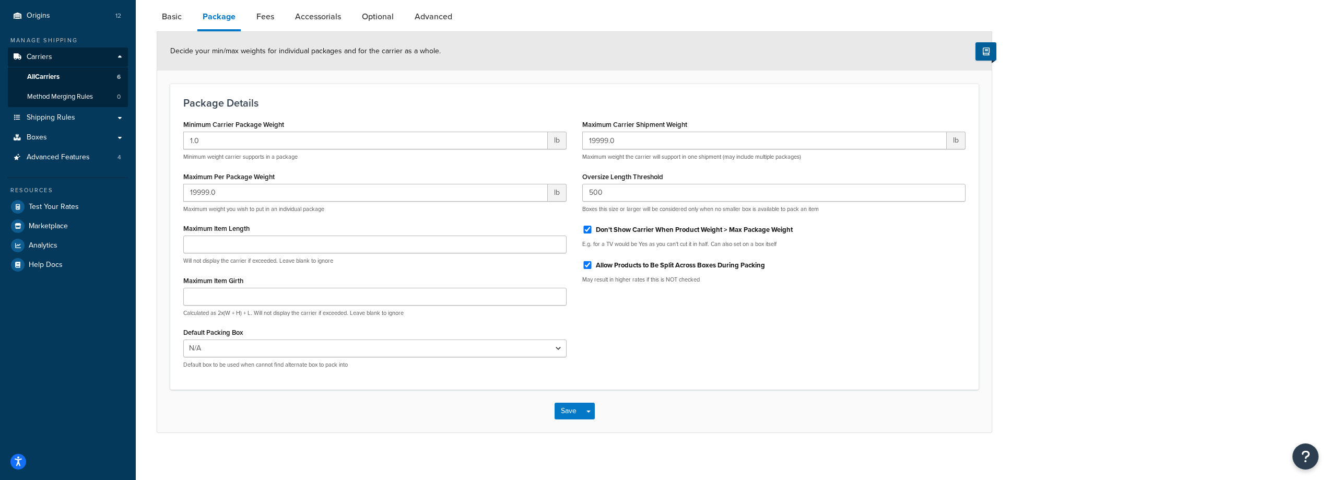
scroll to position [98, 0]
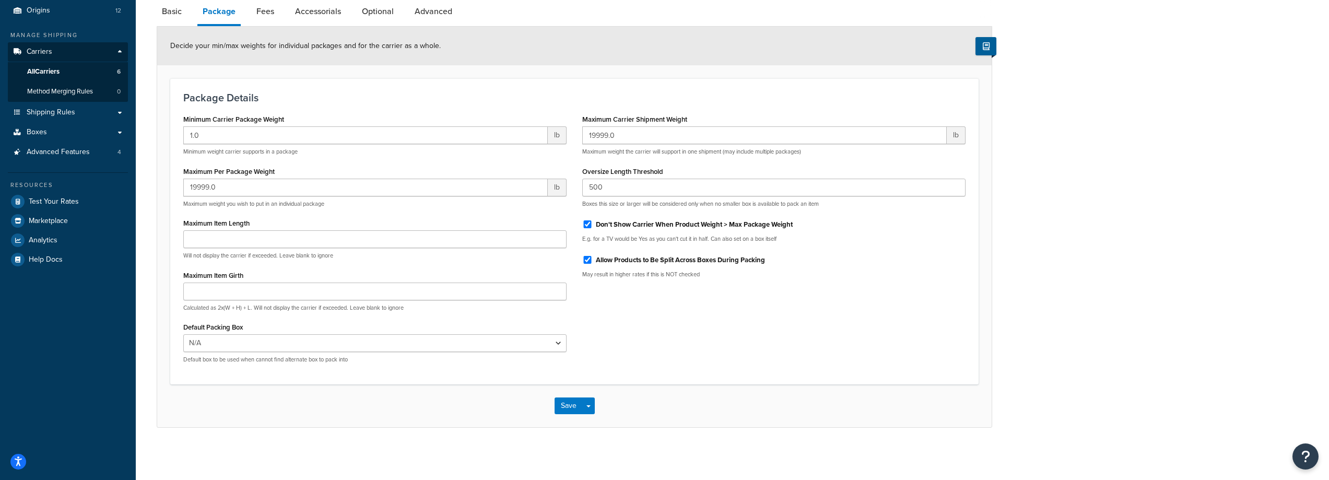
drag, startPoint x: 717, startPoint y: 244, endPoint x: 703, endPoint y: 354, distance: 110.5
click at [703, 354] on div "Minimum Carrier Package Weight 1.0 lb Minimum weight carrier supports in a pack…" at bounding box center [574, 242] width 798 height 260
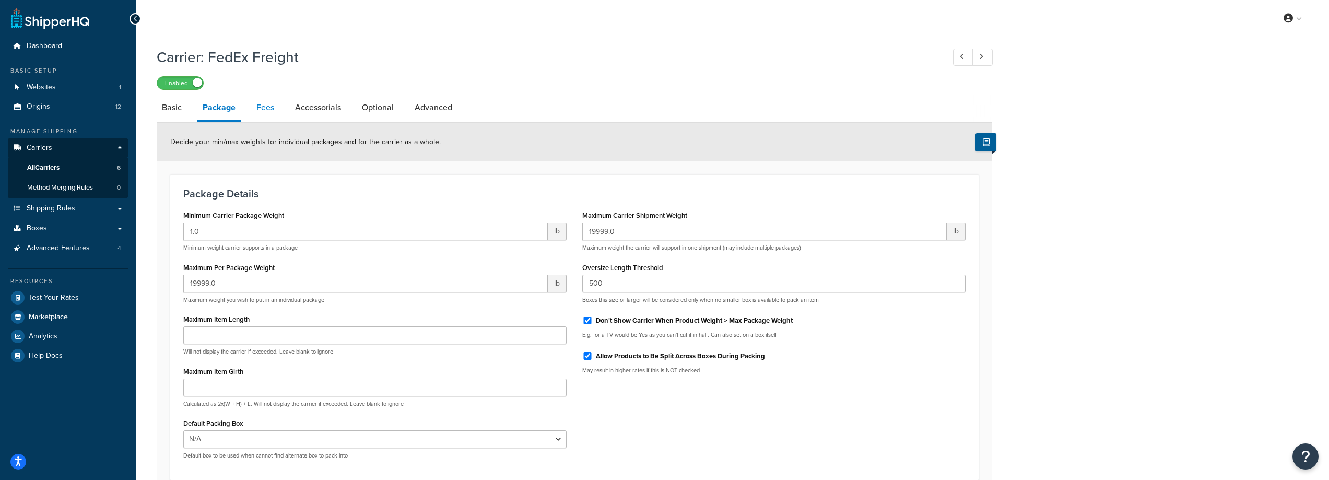
click at [269, 113] on link "Fees" at bounding box center [265, 107] width 28 height 25
select select "AFTER"
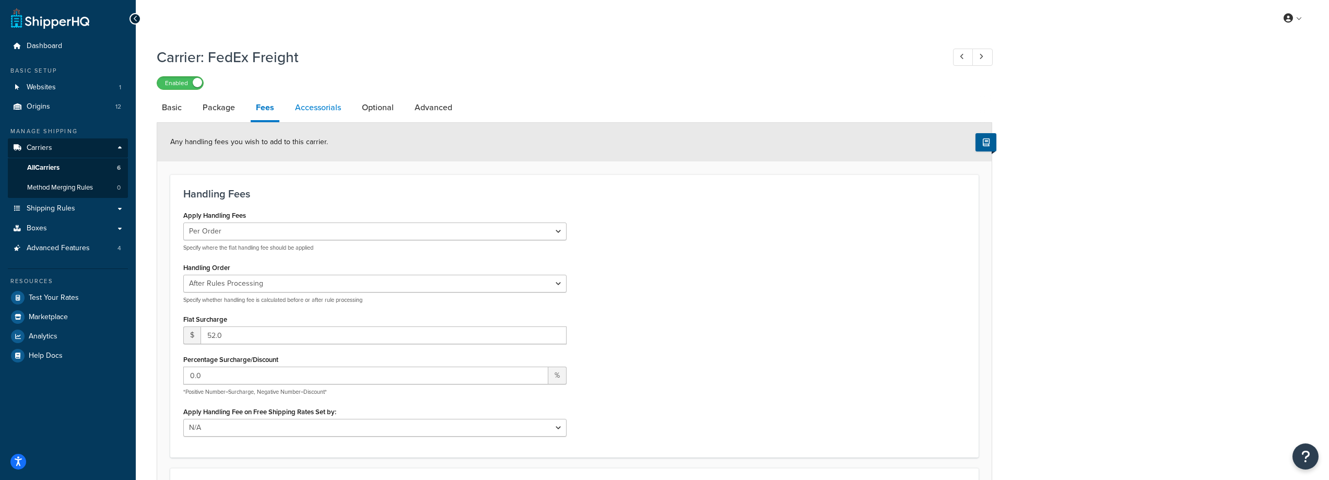
click at [314, 115] on link "Accessorials" at bounding box center [318, 107] width 56 height 25
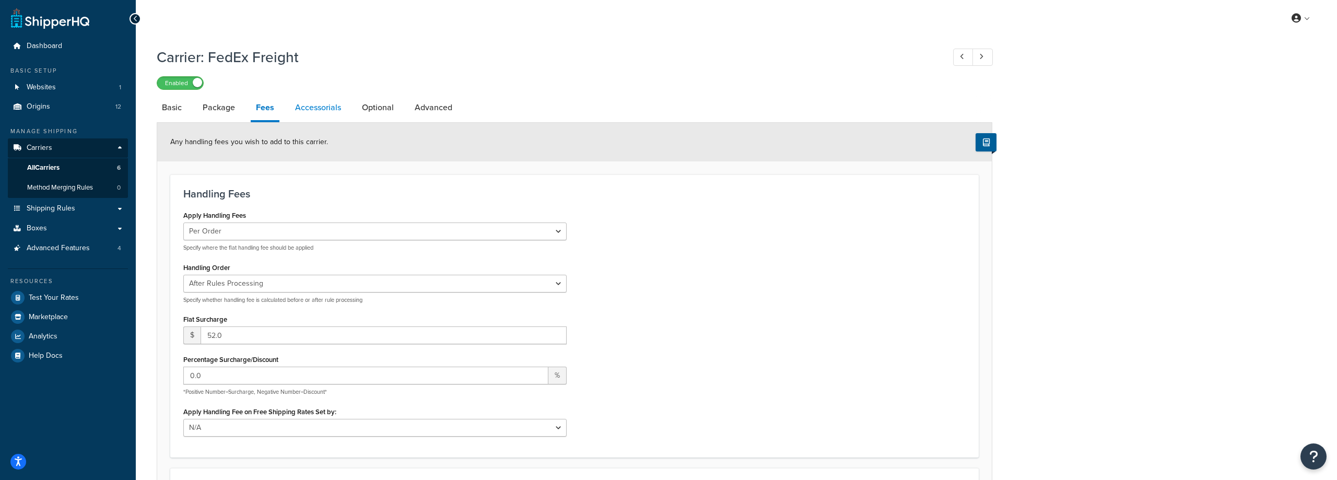
select select "residential"
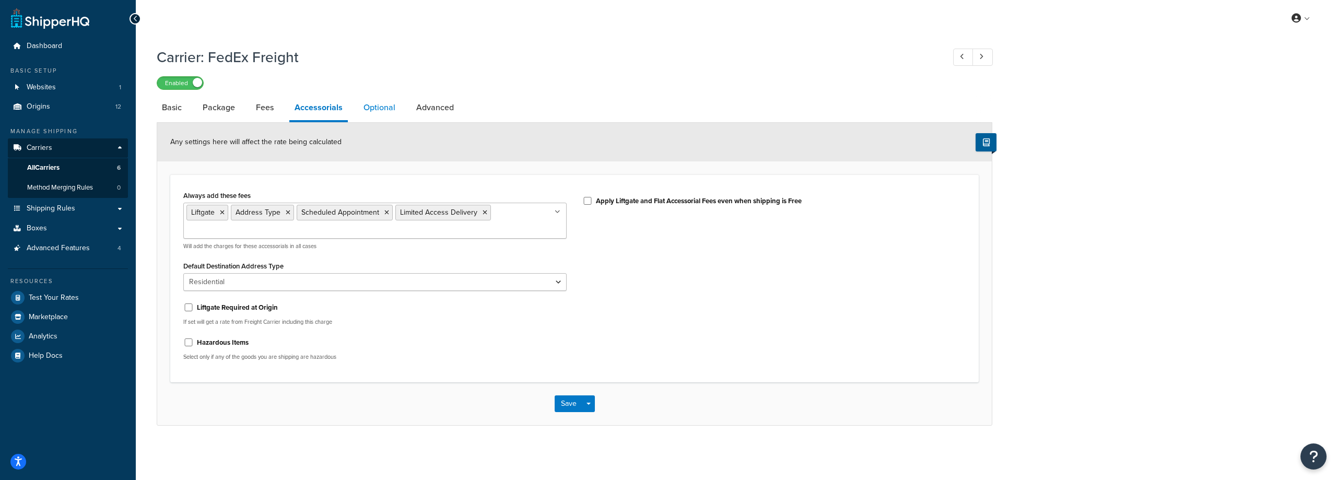
click at [386, 104] on link "Optional" at bounding box center [379, 107] width 42 height 25
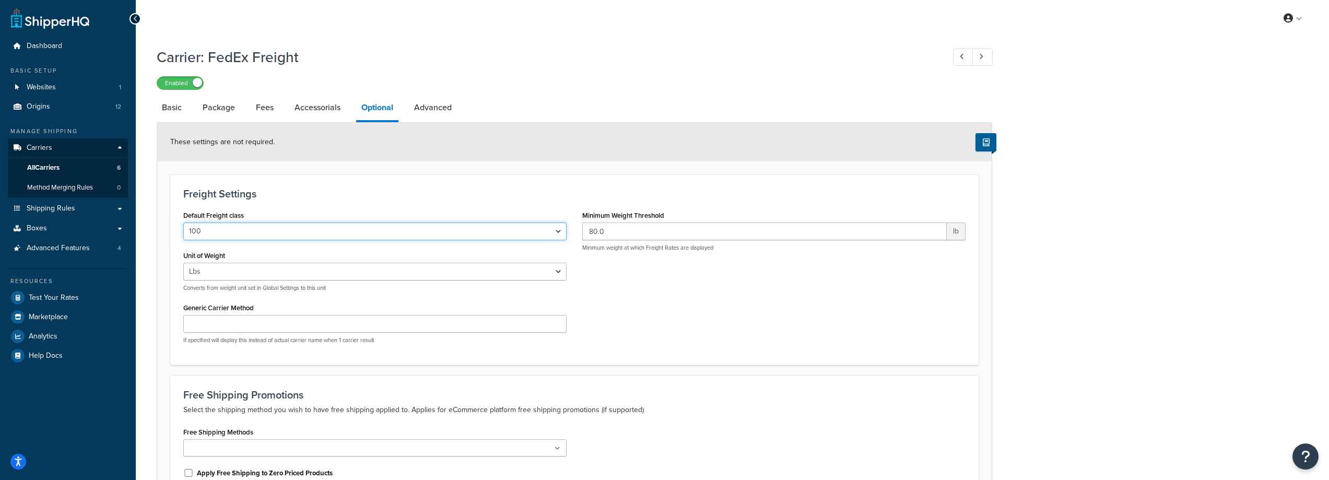
click at [484, 237] on select "50 55 60 65 70 77.5 85 92.5 100 110 125 150 175 200 250 300 400 500" at bounding box center [374, 231] width 383 height 18
select select "85"
click at [183, 223] on select "50 55 60 65 70 77.5 85 92.5 100 110 125 150 175 200 250 300 400 500" at bounding box center [374, 231] width 383 height 18
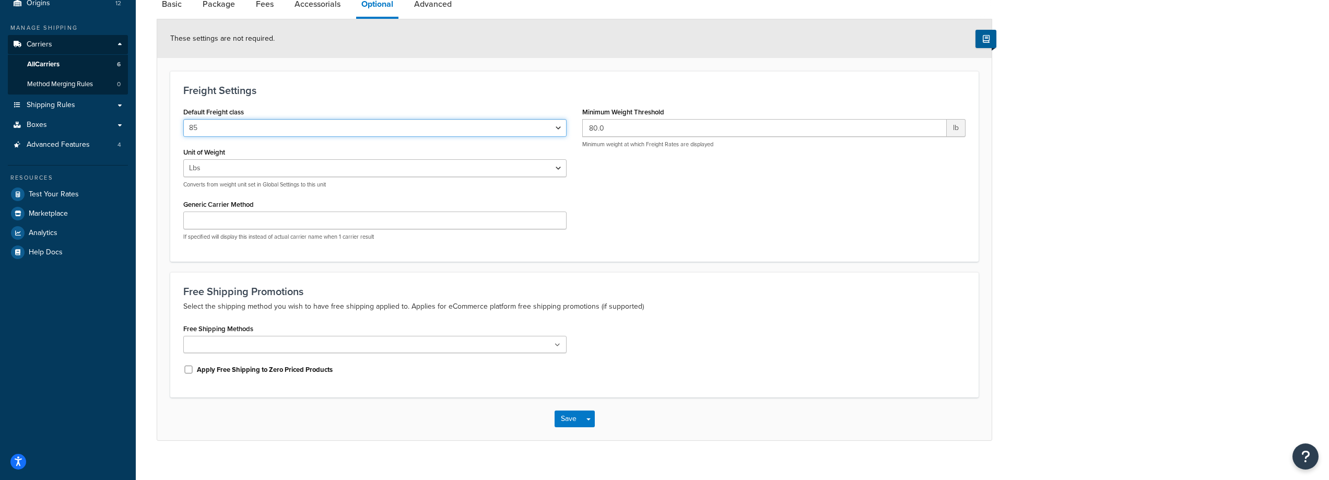
scroll to position [104, 0]
drag, startPoint x: 460, startPoint y: 343, endPoint x: 385, endPoint y: 296, distance: 87.8
click at [385, 296] on h3 "Free Shipping Promotions" at bounding box center [574, 290] width 782 height 11
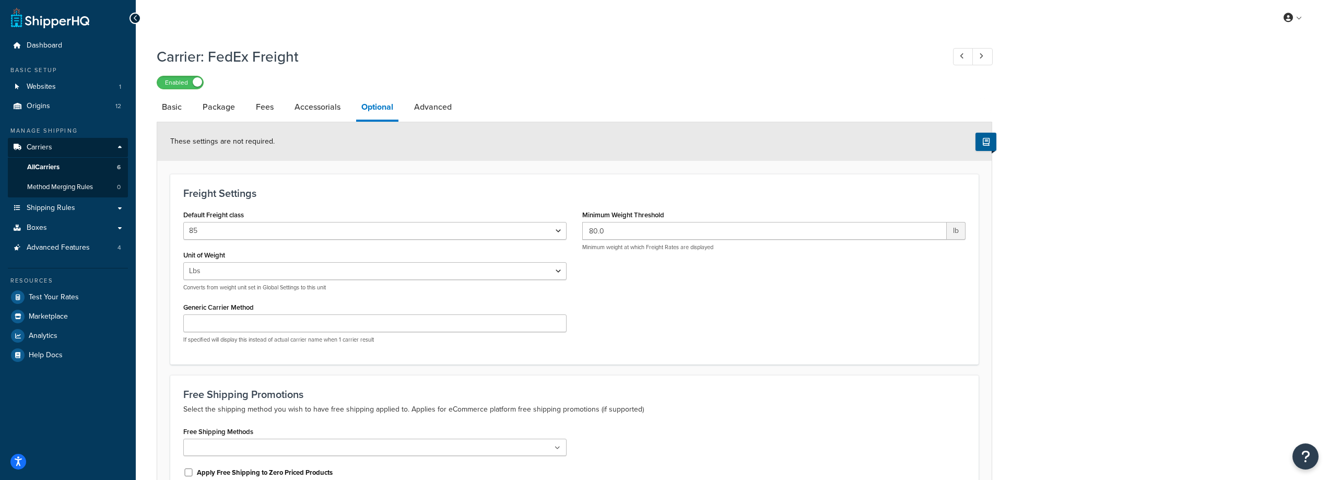
scroll to position [0, 0]
drag, startPoint x: 629, startPoint y: 240, endPoint x: 401, endPoint y: 244, distance: 228.8
click at [478, 241] on div "Default Freight class 50 55 60 65 70 77.5 85 92.5 100 110 125 150 175 200 250 3…" at bounding box center [574, 280] width 798 height 144
click at [845, 343] on div "Default Freight class 50 55 60 65 70 77.5 85 92.5 100 110 125 150 175 200 250 3…" at bounding box center [574, 280] width 798 height 144
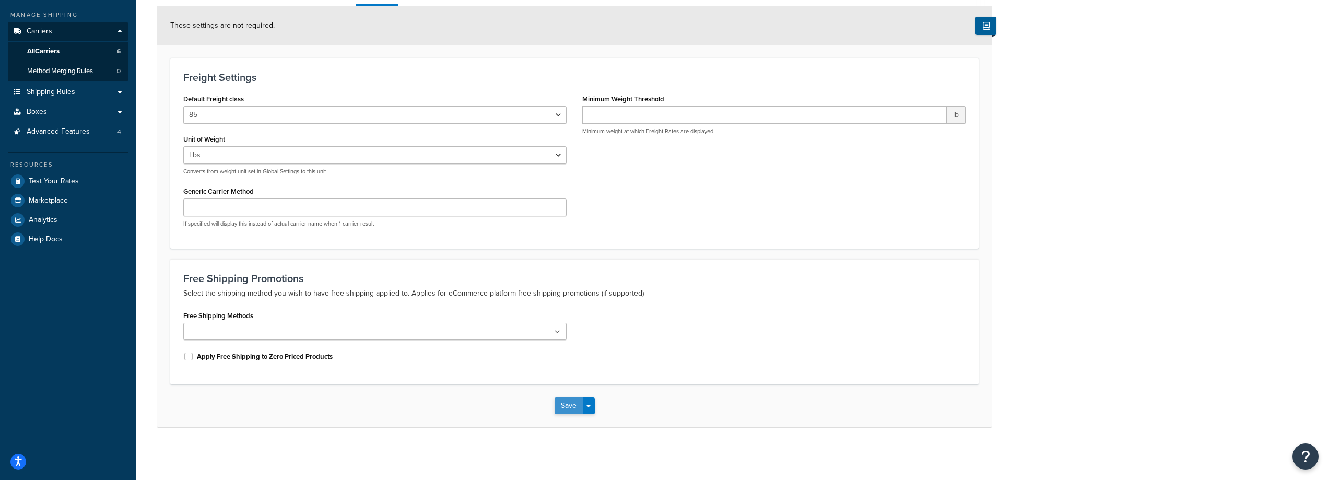
click at [560, 405] on button "Save" at bounding box center [569, 405] width 28 height 17
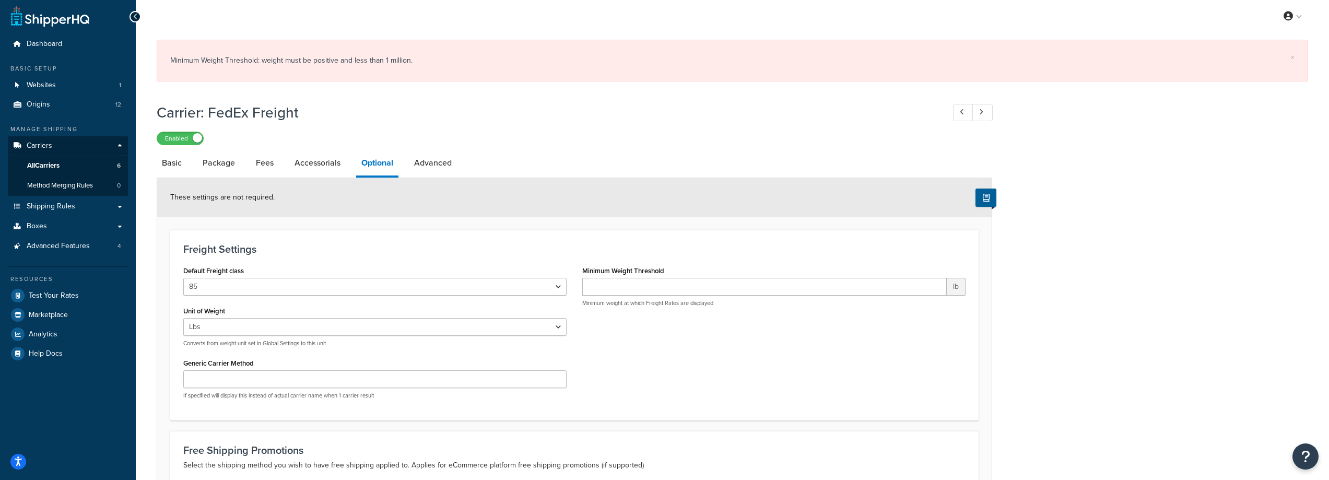
scroll to position [0, 0]
click at [633, 288] on input "Minimum Weight Threshold" at bounding box center [764, 289] width 364 height 18
type input "1"
click at [638, 380] on div "Default Freight class 50 55 60 65 70 77.5 85 92.5 100 110 125 150 175 200 250 3…" at bounding box center [574, 337] width 798 height 144
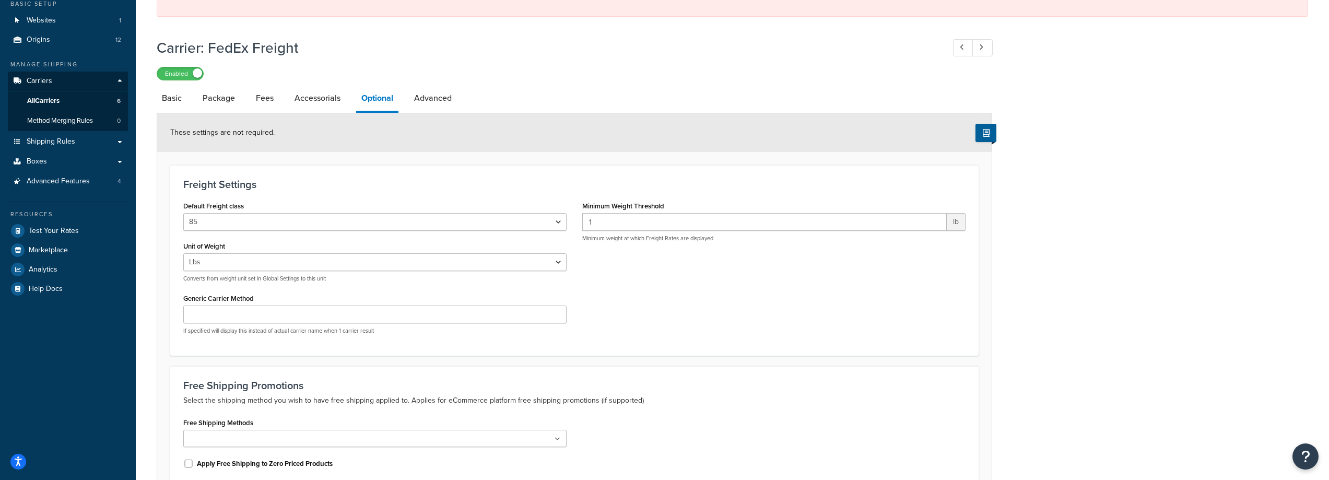
scroll to position [175, 0]
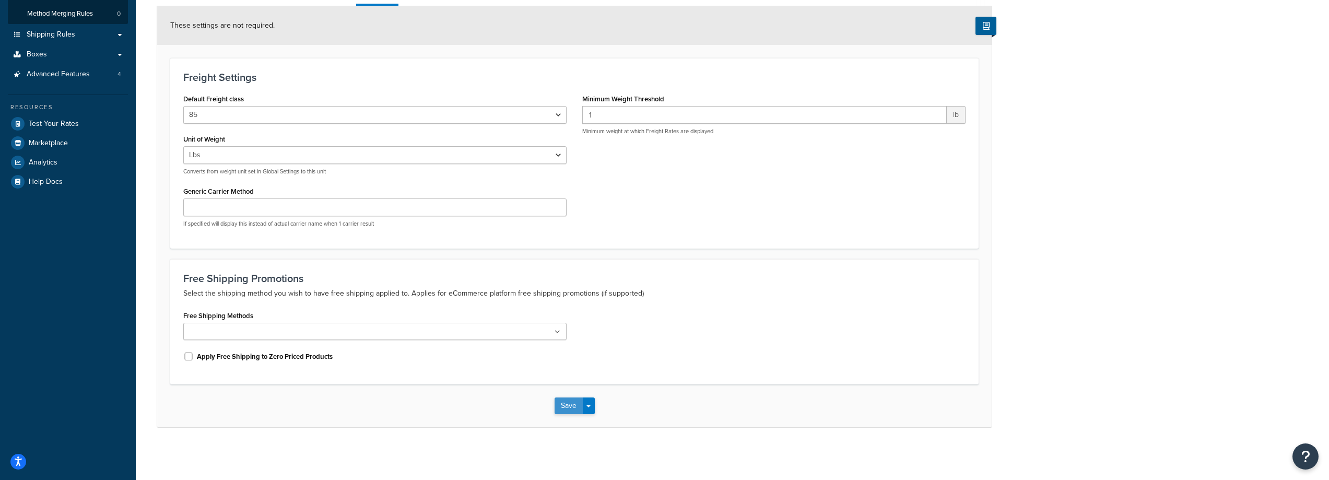
click at [568, 399] on button "Save" at bounding box center [569, 405] width 28 height 17
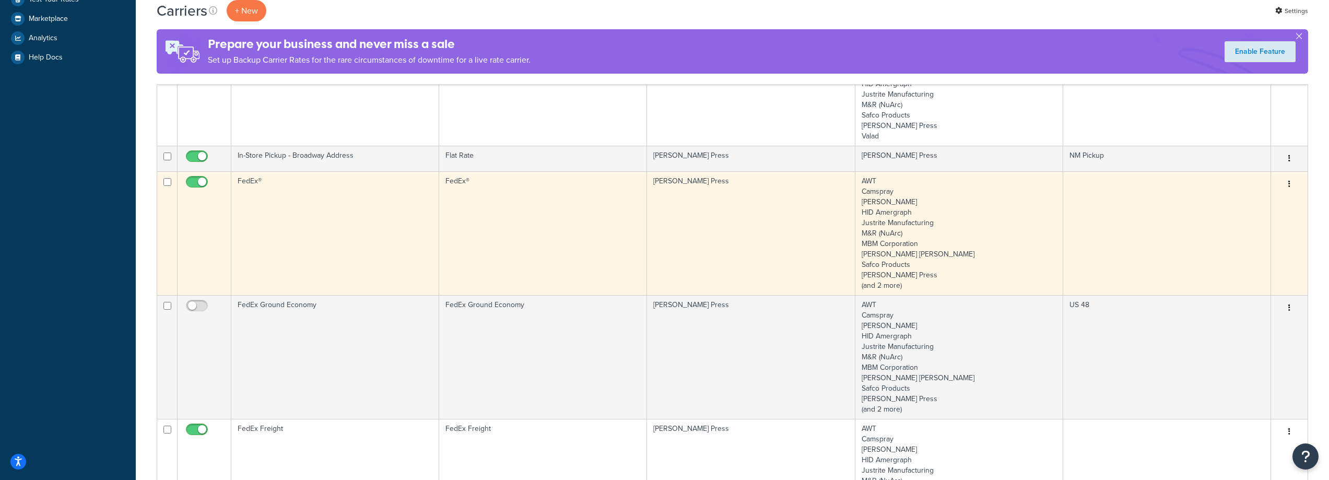
scroll to position [313, 0]
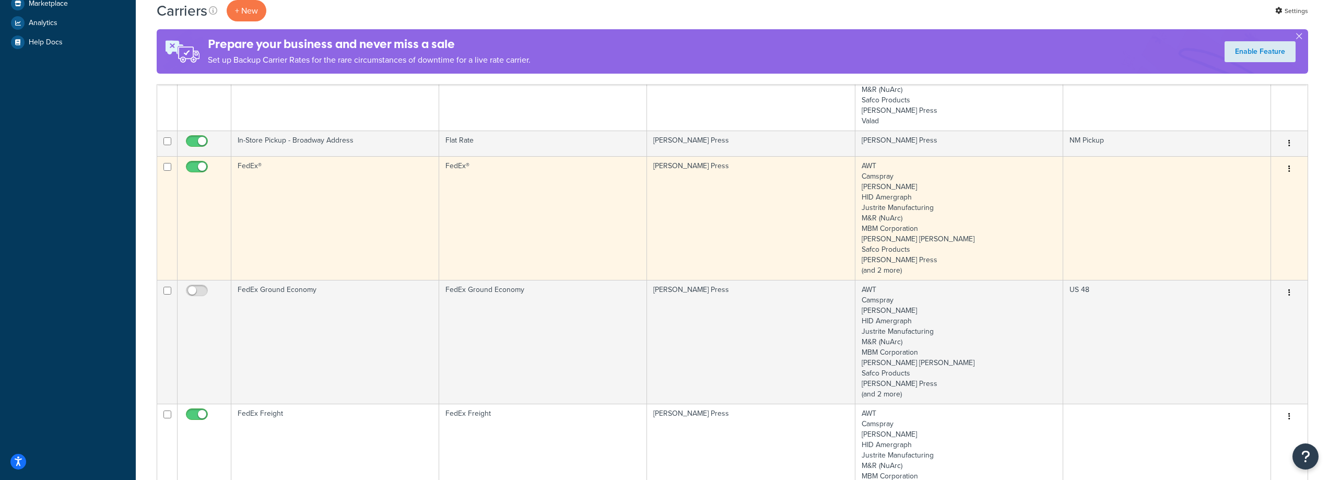
click at [529, 214] on td "FedEx®" at bounding box center [543, 218] width 208 height 124
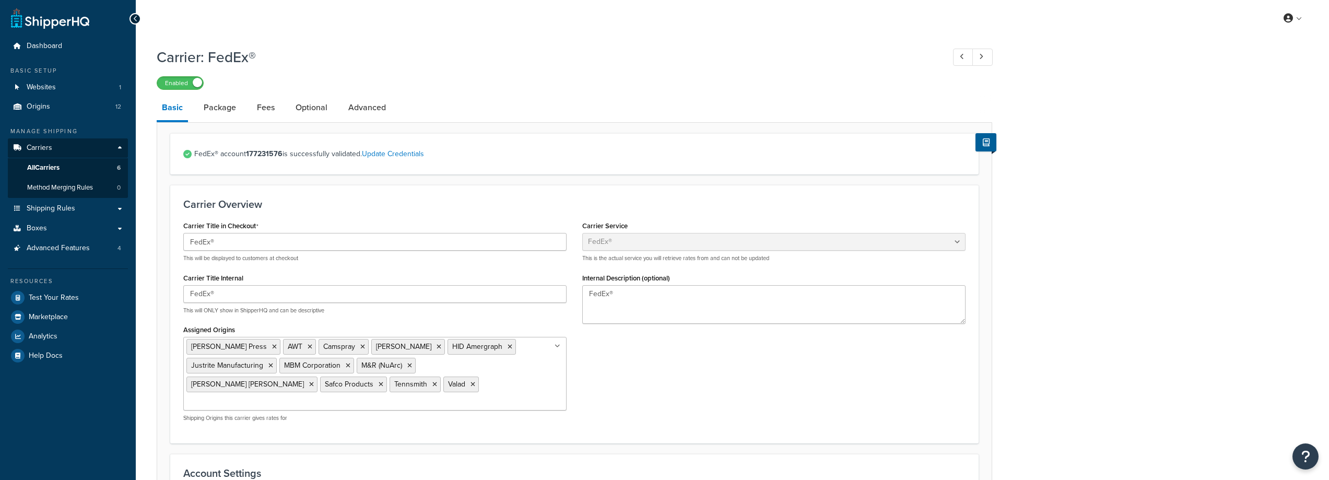
select select "fedEx"
select select "REGULAR_PICKUP"
select select "YOUR_PACKAGING"
click at [222, 110] on link "Package" at bounding box center [219, 107] width 43 height 25
select select "257080"
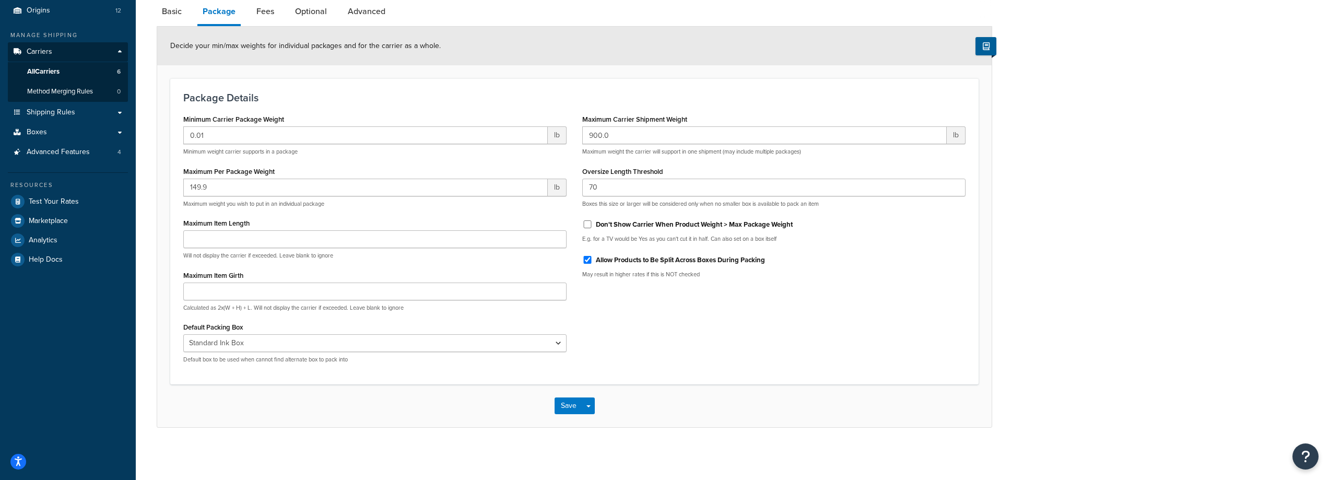
scroll to position [98, 0]
